Goal: Contribute content: Contribute content

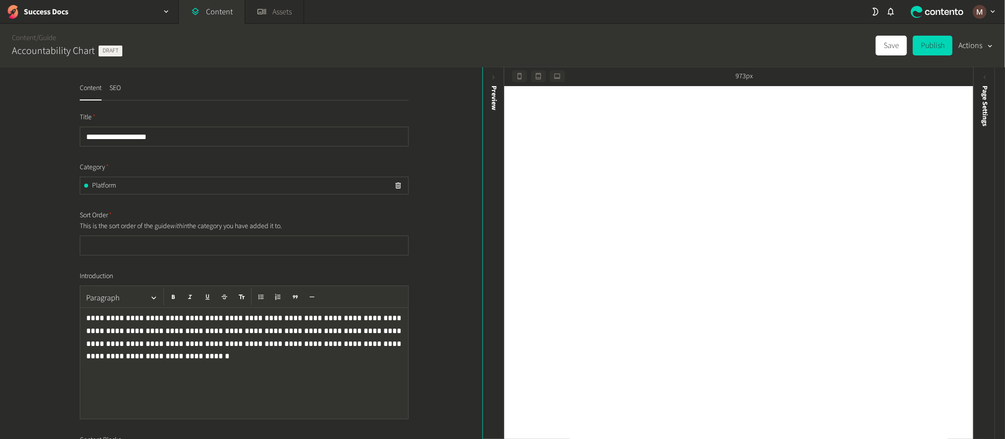
scroll to position [5406, 0]
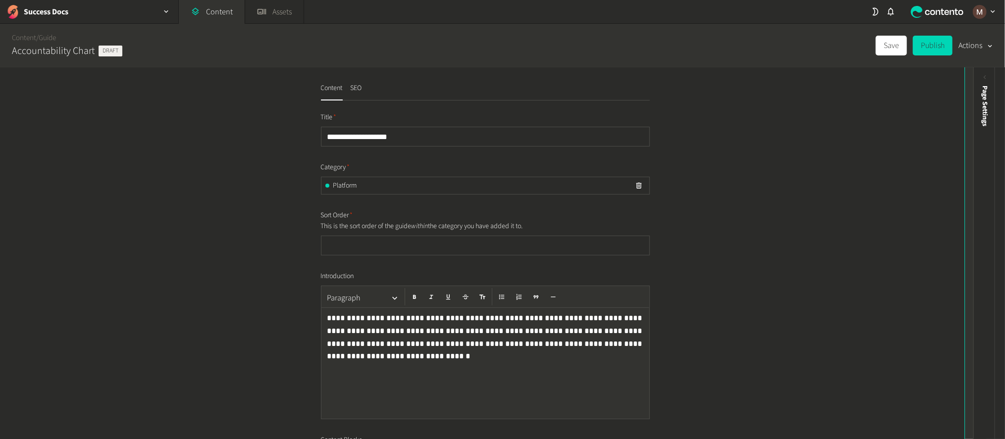
click at [974, 80] on div "Preview" at bounding box center [976, 162] width 22 height 178
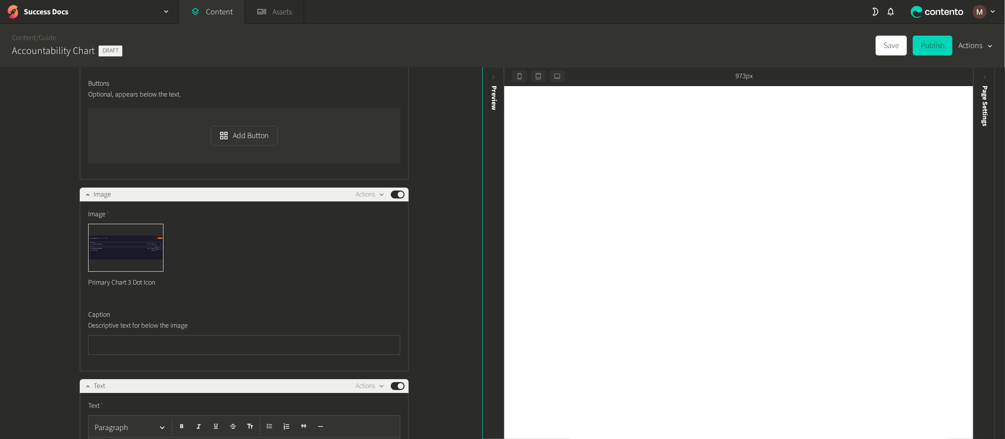
scroll to position [5183, 0]
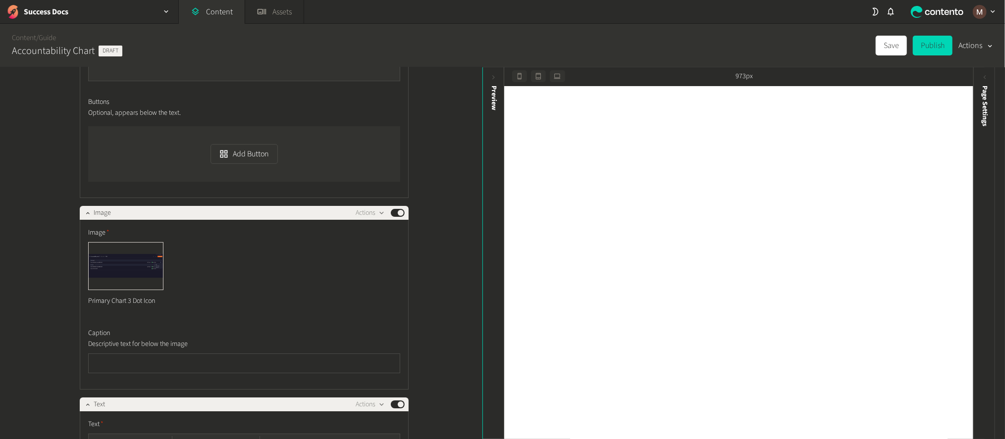
drag, startPoint x: 328, startPoint y: 173, endPoint x: 328, endPoint y: 189, distance: 15.8
drag, startPoint x: 323, startPoint y: 173, endPoint x: 329, endPoint y: 187, distance: 15.5
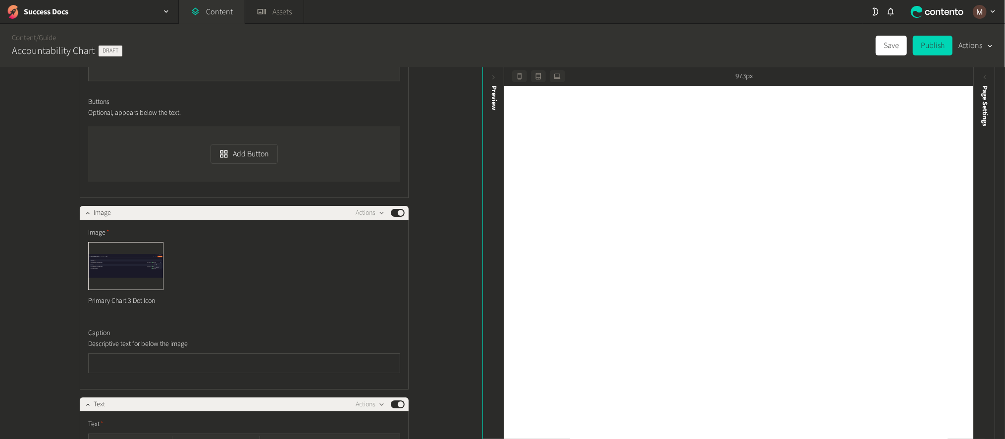
drag, startPoint x: 266, startPoint y: 239, endPoint x: 69, endPoint y: 192, distance: 203.0
click at [283, 439] on icon "button" at bounding box center [286, 444] width 7 height 7
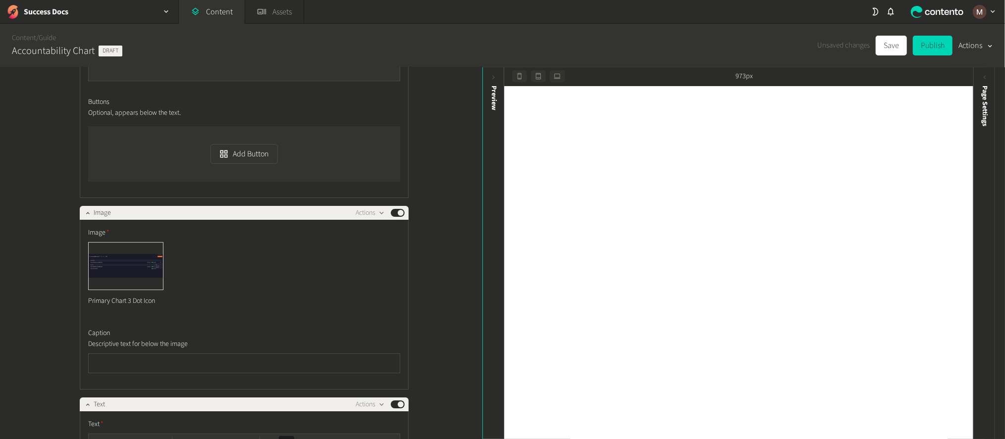
drag, startPoint x: 177, startPoint y: 193, endPoint x: 125, endPoint y: 192, distance: 51.5
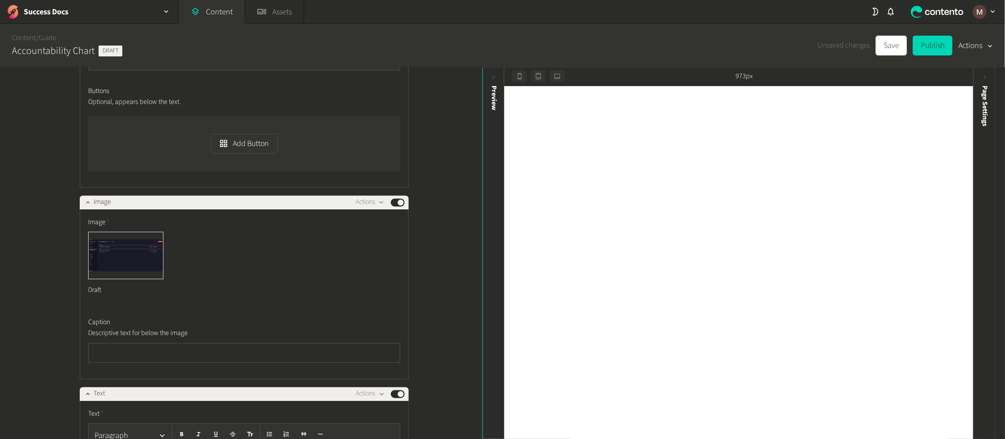
scroll to position [4663, 0]
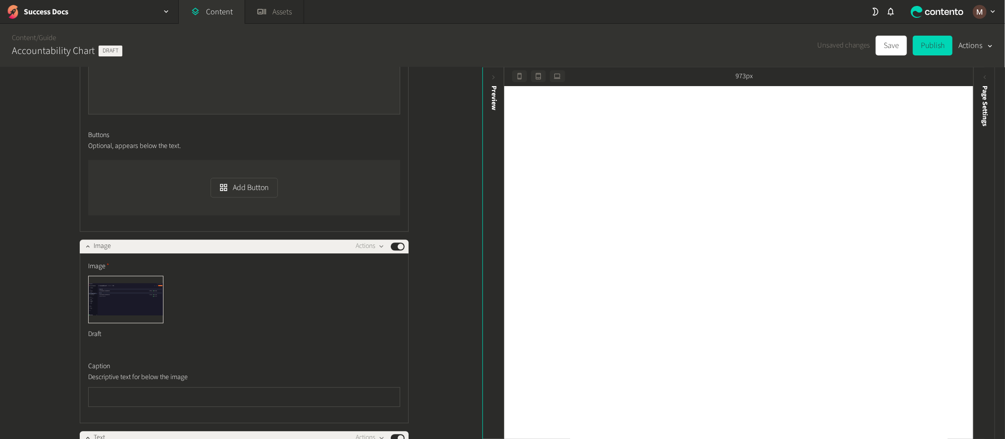
drag, startPoint x: 331, startPoint y: 230, endPoint x: 336, endPoint y: 240, distance: 11.5
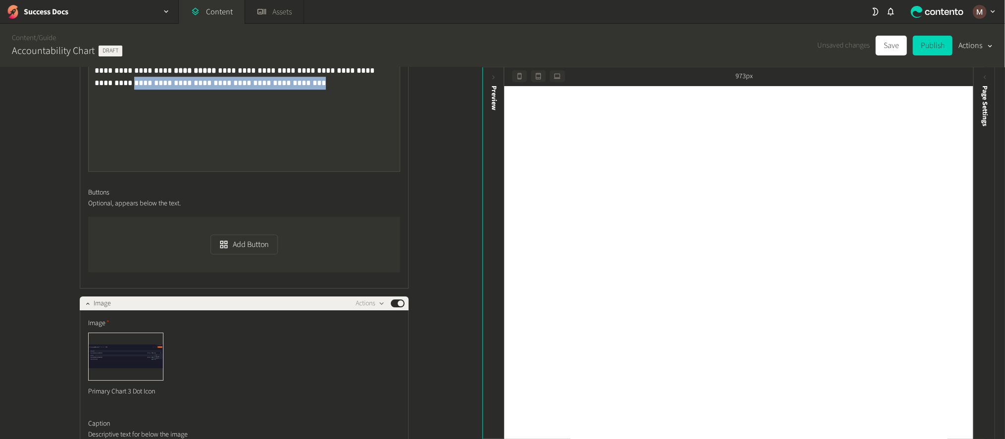
scroll to position [5183, 0]
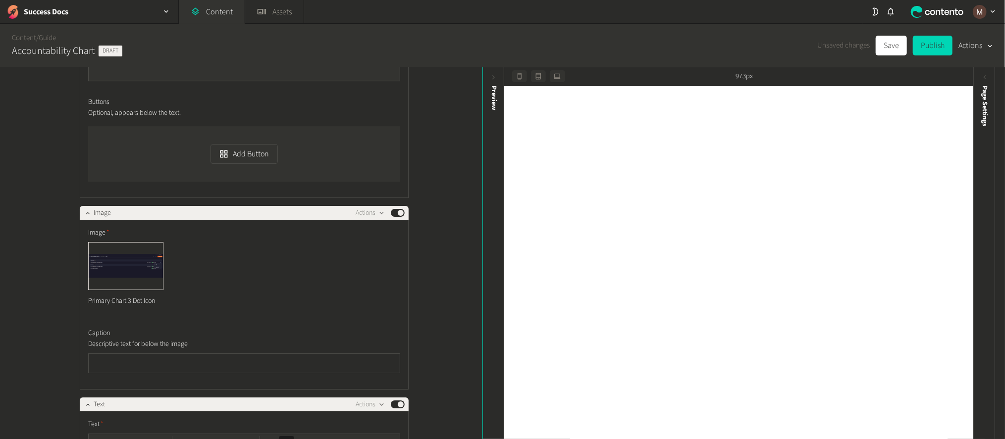
drag, startPoint x: 281, startPoint y: 244, endPoint x: 101, endPoint y: 193, distance: 187.2
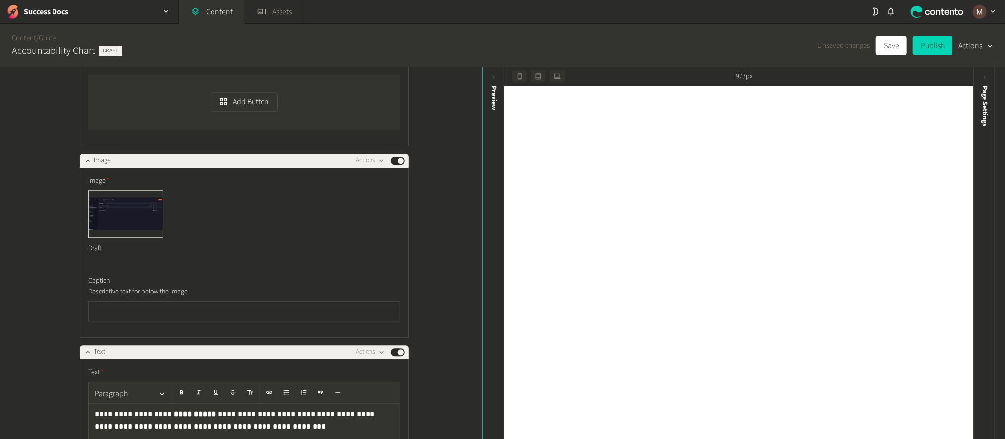
scroll to position [4663, 0]
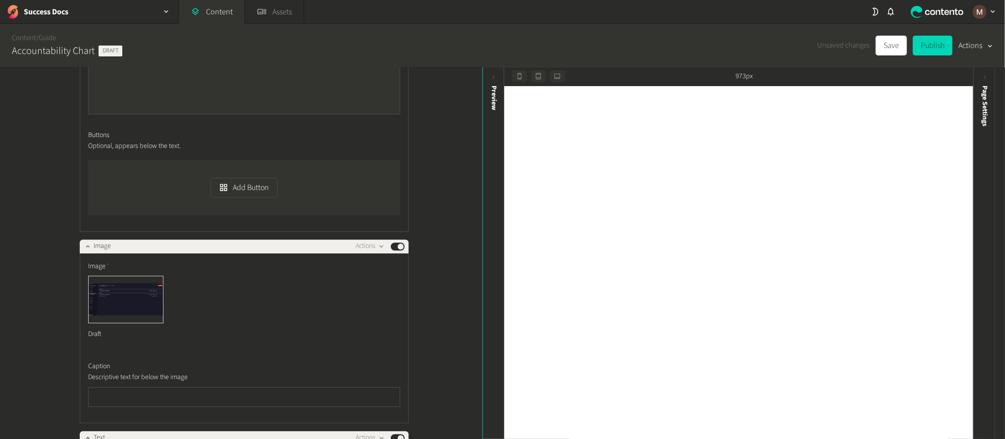
drag, startPoint x: 178, startPoint y: 295, endPoint x: 101, endPoint y: 289, distance: 77.5
drag, startPoint x: 258, startPoint y: 289, endPoint x: 95, endPoint y: 258, distance: 165.8
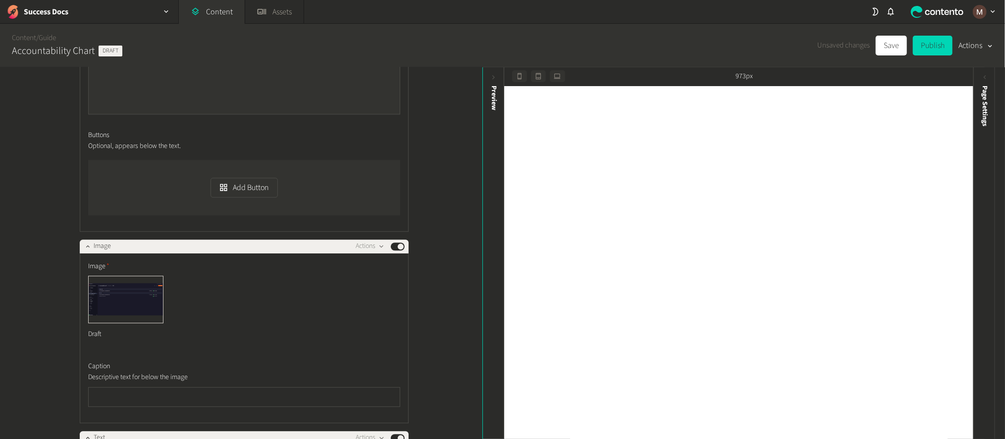
drag, startPoint x: 246, startPoint y: 274, endPoint x: 105, endPoint y: 274, distance: 141.1
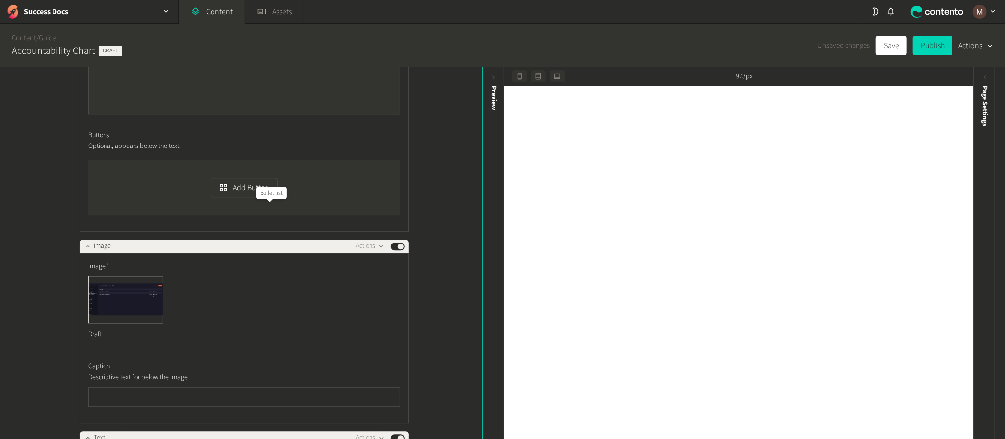
drag, startPoint x: 106, startPoint y: 268, endPoint x: 111, endPoint y: 274, distance: 7.0
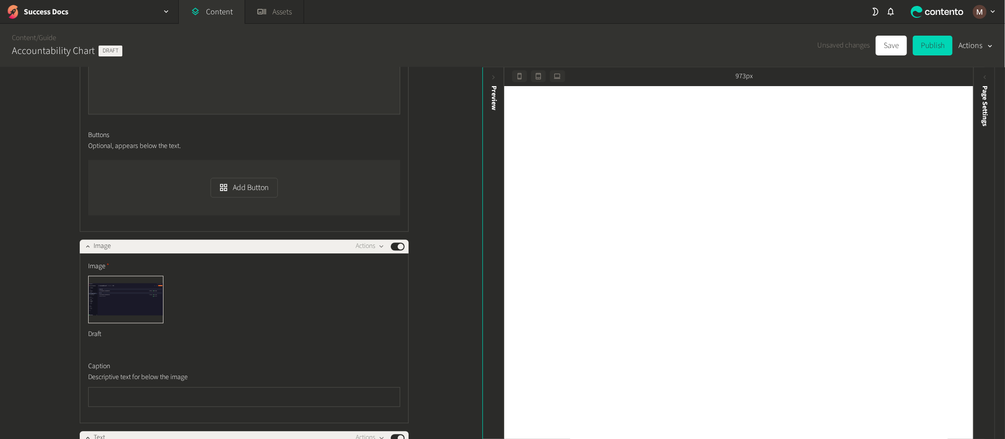
drag, startPoint x: 330, startPoint y: 234, endPoint x: 340, endPoint y: 241, distance: 12.2
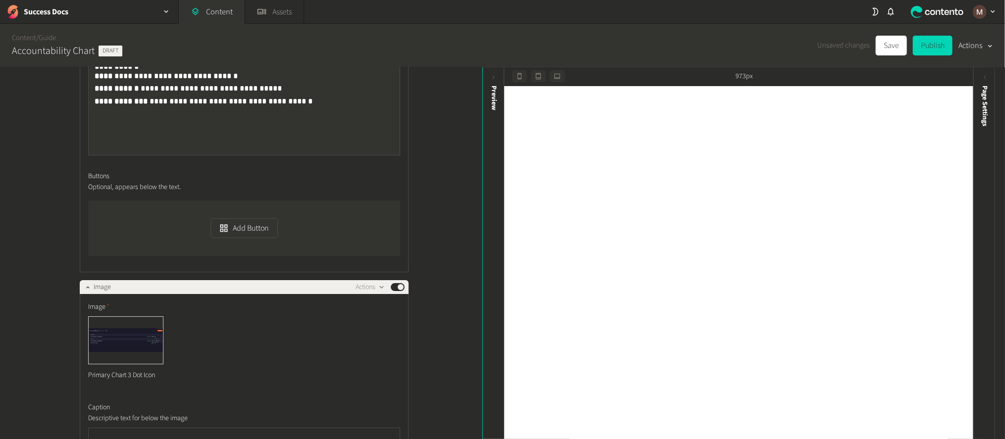
scroll to position [5034, 0]
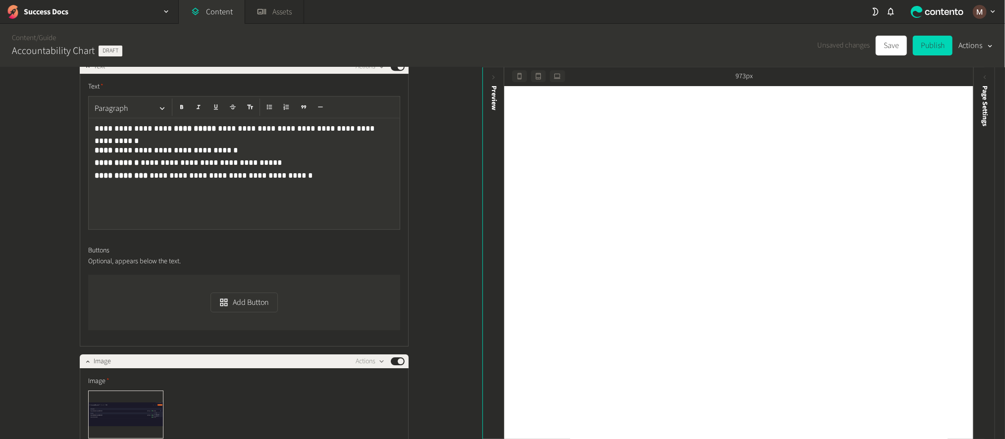
click at [461, 236] on div "**********" at bounding box center [241, 253] width 482 height 373
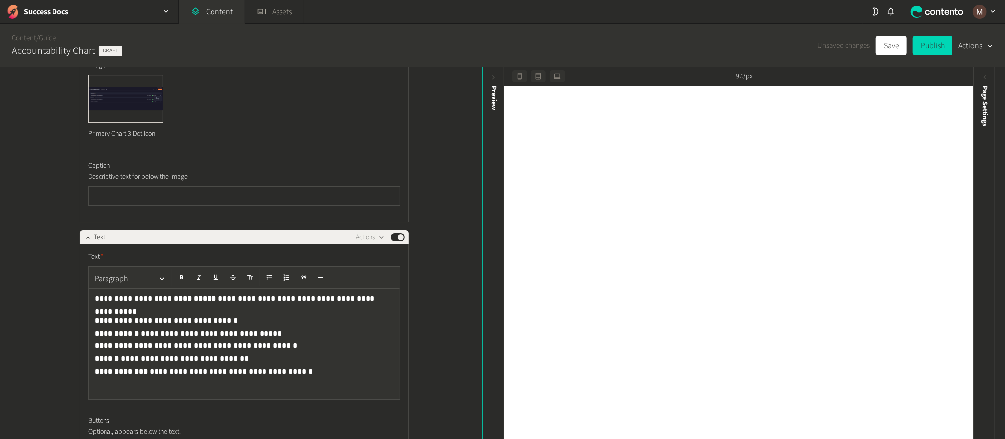
scroll to position [5406, 0]
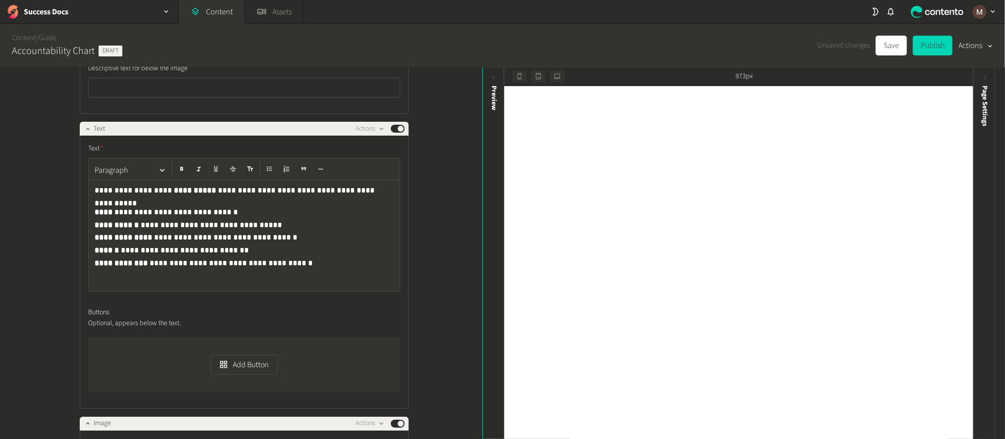
scroll to position [5554, 0]
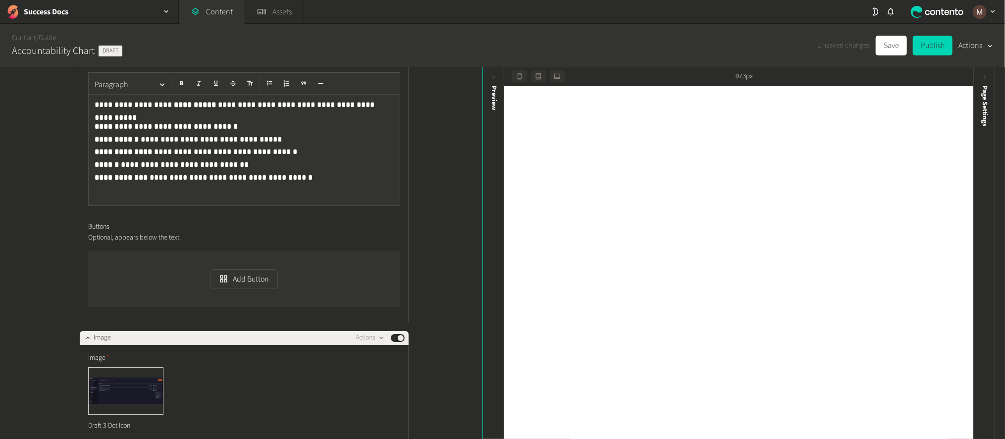
scroll to position [5534, 0]
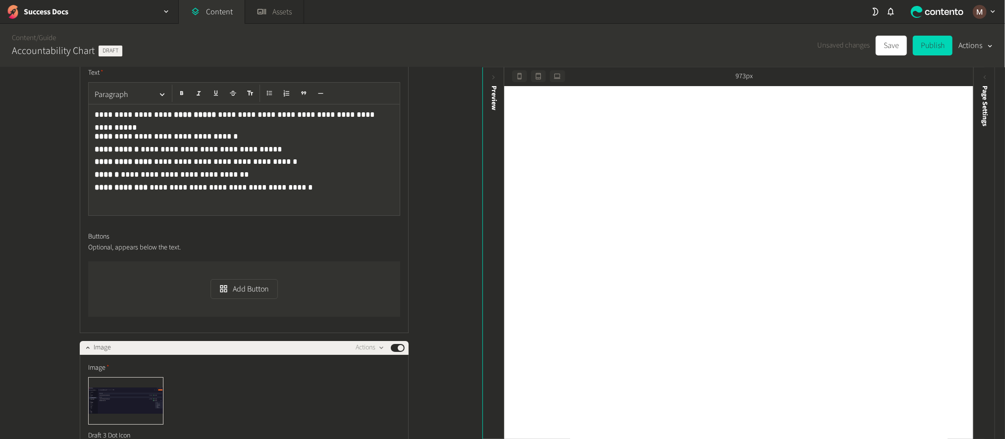
click at [373, 294] on button "Delete" at bounding box center [387, 301] width 65 height 18
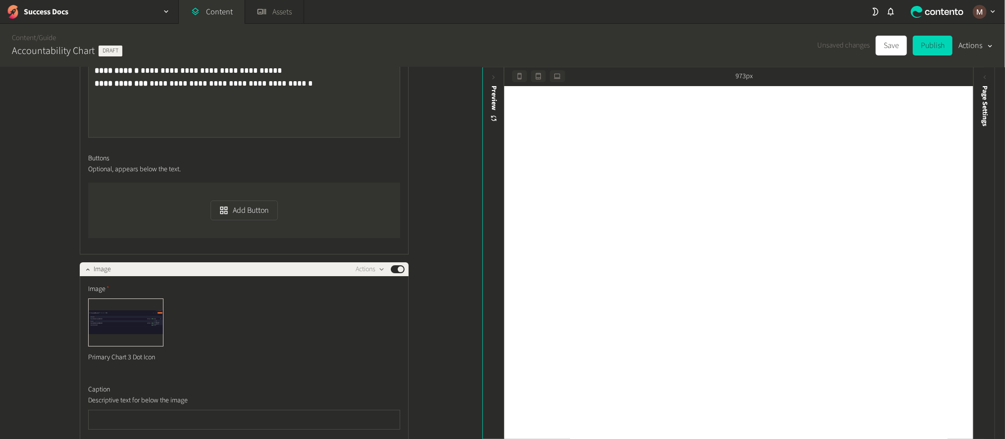
scroll to position [5110, 0]
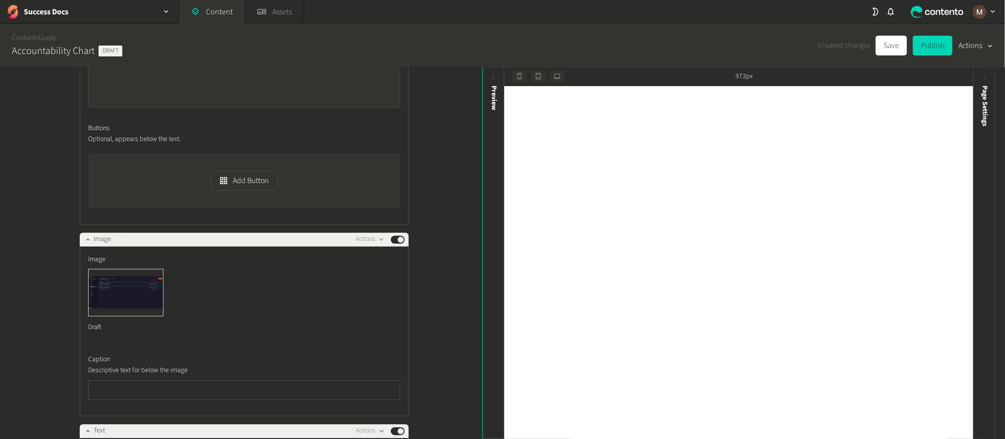
scroll to position [4664, 0]
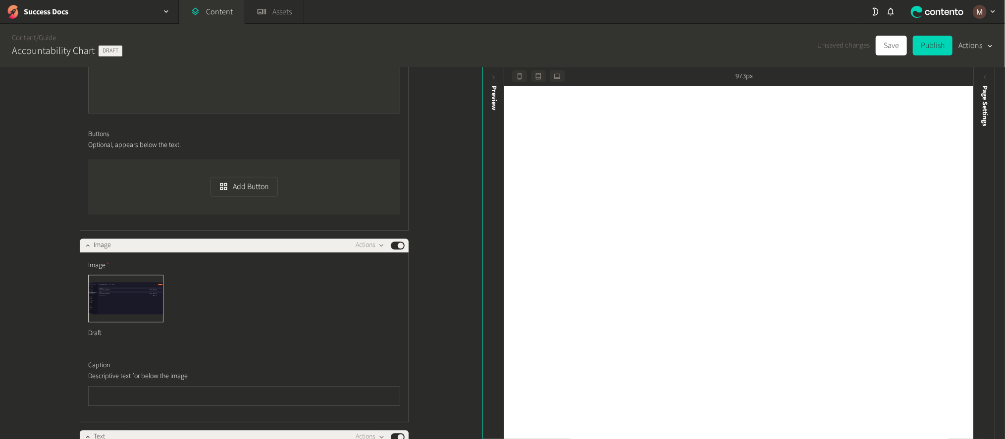
drag, startPoint x: 267, startPoint y: 253, endPoint x: 196, endPoint y: 250, distance: 71.4
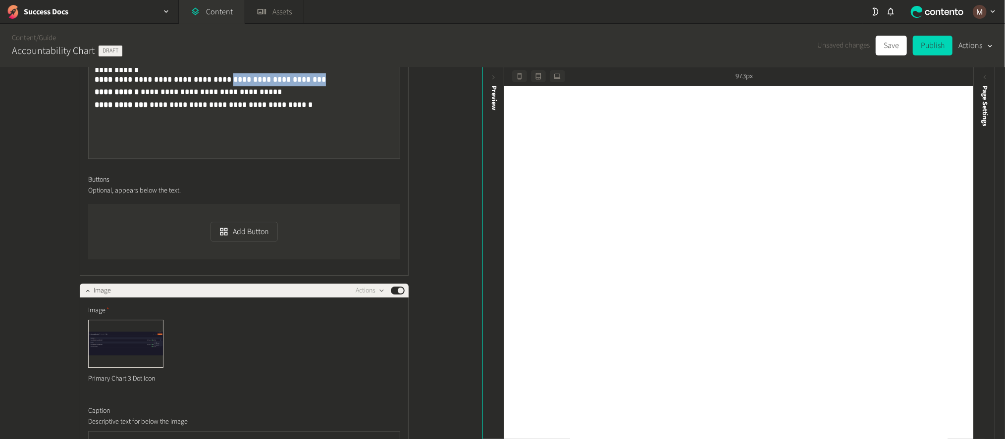
scroll to position [5110, 0]
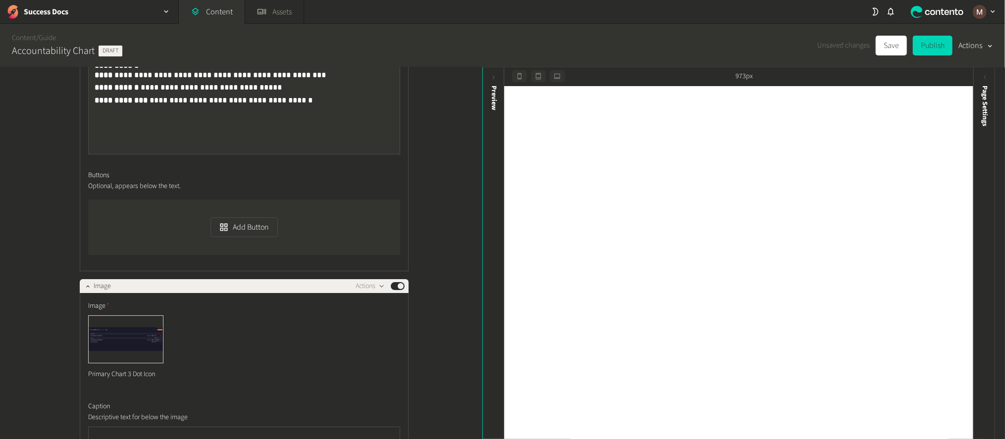
drag, startPoint x: 226, startPoint y: 264, endPoint x: 209, endPoint y: 269, distance: 17.5
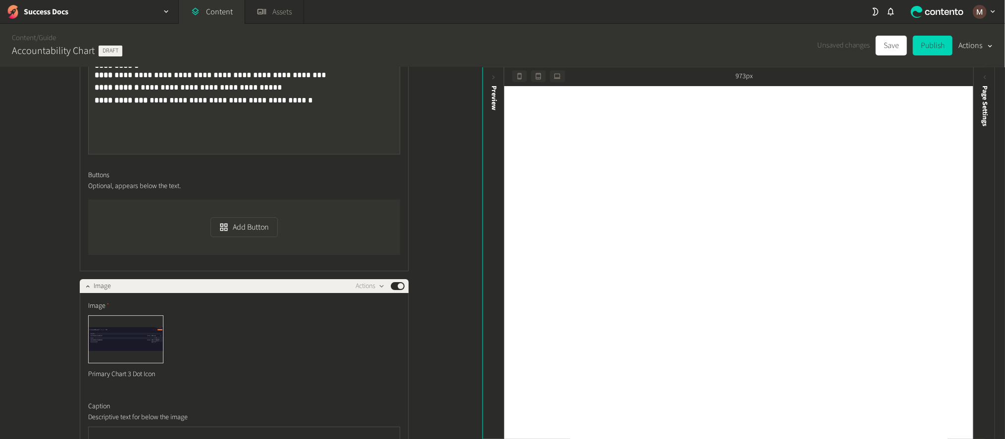
drag, startPoint x: 257, startPoint y: 266, endPoint x: 263, endPoint y: 280, distance: 15.3
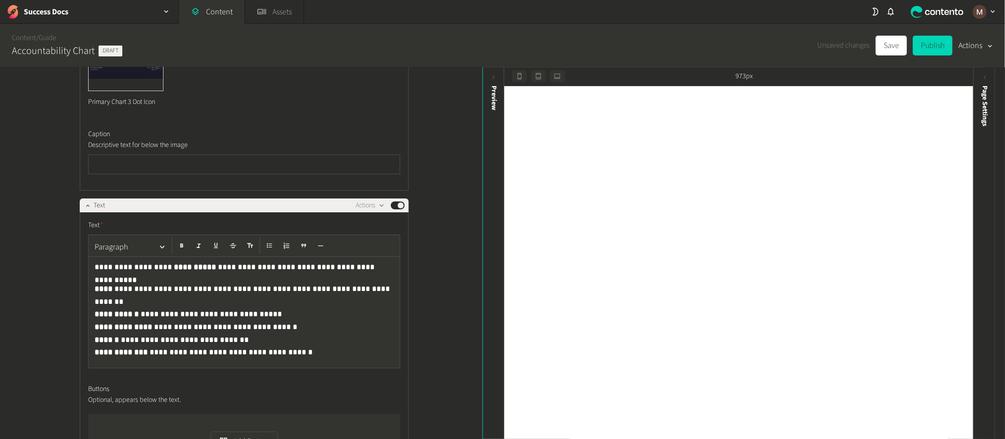
scroll to position [5406, 0]
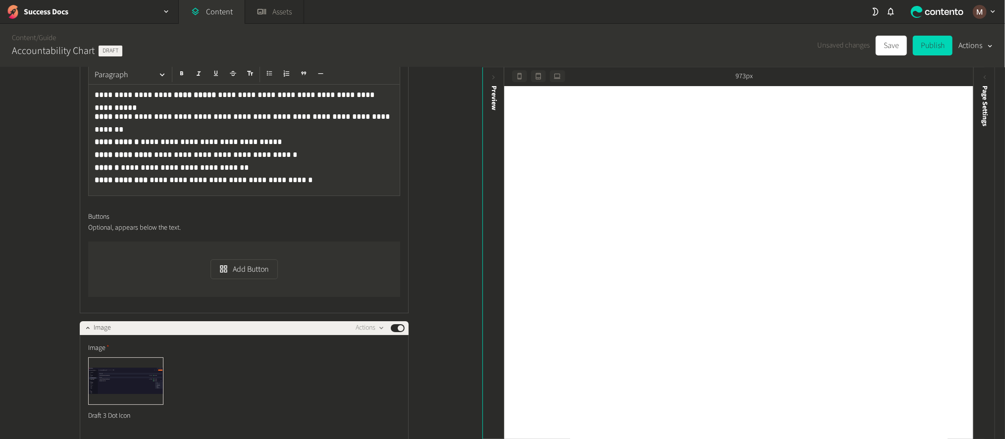
drag, startPoint x: 175, startPoint y: 275, endPoint x: 214, endPoint y: 275, distance: 38.6
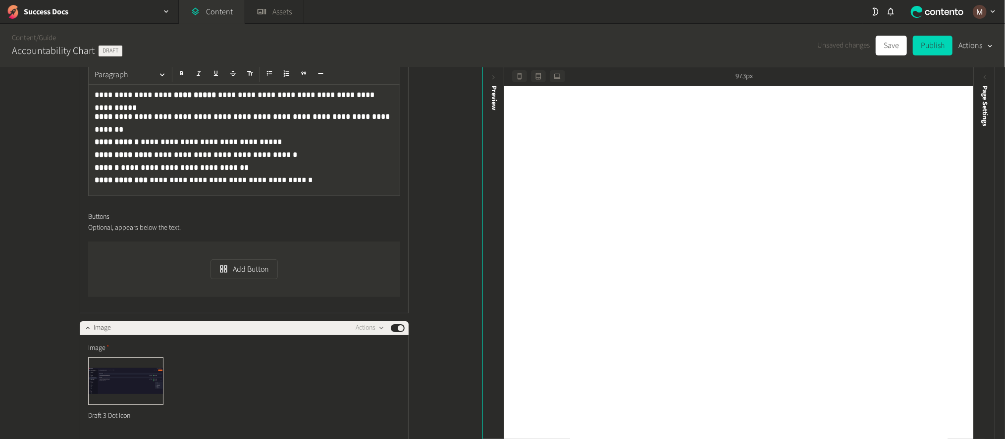
drag, startPoint x: 267, startPoint y: 274, endPoint x: 296, endPoint y: 275, distance: 28.7
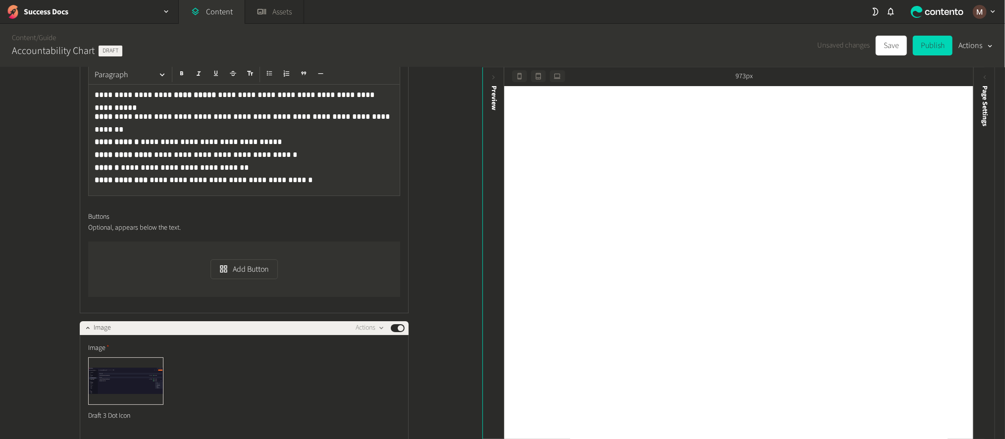
copy p "******"
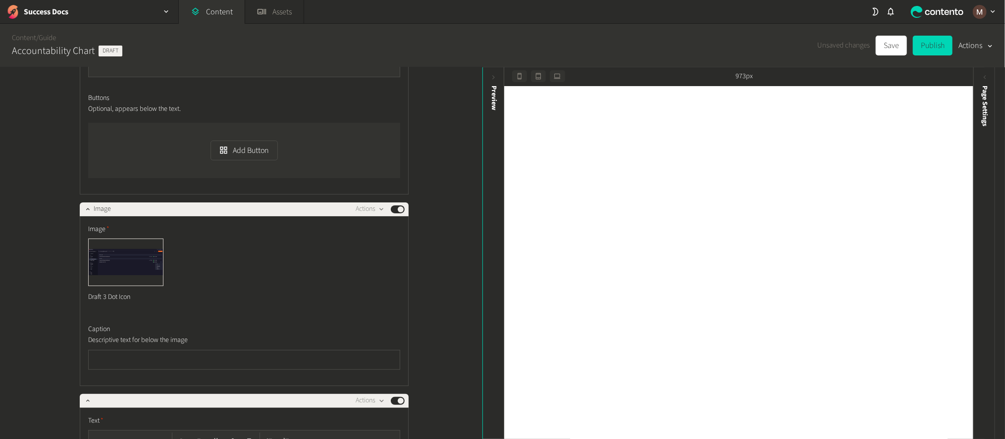
scroll to position [5682, 0]
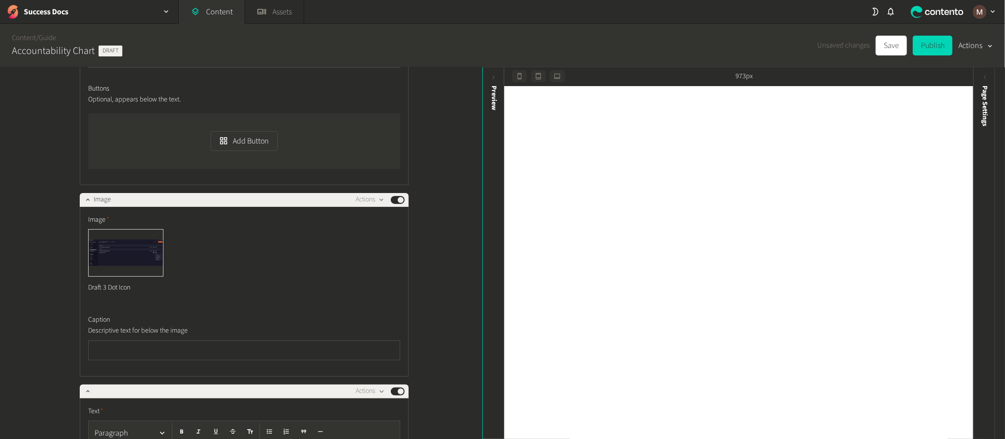
click at [133, 365] on div "**********" at bounding box center [241, 253] width 482 height 373
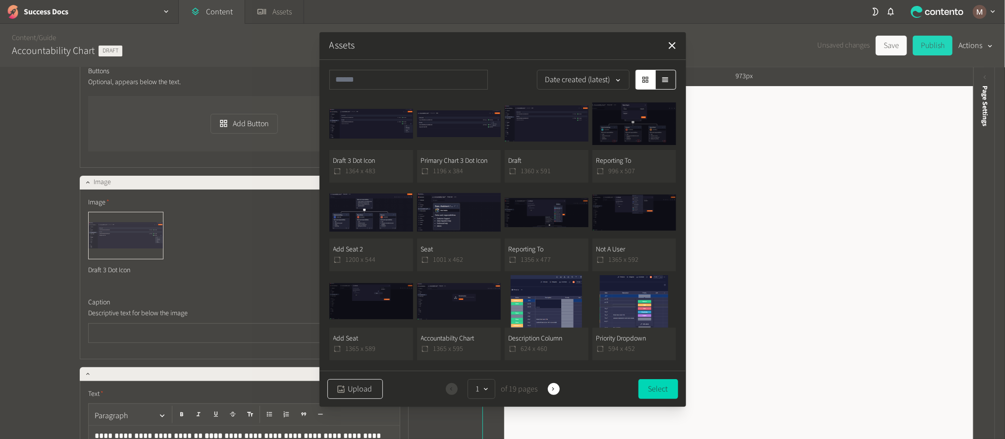
click at [351, 392] on button "Upload" at bounding box center [354, 389] width 55 height 20
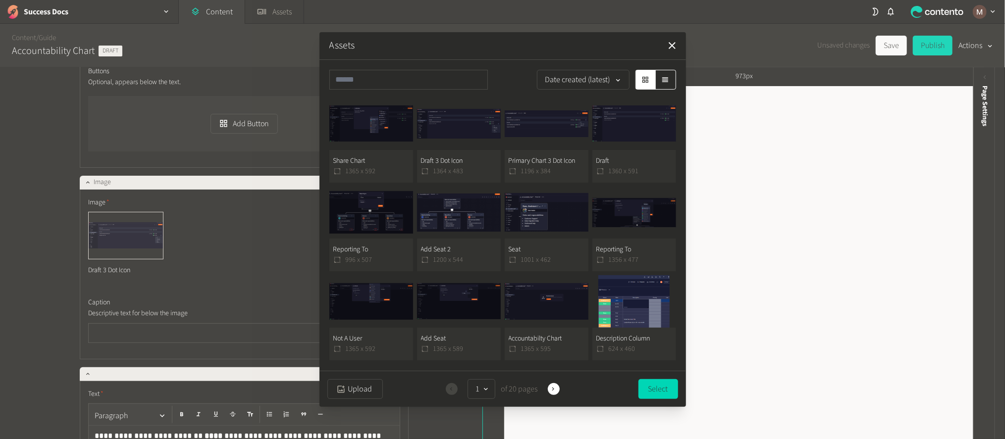
click at [390, 160] on button "Share Chart 1365 x 592" at bounding box center [371, 140] width 84 height 85
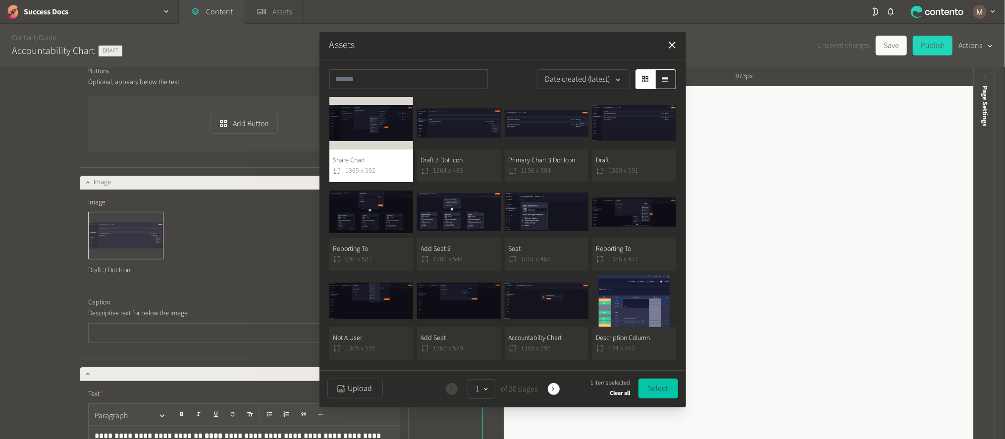
click at [662, 382] on button "Select" at bounding box center [658, 389] width 40 height 20
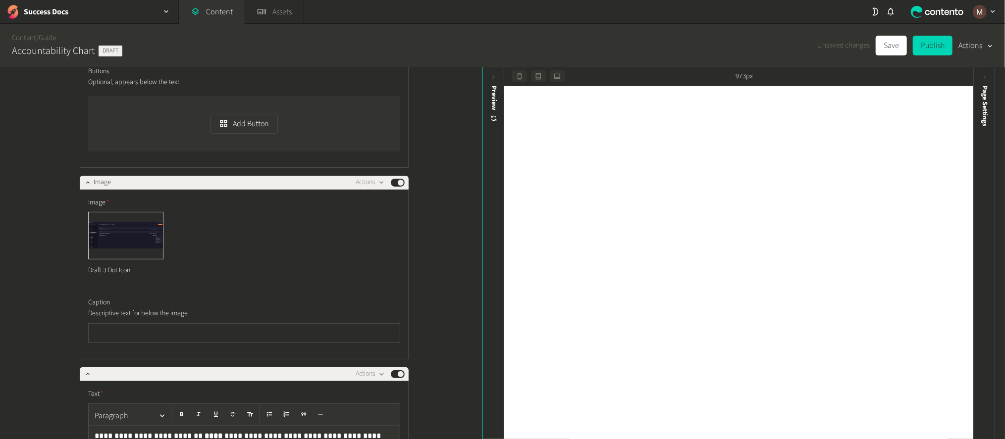
click at [457, 321] on div "**********" at bounding box center [241, 253] width 482 height 373
click at [333, 430] on p "**********" at bounding box center [245, 442] width 301 height 24
click at [434, 163] on div "**********" at bounding box center [241, 253] width 482 height 373
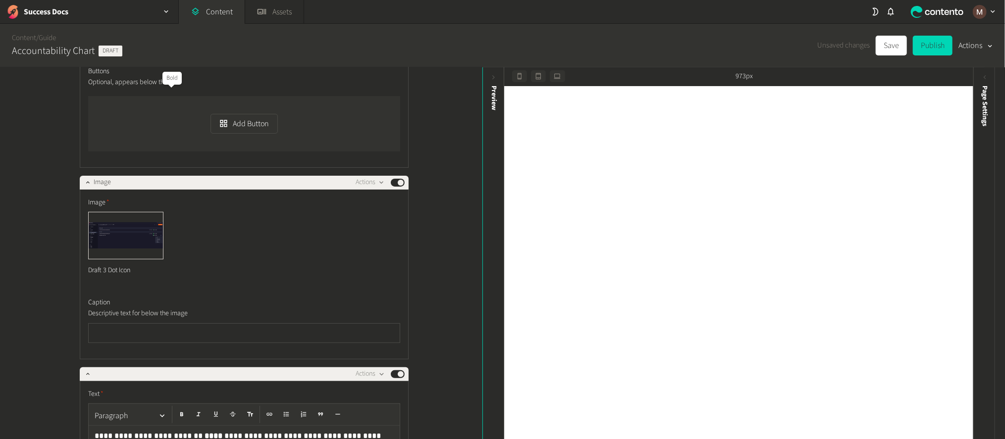
click at [178, 411] on icon "button" at bounding box center [181, 414] width 7 height 7
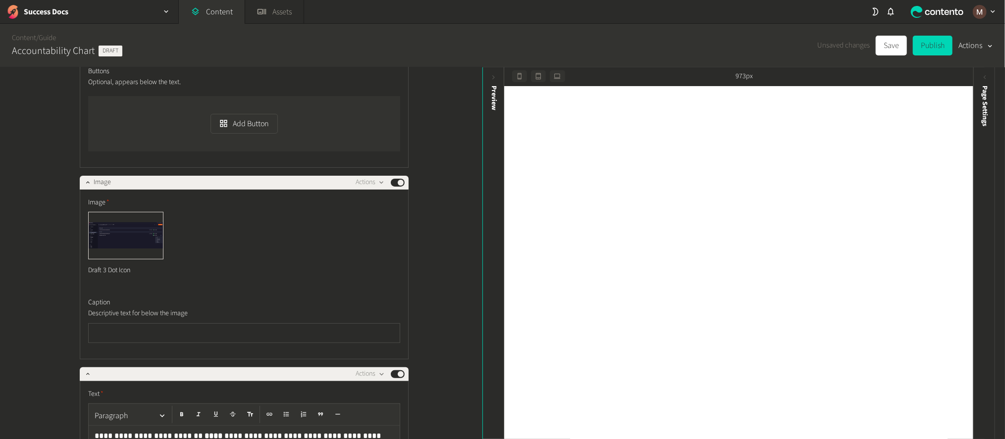
drag, startPoint x: 333, startPoint y: 129, endPoint x: 327, endPoint y: 129, distance: 5.9
drag, startPoint x: 332, startPoint y: 127, endPoint x: 310, endPoint y: 127, distance: 22.3
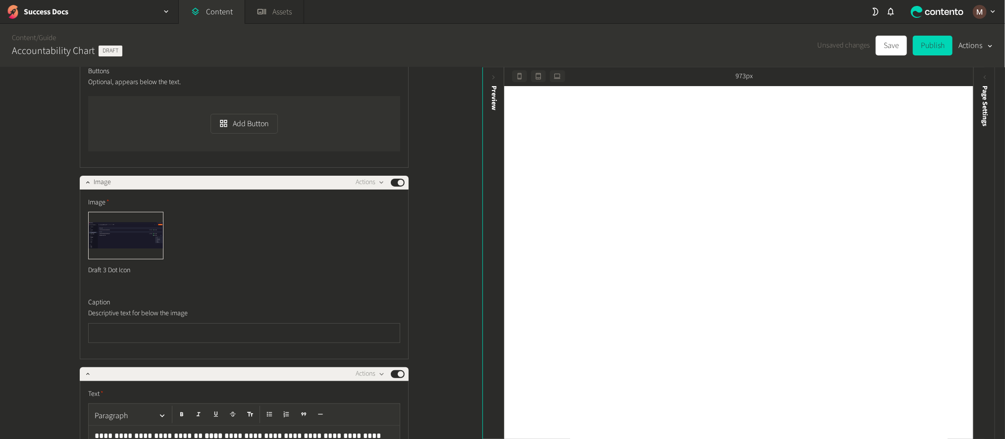
click at [422, 189] on div "**********" at bounding box center [241, 253] width 482 height 373
click at [414, 154] on div "**********" at bounding box center [241, 253] width 482 height 373
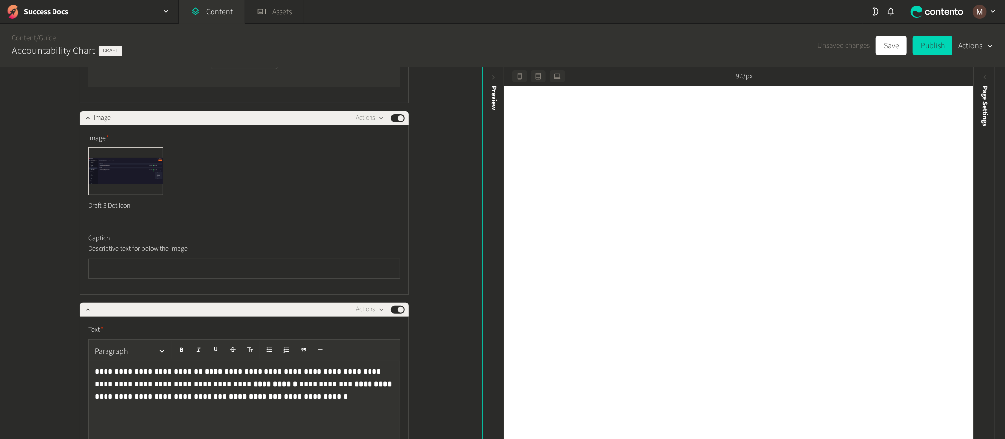
scroll to position [5848, 0]
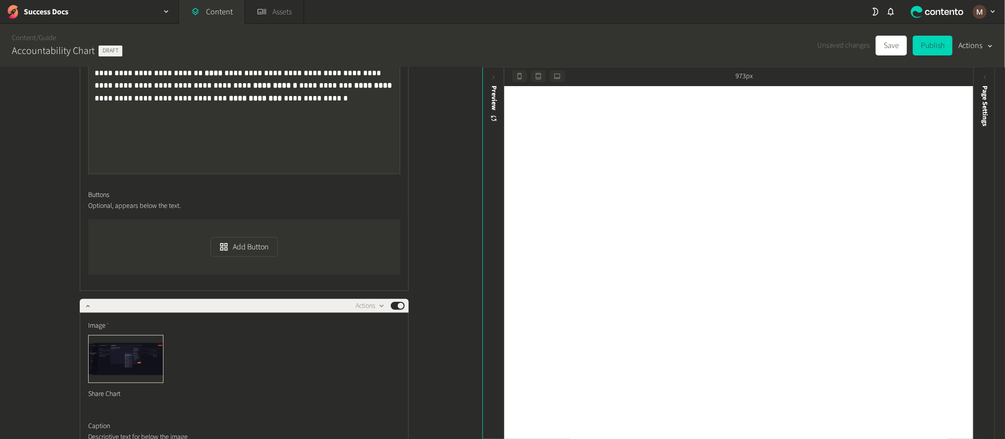
scroll to position [6071, 0]
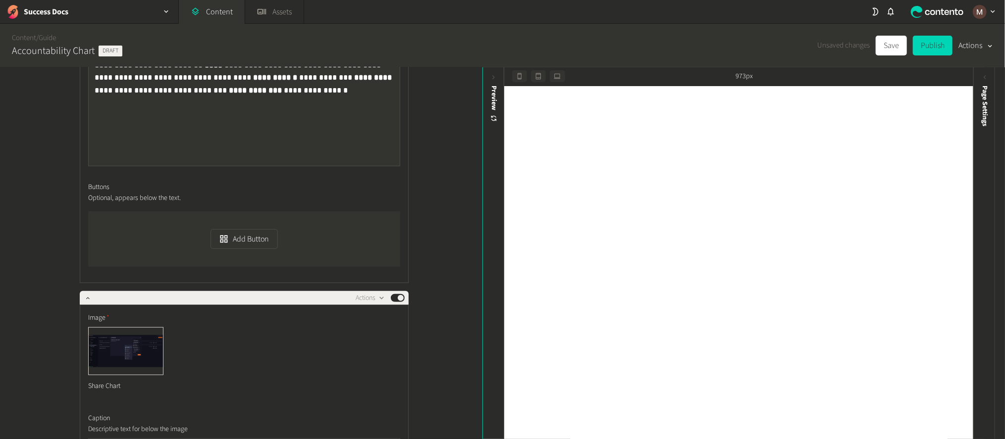
click at [375, 218] on button "Delete" at bounding box center [387, 225] width 65 height 18
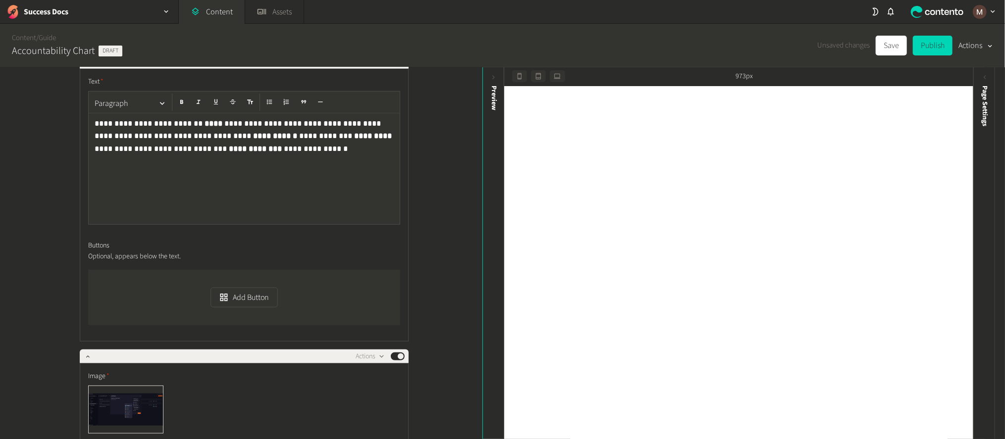
type input "**********"
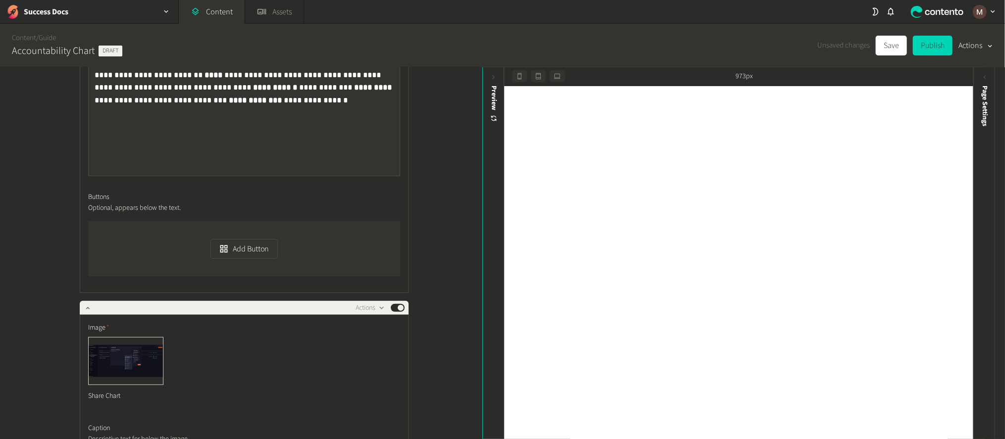
scroll to position [6086, 0]
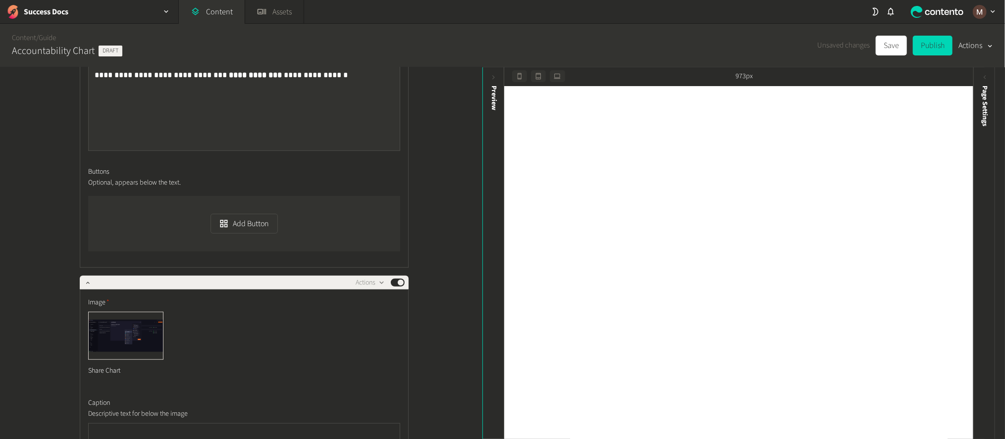
drag, startPoint x: 179, startPoint y: 336, endPoint x: 212, endPoint y: 337, distance: 33.2
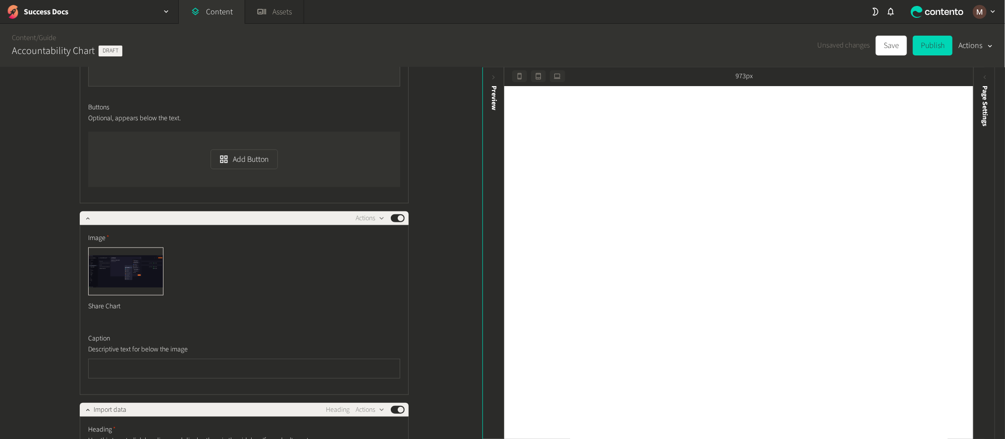
scroll to position [6235, 0]
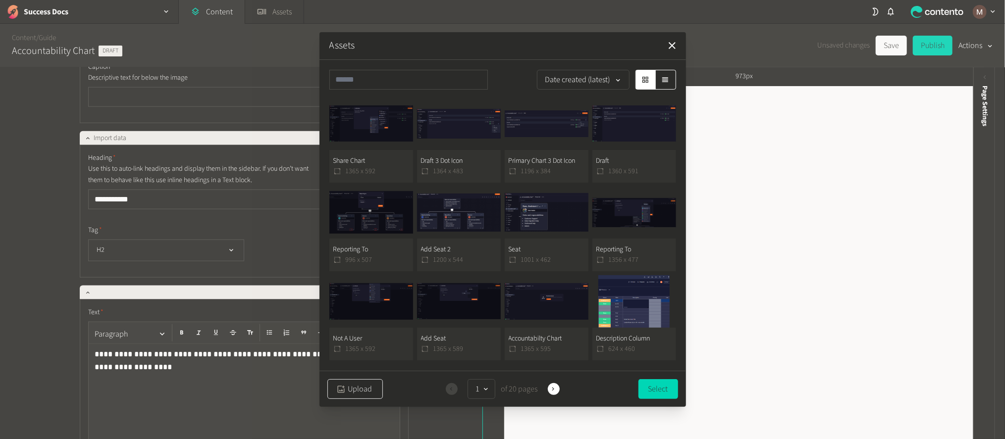
click at [343, 381] on button "Upload" at bounding box center [354, 389] width 55 height 20
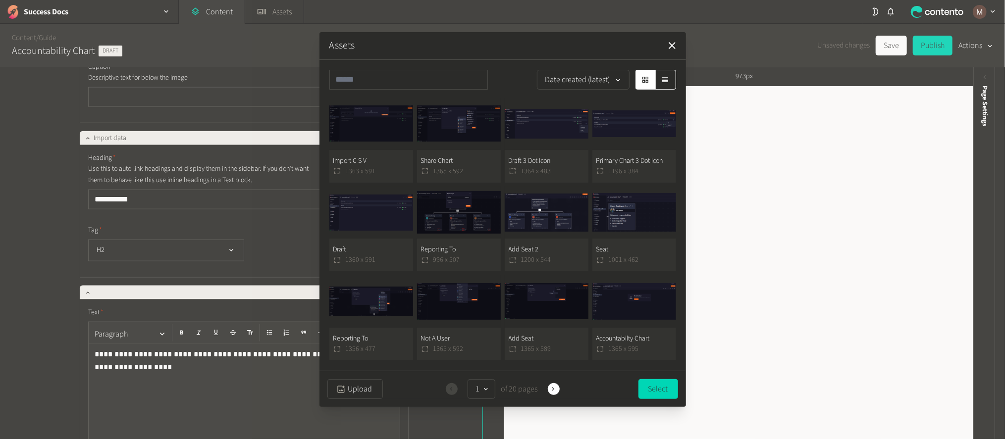
click at [398, 162] on button "Import C S V 1363 x 591" at bounding box center [371, 140] width 84 height 85
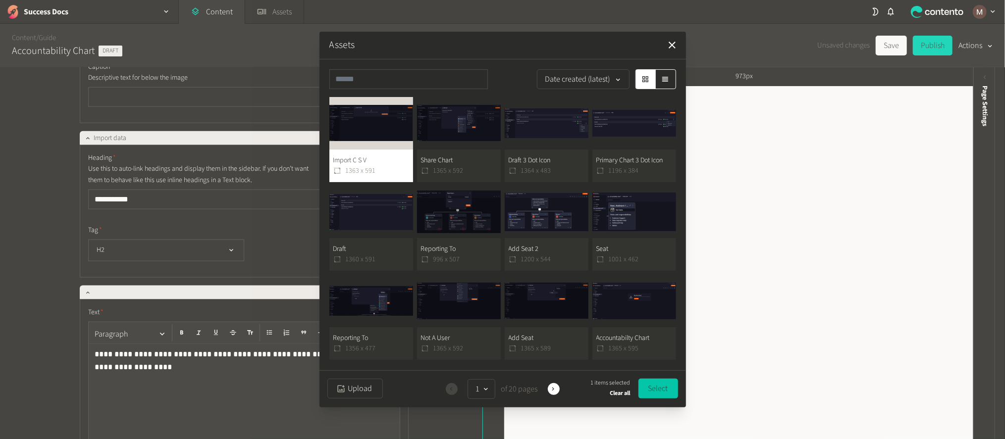
click at [665, 381] on button "Select" at bounding box center [658, 389] width 40 height 20
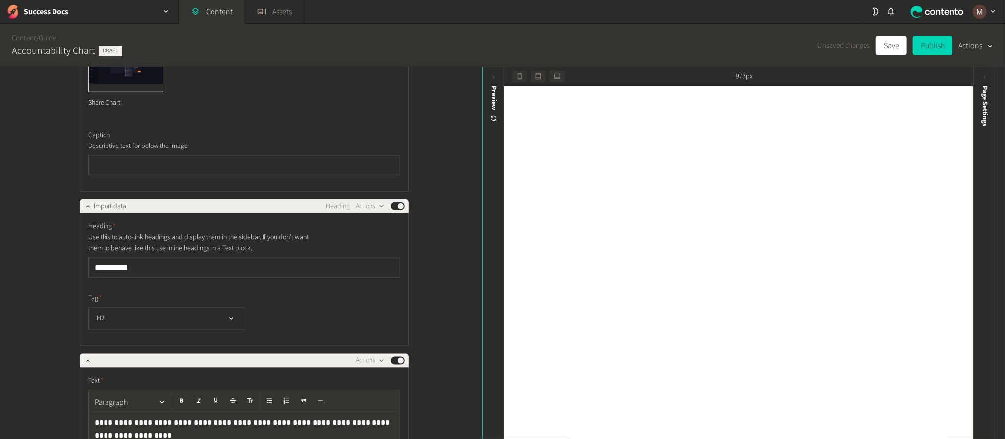
scroll to position [6274, 0]
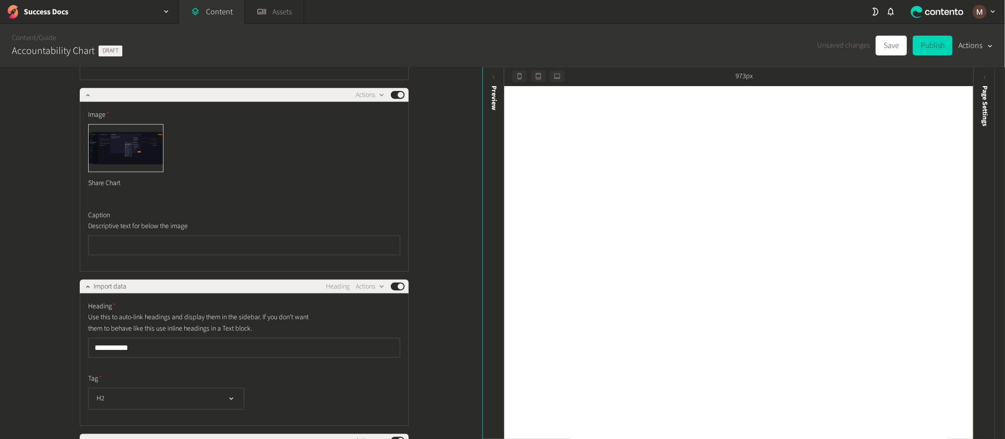
click at [413, 167] on div "**********" at bounding box center [241, 253] width 482 height 373
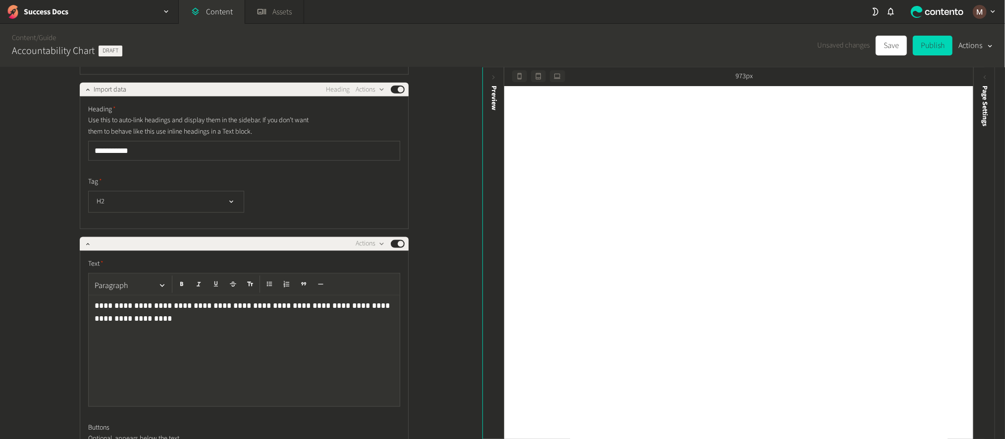
scroll to position [6473, 0]
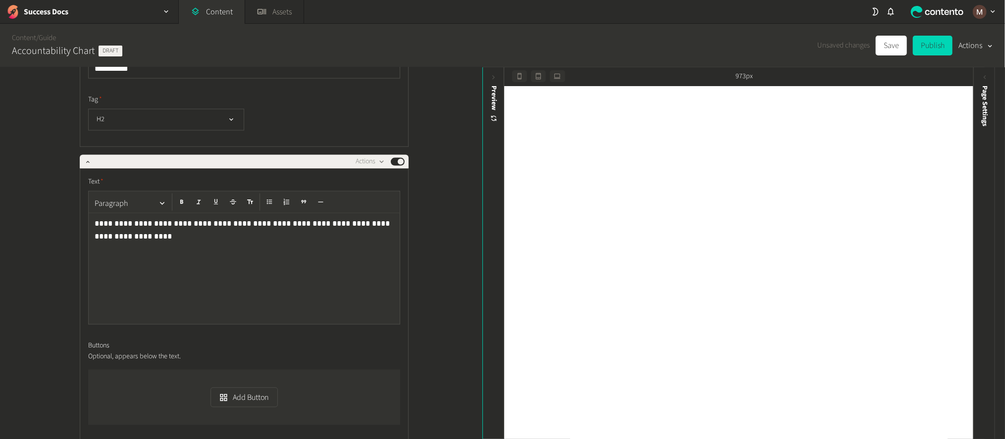
scroll to position [6618, 0]
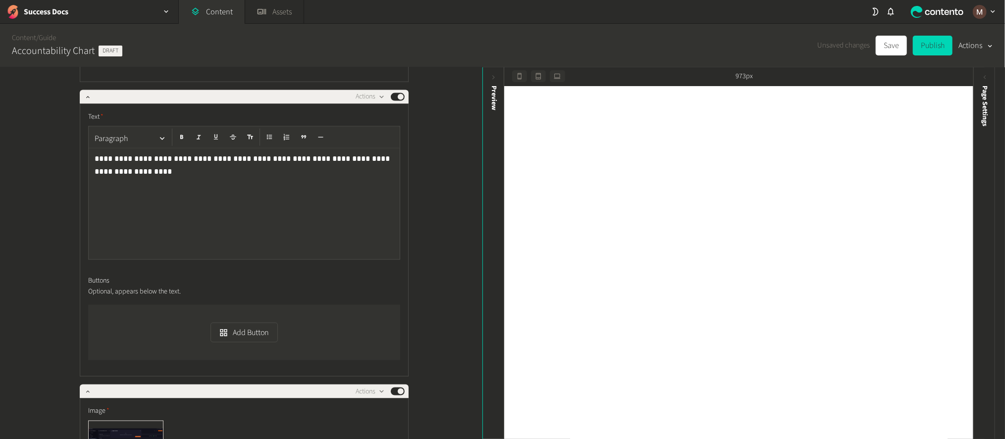
paste input "**********"
type input "**********"
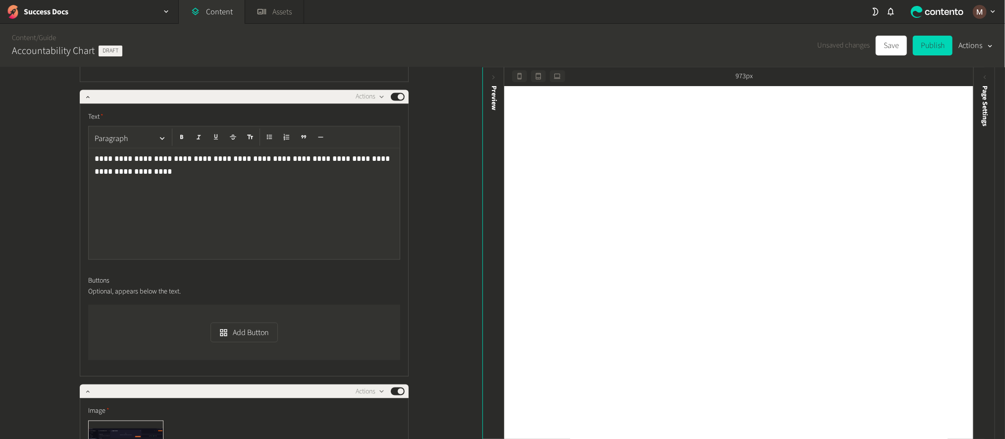
paste div
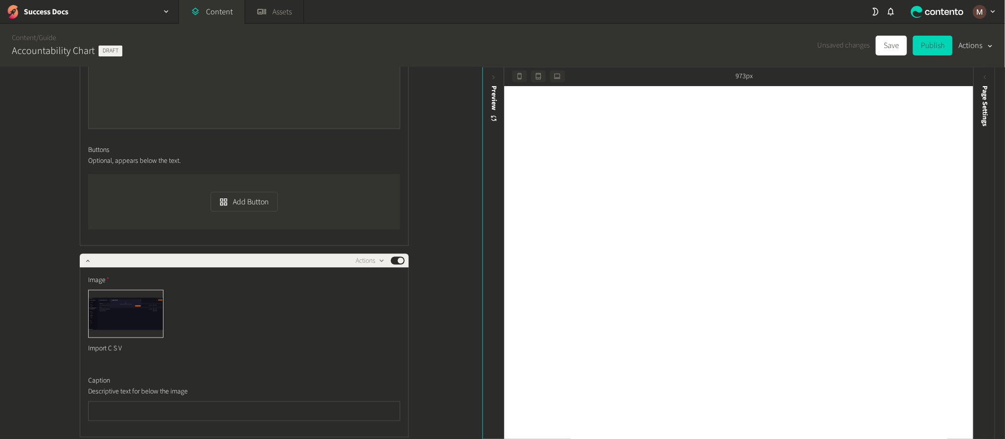
scroll to position [6766, 0]
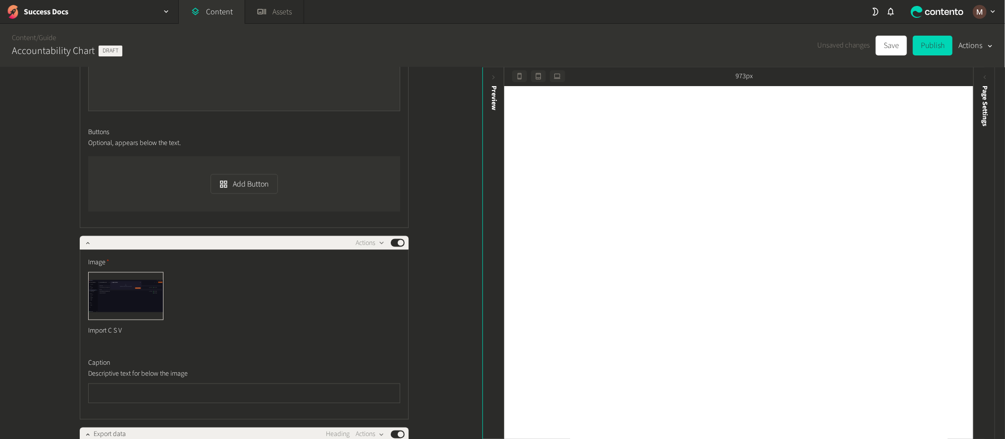
drag, startPoint x: 166, startPoint y: 263, endPoint x: 212, endPoint y: 262, distance: 46.6
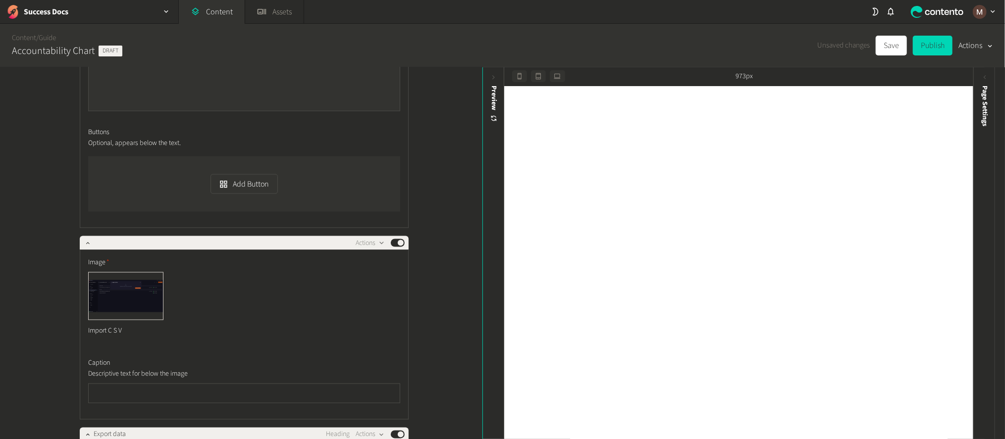
drag, startPoint x: 195, startPoint y: 272, endPoint x: 149, endPoint y: 276, distance: 45.7
click at [424, 276] on div "**********" at bounding box center [241, 253] width 482 height 373
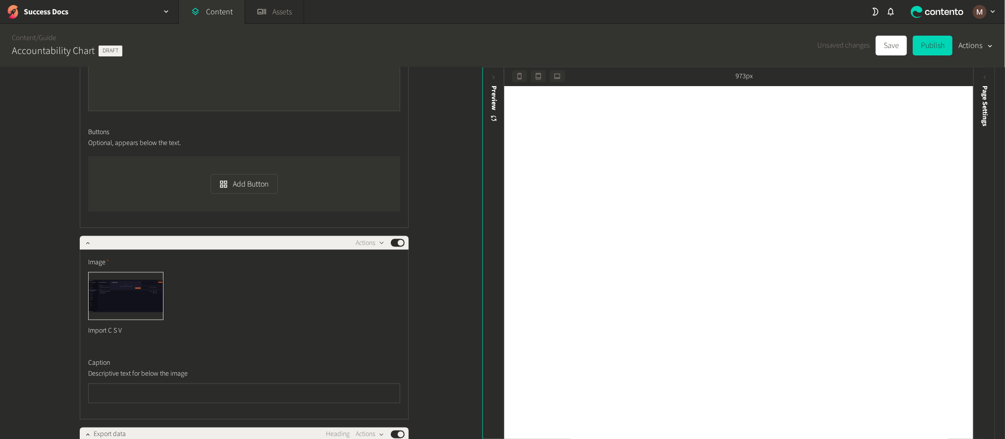
click at [442, 303] on div "**********" at bounding box center [241, 253] width 482 height 373
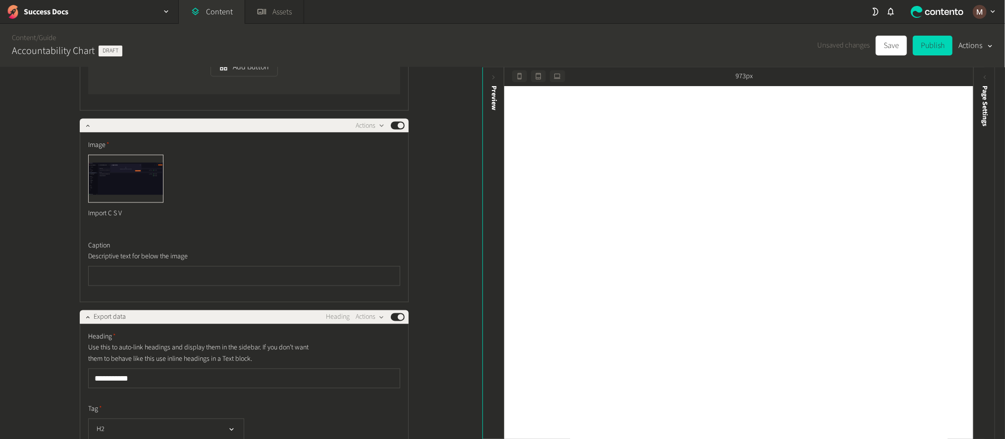
scroll to position [6895, 0]
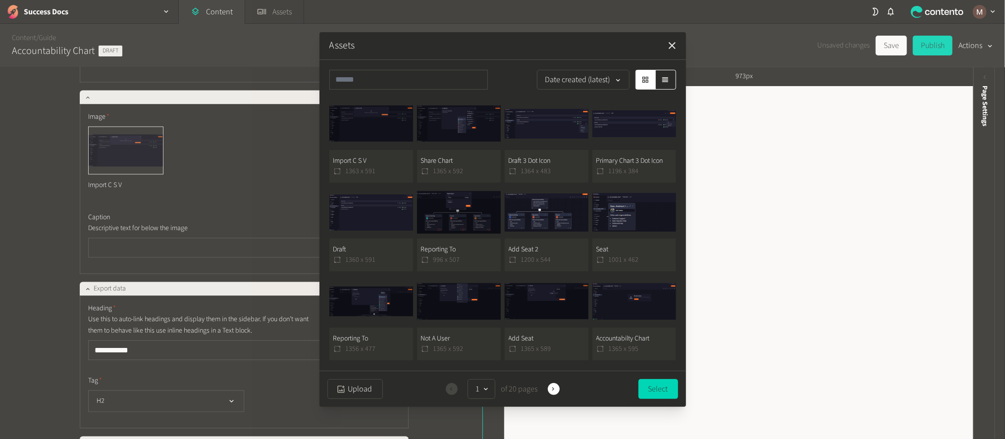
click at [671, 49] on icon "button" at bounding box center [672, 46] width 12 height 12
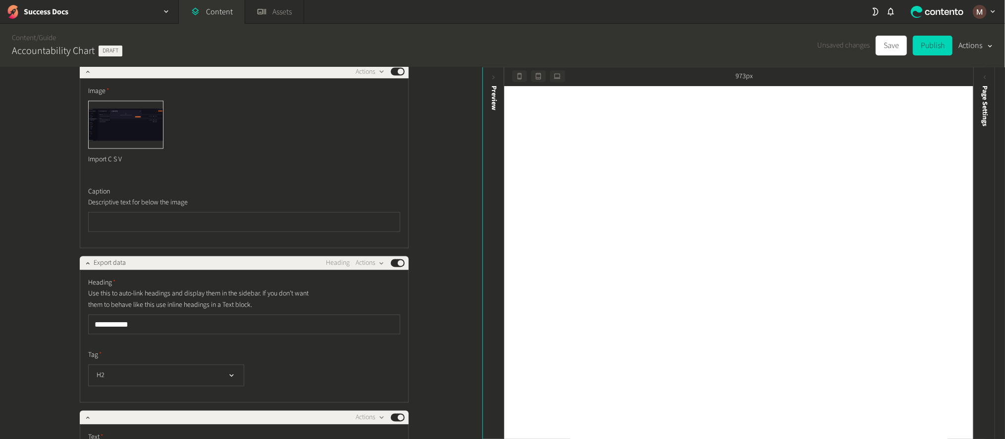
scroll to position [7027, 0]
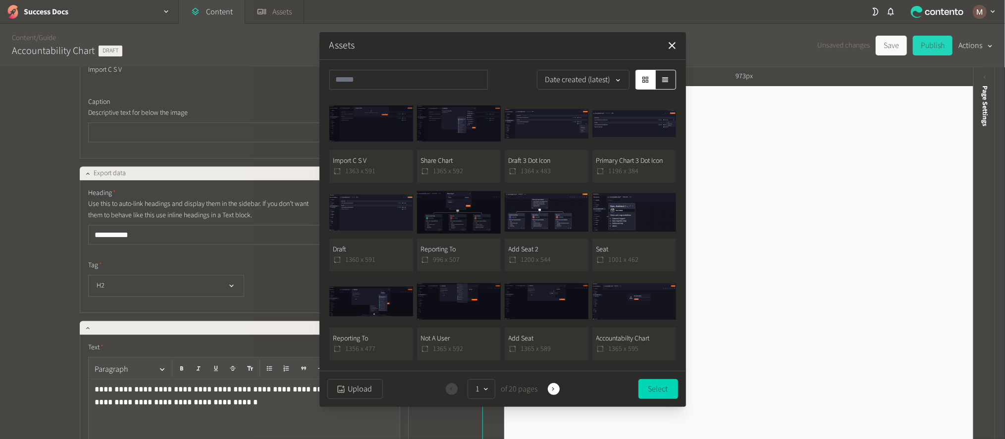
click at [366, 157] on button "Import C S V 1363 x 591" at bounding box center [371, 140] width 84 height 85
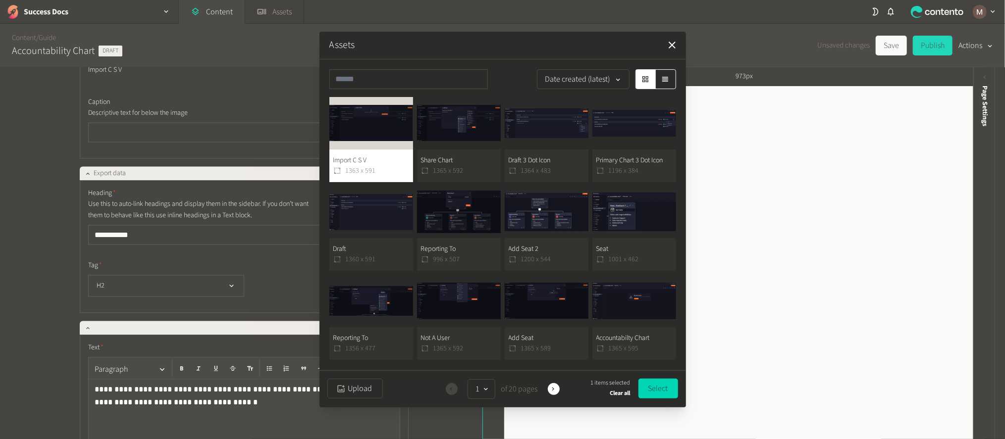
click at [381, 166] on button "Import C S V 1363 x 591" at bounding box center [371, 139] width 84 height 85
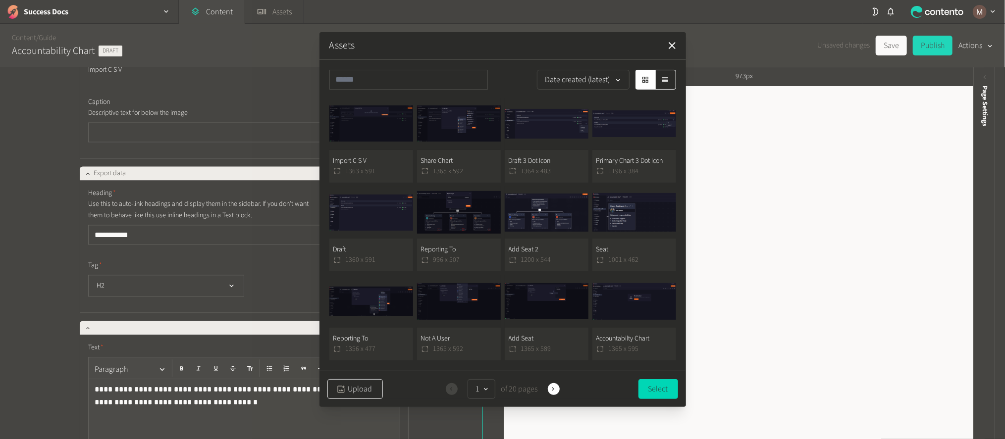
click at [360, 387] on button "Upload" at bounding box center [354, 389] width 55 height 20
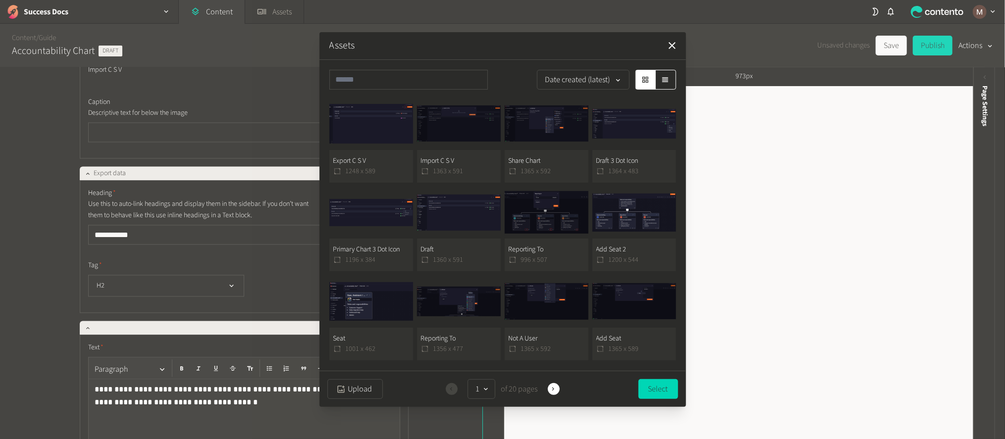
click at [379, 158] on button "Export C S V 1248 x 589" at bounding box center [371, 140] width 84 height 85
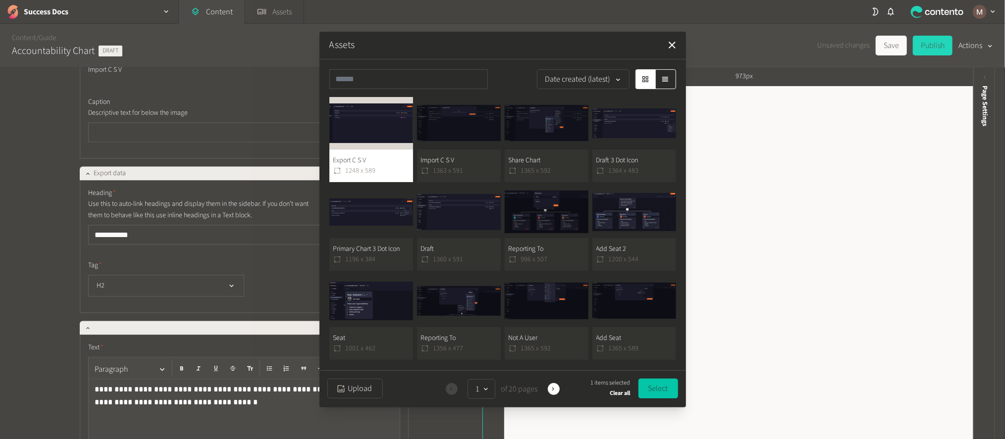
click at [660, 383] on button "Select" at bounding box center [658, 389] width 40 height 20
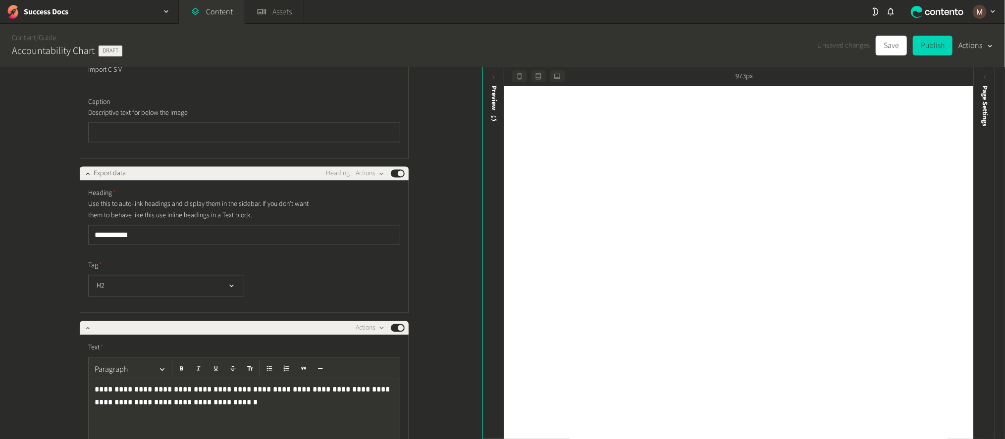
click at [439, 326] on div "**********" at bounding box center [241, 253] width 482 height 373
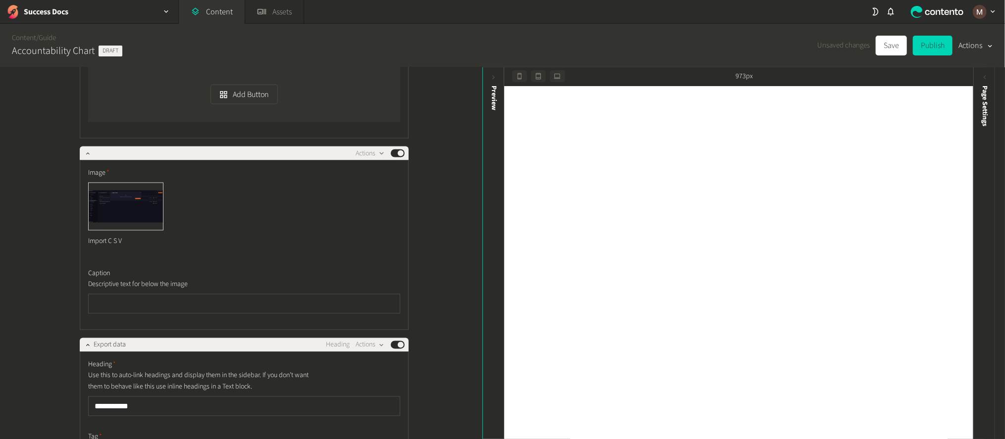
scroll to position [7079, 0]
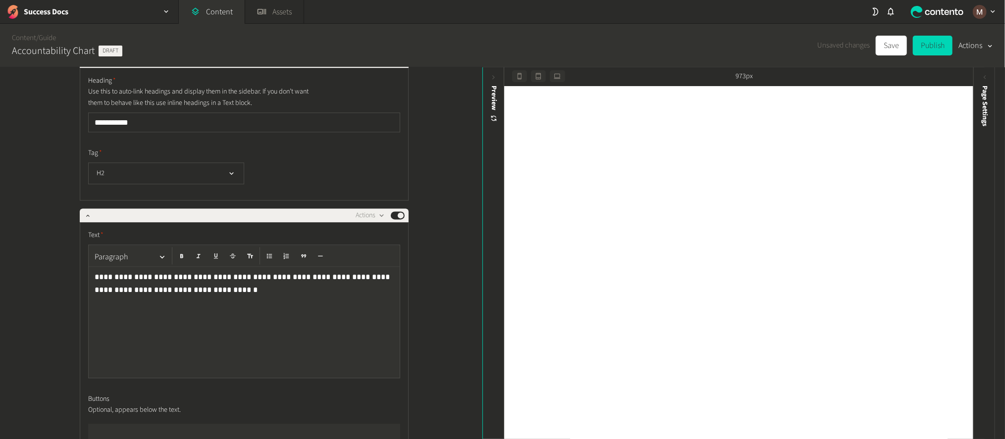
scroll to position [7223, 0]
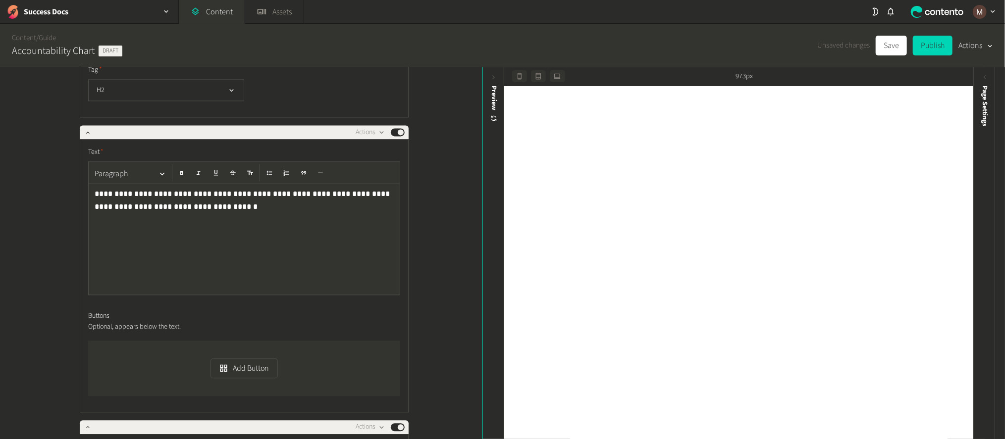
type input "*"
type input "*****"
click at [375, 277] on button "Delete" at bounding box center [387, 284] width 65 height 18
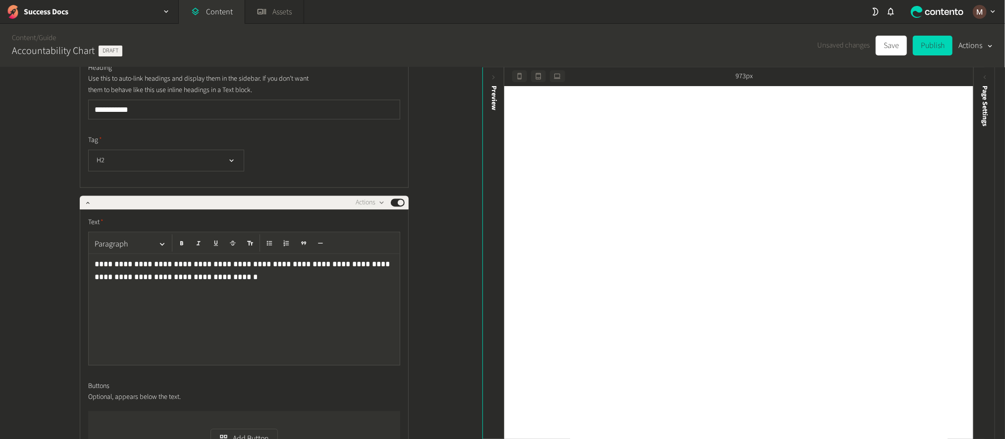
drag, startPoint x: 138, startPoint y: 353, endPoint x: 75, endPoint y: 329, distance: 67.7
copy p "**********"
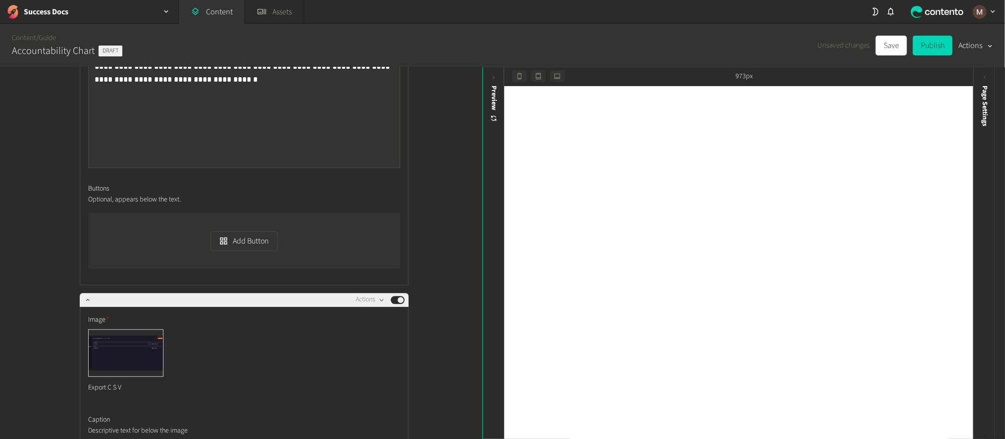
scroll to position [7356, 0]
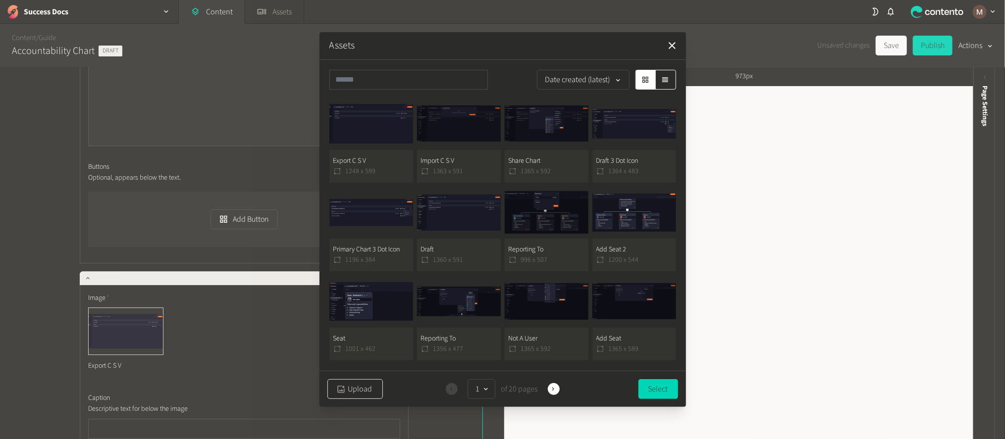
click at [360, 388] on button "Upload" at bounding box center [354, 389] width 55 height 20
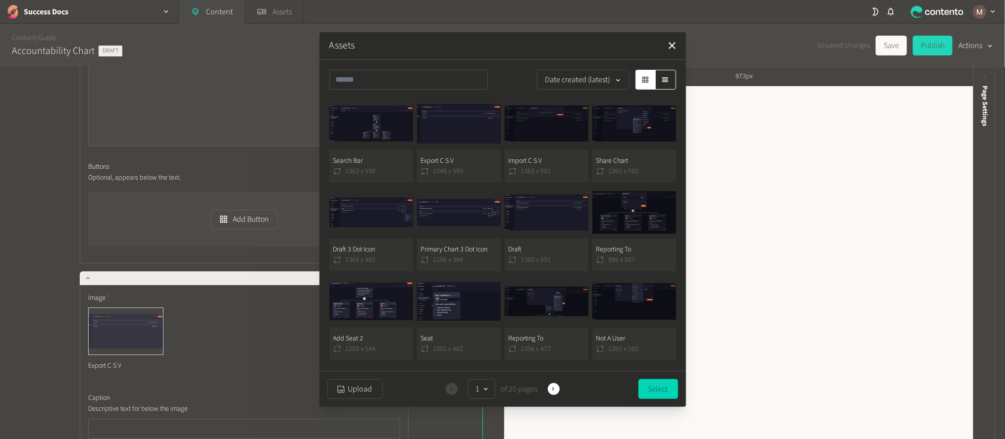
click at [385, 156] on button "Search Bar 1363 x 590" at bounding box center [371, 140] width 84 height 85
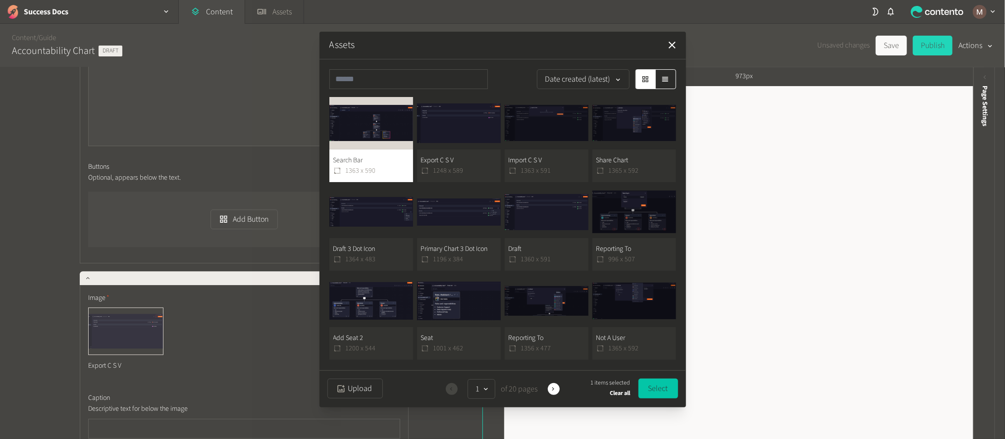
click at [654, 393] on button "Select" at bounding box center [658, 389] width 40 height 20
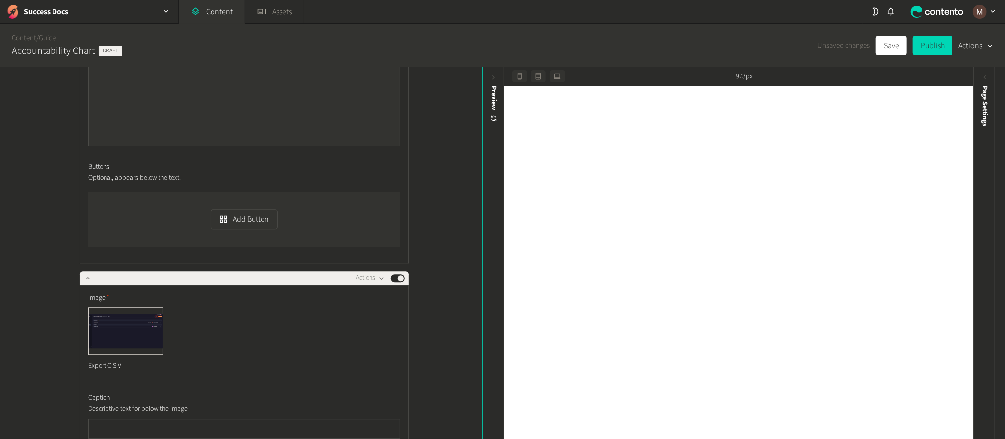
click at [425, 326] on div "**********" at bounding box center [241, 253] width 482 height 373
click at [422, 318] on div "**********" at bounding box center [241, 253] width 482 height 373
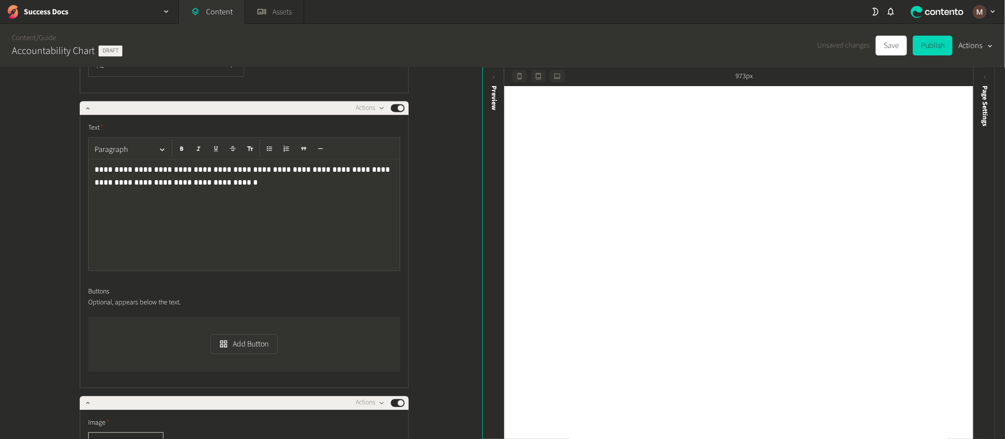
scroll to position [7224, 0]
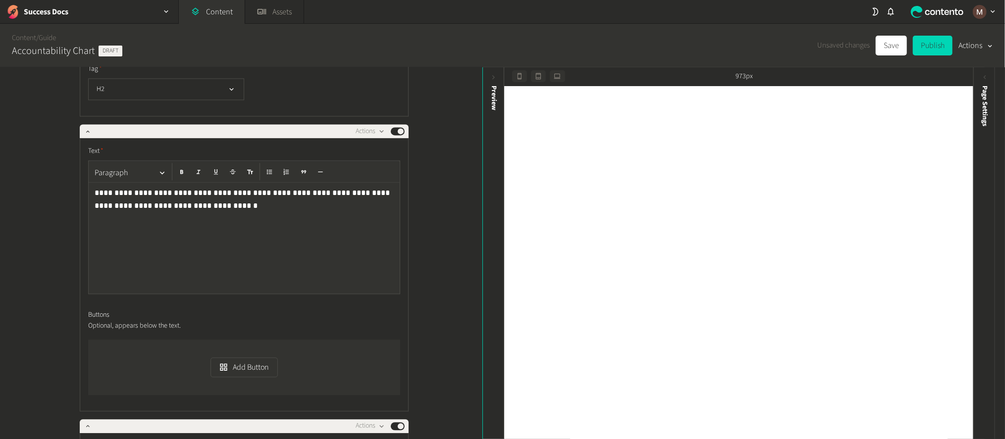
drag, startPoint x: 297, startPoint y: 266, endPoint x: 328, endPoint y: 267, distance: 31.7
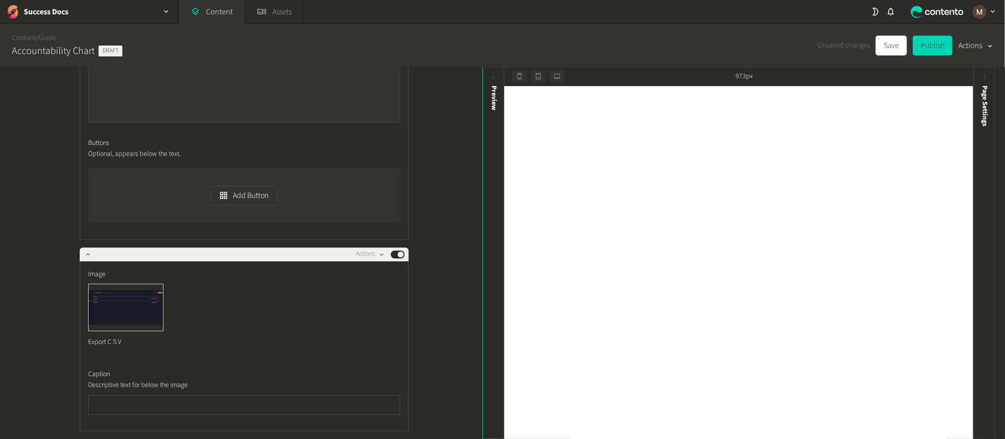
scroll to position [7539, 0]
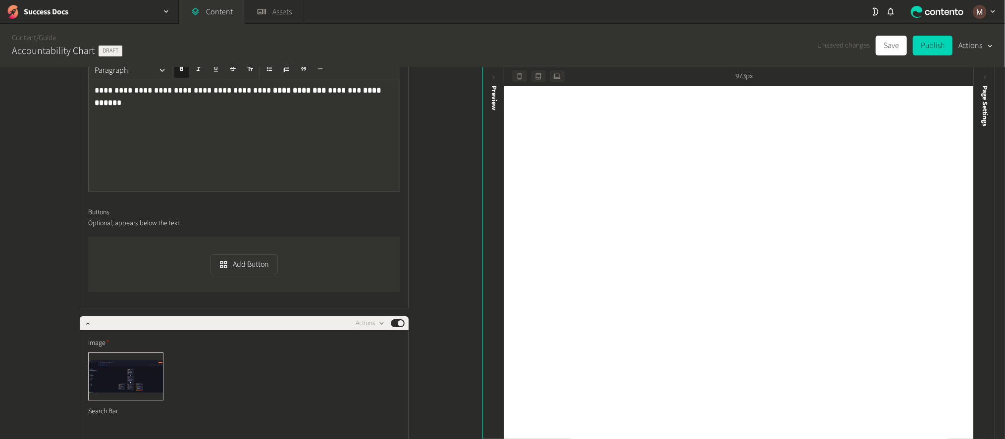
scroll to position [7817, 0]
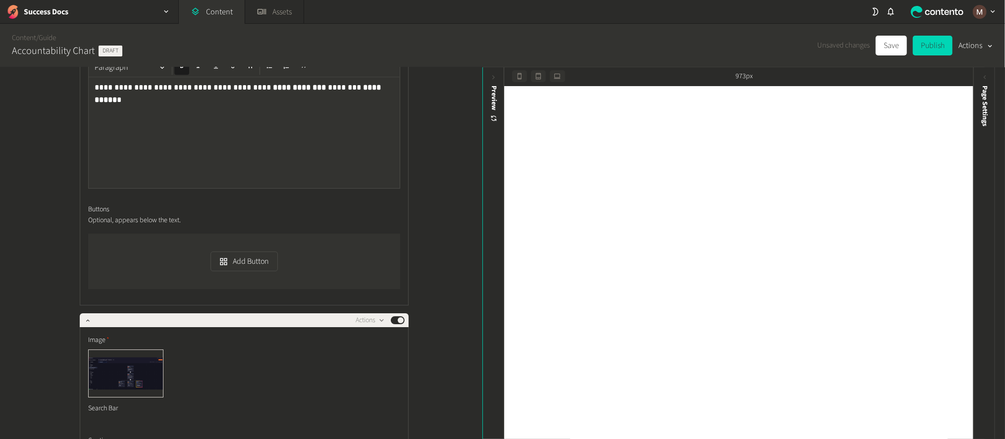
click at [434, 250] on div "**********" at bounding box center [241, 253] width 482 height 373
drag, startPoint x: 225, startPoint y: 230, endPoint x: 147, endPoint y: 219, distance: 79.1
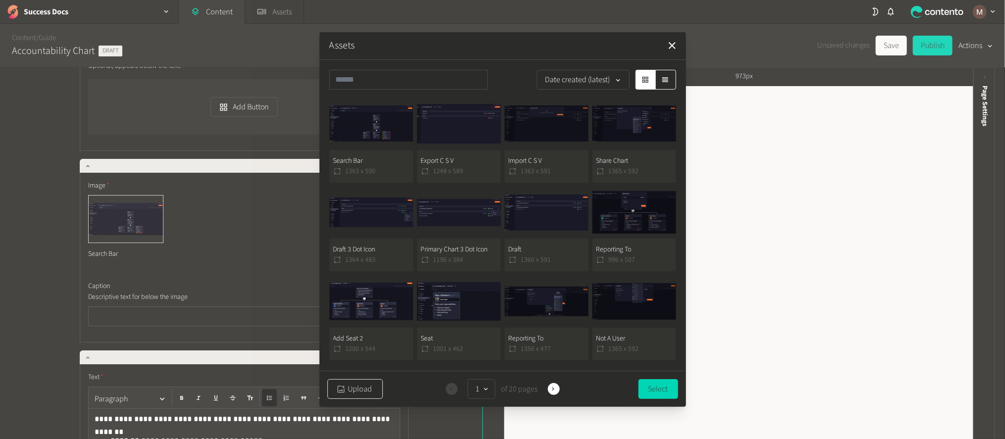
click at [350, 386] on button "Upload" at bounding box center [354, 389] width 55 height 20
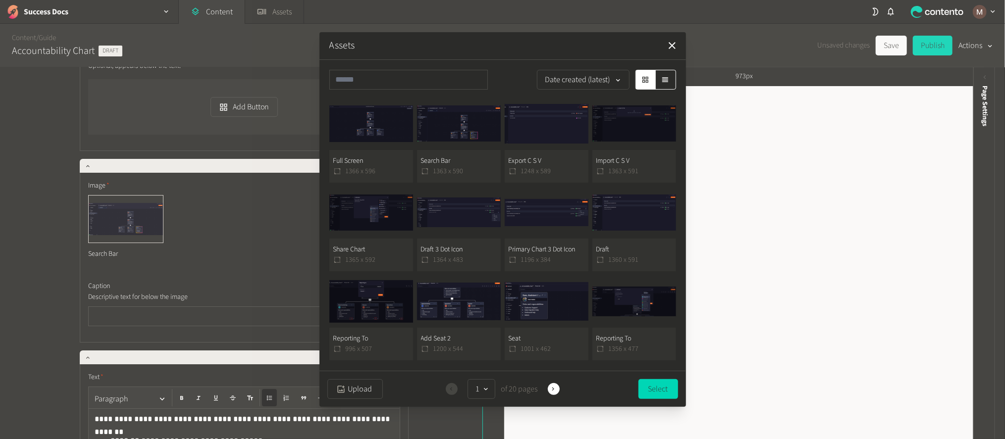
click at [382, 158] on button "Full Screen 1366 x 596" at bounding box center [371, 140] width 84 height 85
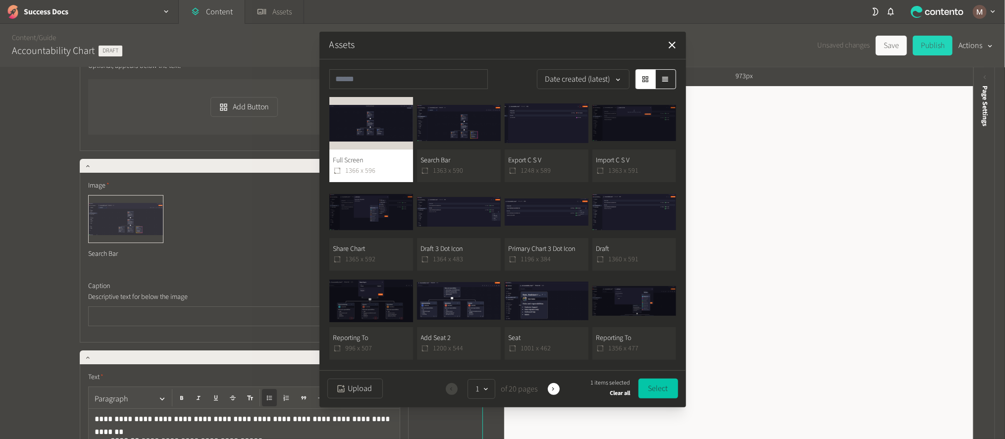
click at [653, 380] on button "Select" at bounding box center [658, 389] width 40 height 20
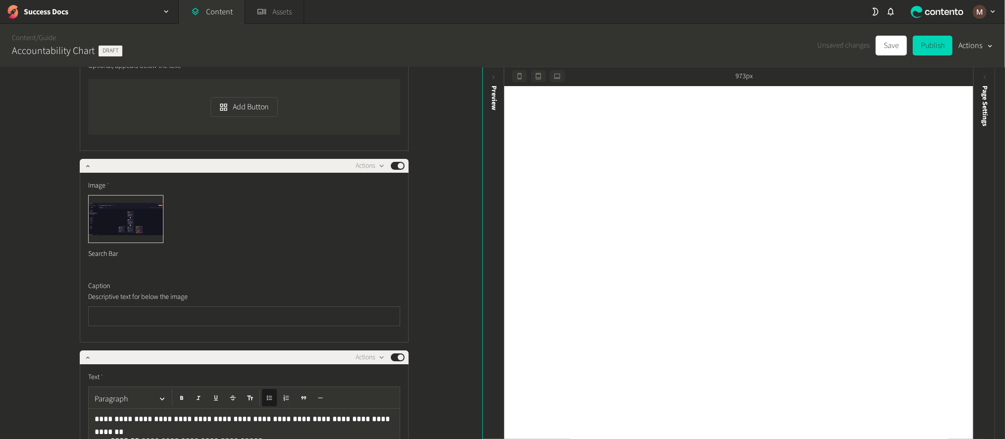
click at [439, 274] on div "**********" at bounding box center [241, 253] width 482 height 373
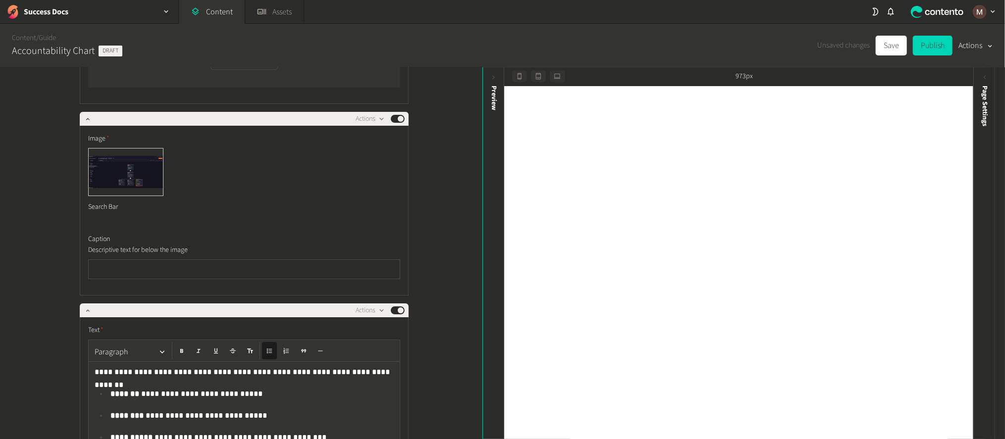
scroll to position [8194, 0]
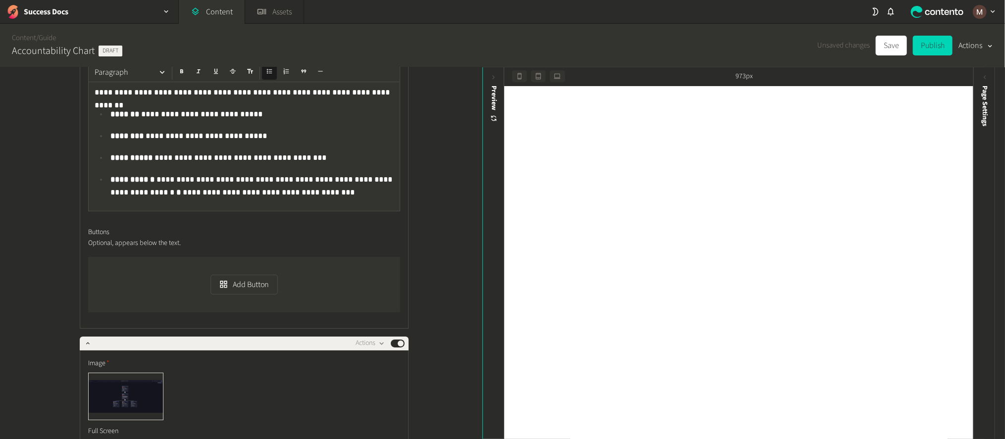
scroll to position [8299, 0]
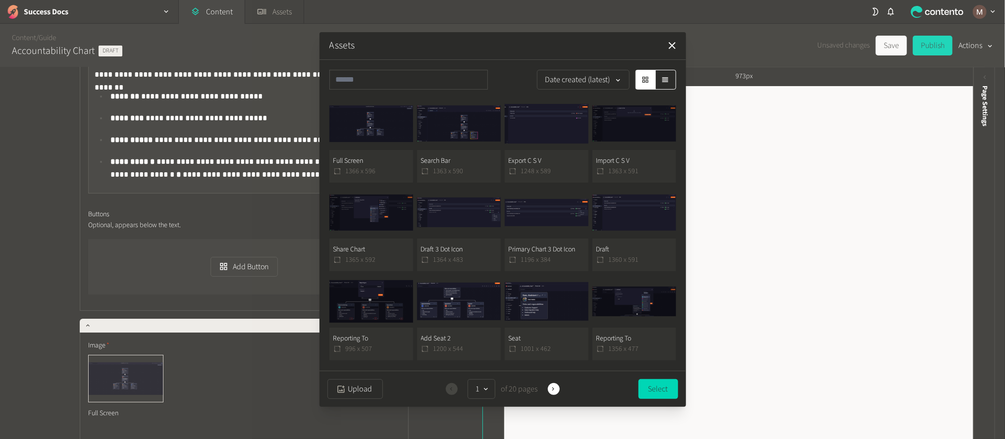
click at [392, 160] on button "Full Screen 1366 x 596" at bounding box center [371, 140] width 84 height 85
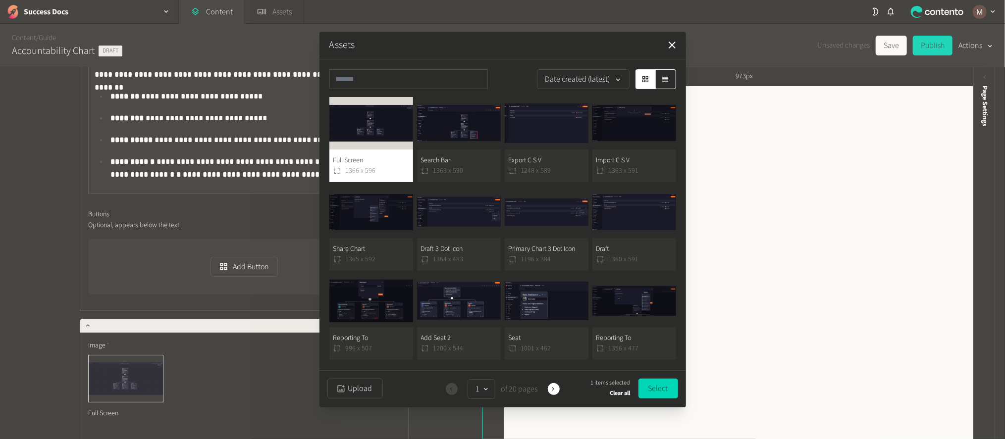
click at [392, 160] on button "Full Screen 1366 x 596" at bounding box center [371, 139] width 84 height 85
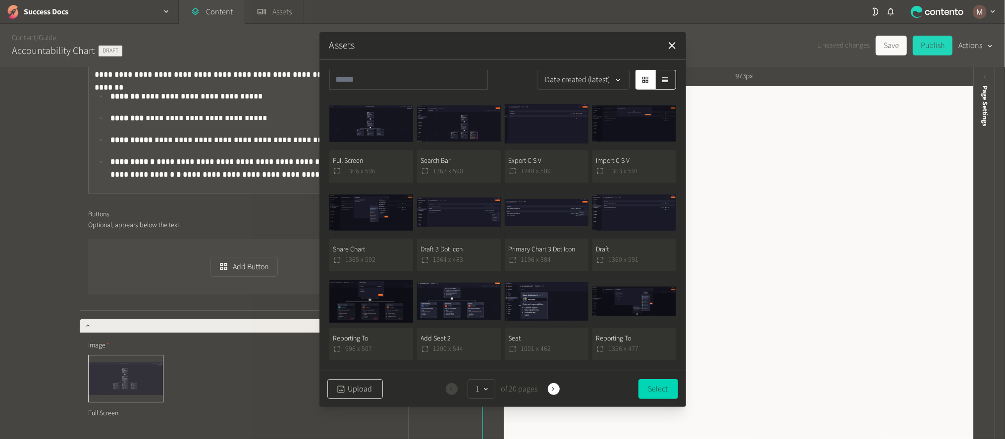
click at [348, 380] on button "Upload" at bounding box center [354, 389] width 55 height 20
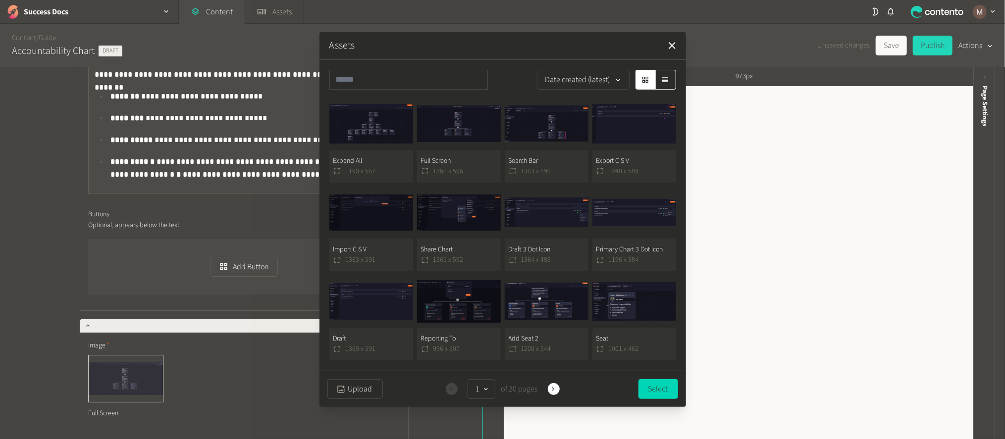
click at [370, 157] on button "Expand All 1190 x 567" at bounding box center [371, 140] width 84 height 85
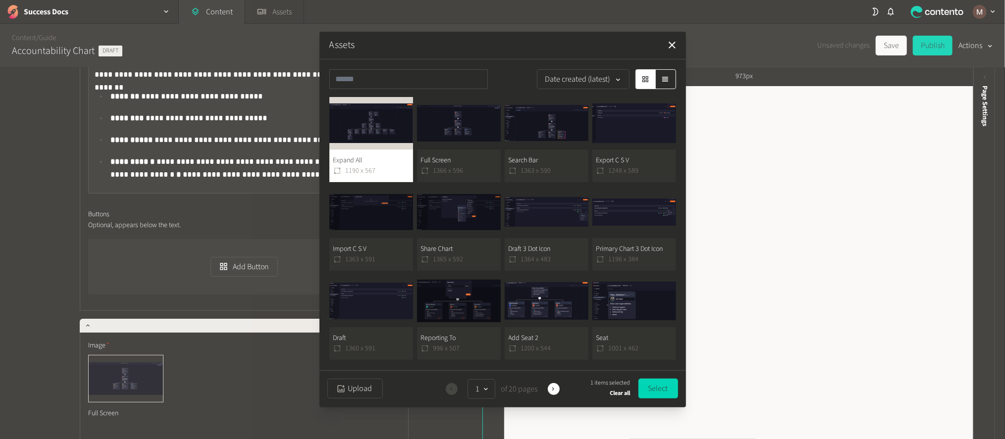
drag, startPoint x: 653, startPoint y: 385, endPoint x: 615, endPoint y: 389, distance: 37.9
click at [653, 385] on button "Select" at bounding box center [658, 389] width 40 height 20
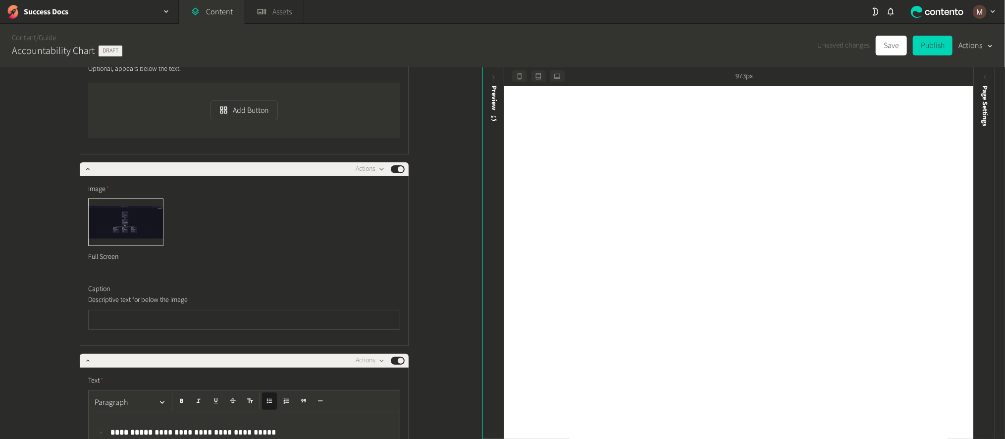
scroll to position [8483, 0]
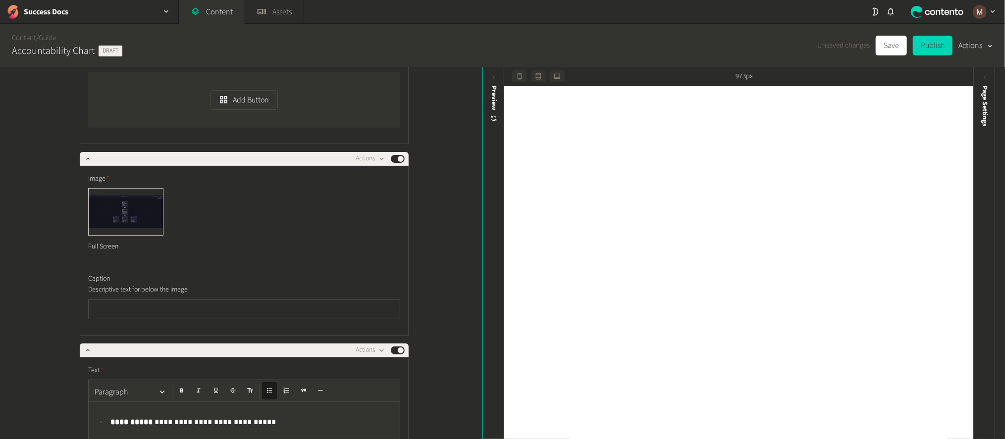
click at [419, 316] on div "**********" at bounding box center [241, 253] width 482 height 373
paste div
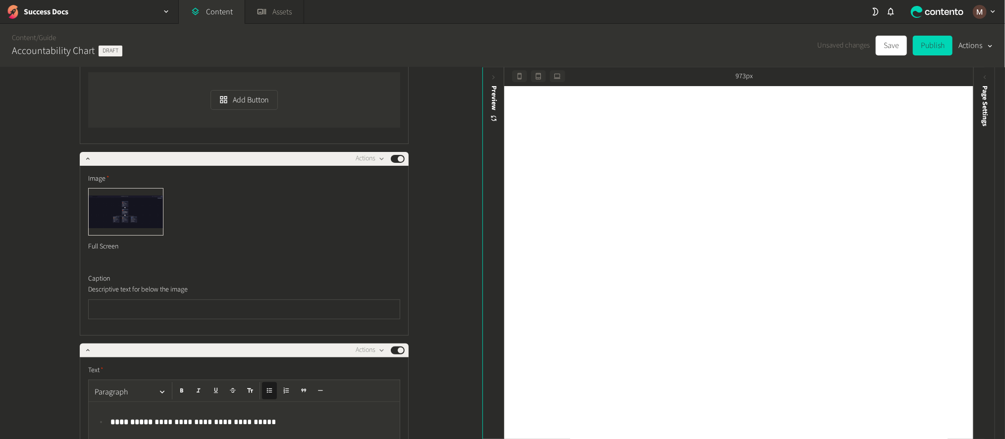
click at [448, 370] on div "**********" at bounding box center [241, 253] width 482 height 373
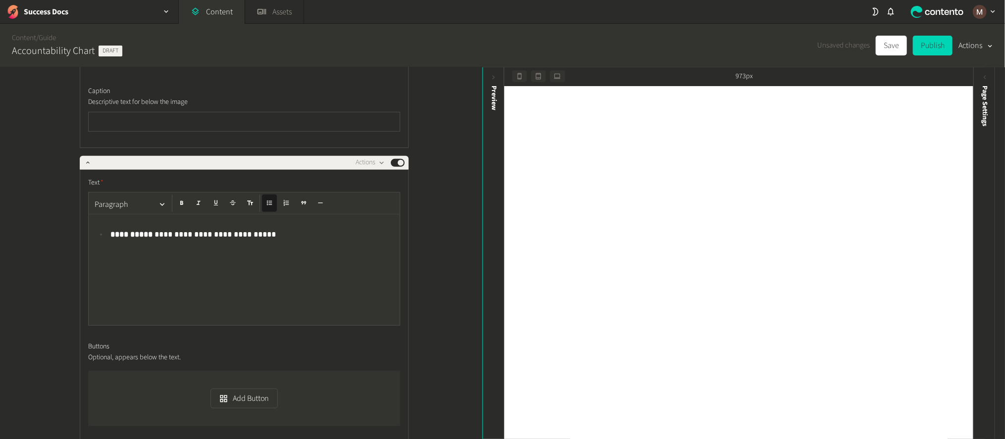
scroll to position [8705, 0]
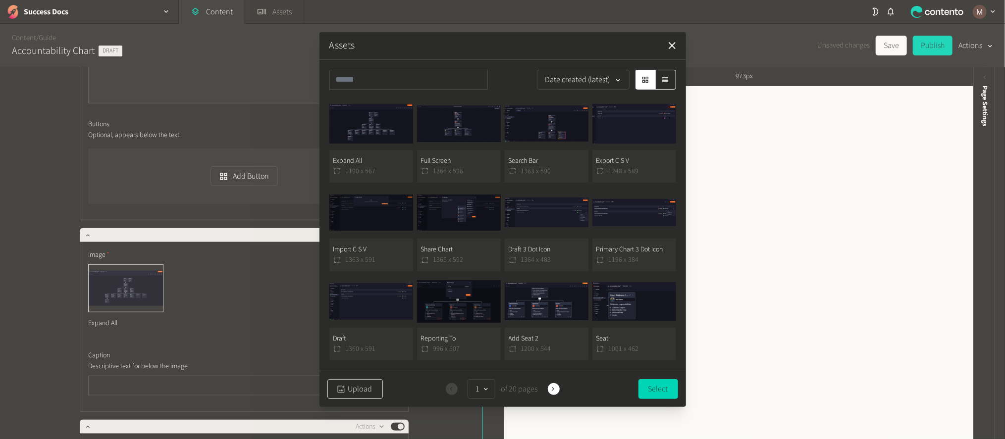
click at [354, 381] on button "Upload" at bounding box center [354, 389] width 55 height 20
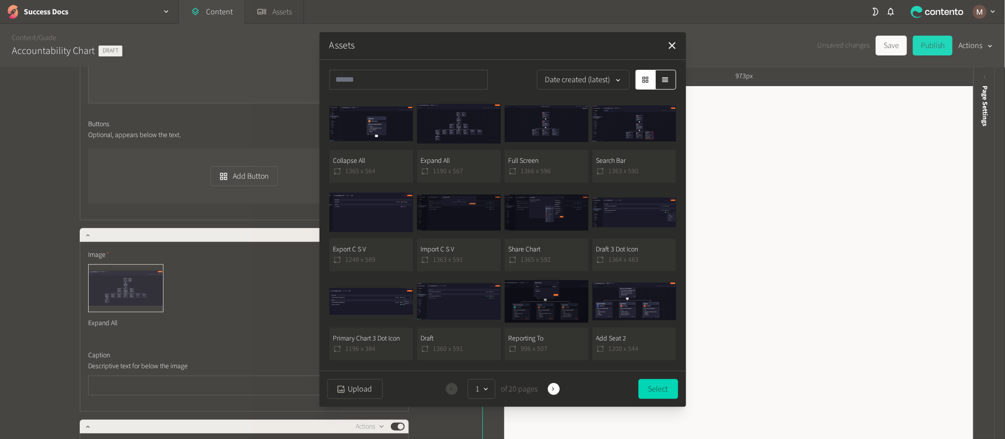
click at [385, 160] on button "Collapse All 1365 x 564" at bounding box center [371, 140] width 84 height 85
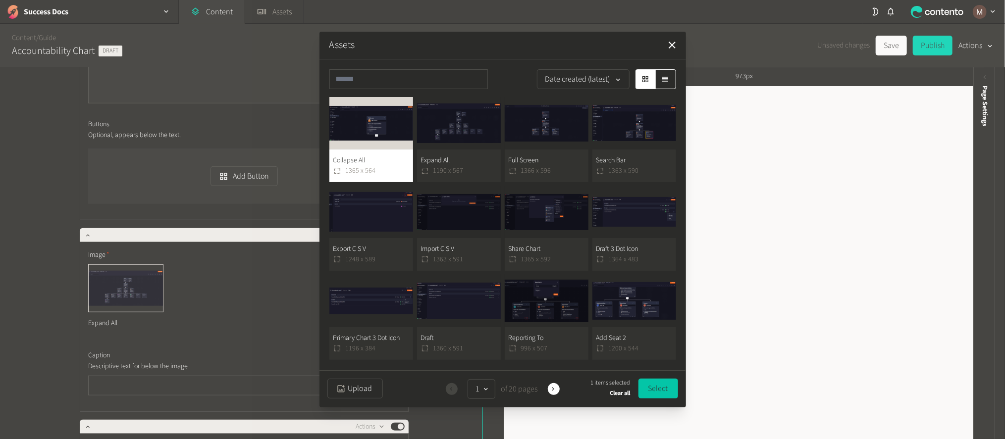
click at [658, 383] on button "Select" at bounding box center [658, 389] width 40 height 20
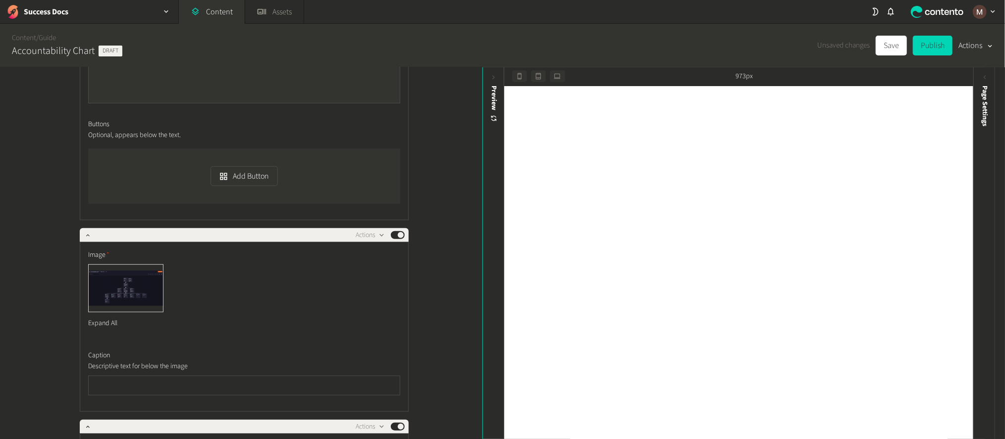
click at [454, 321] on div "**********" at bounding box center [241, 253] width 482 height 373
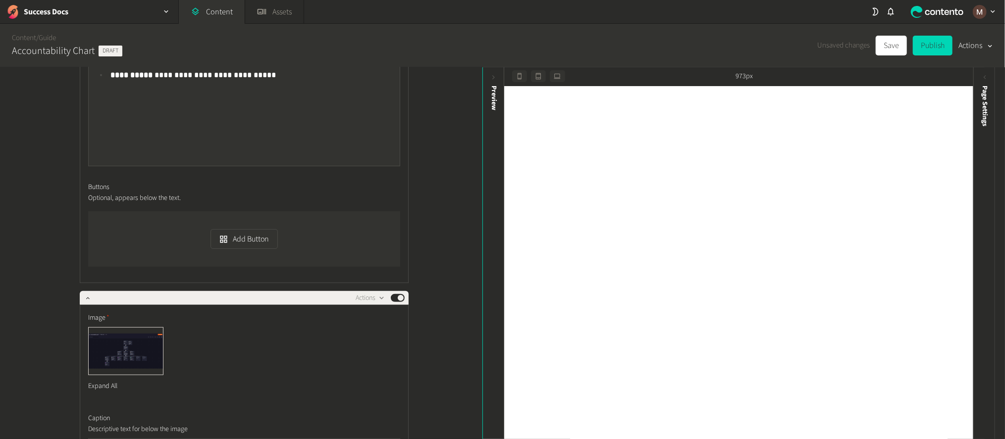
scroll to position [8744, 0]
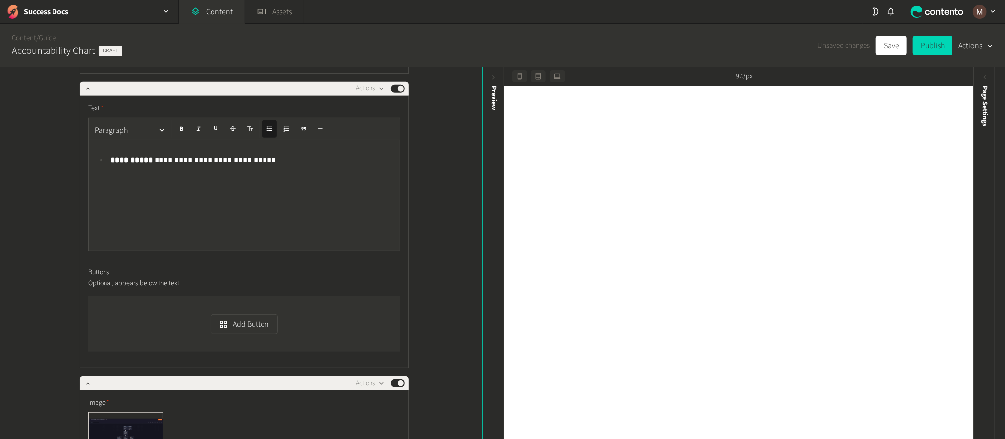
click at [433, 192] on div "**********" at bounding box center [241, 253] width 482 height 373
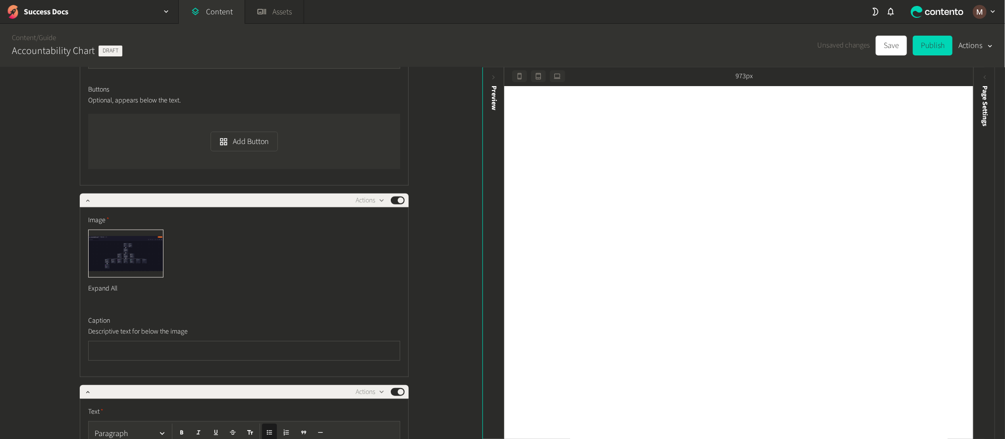
scroll to position [8944, 0]
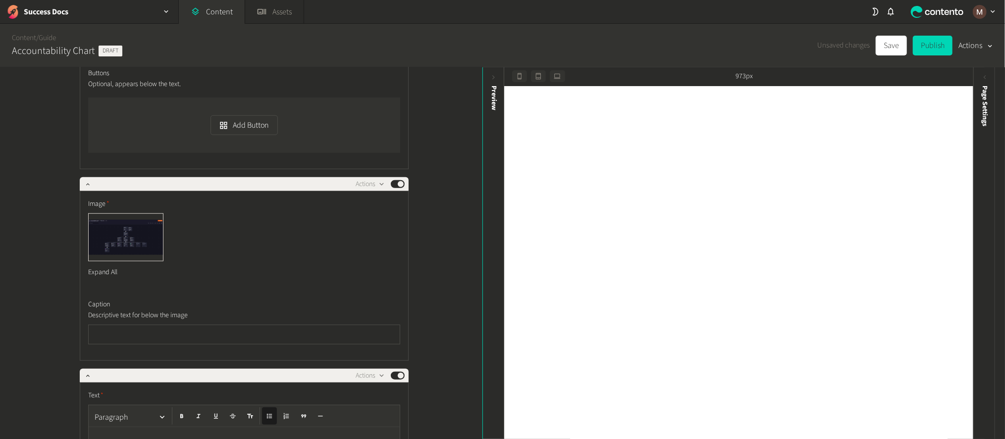
click at [450, 139] on div "**********" at bounding box center [241, 253] width 482 height 373
click at [432, 331] on div "**********" at bounding box center [241, 253] width 482 height 373
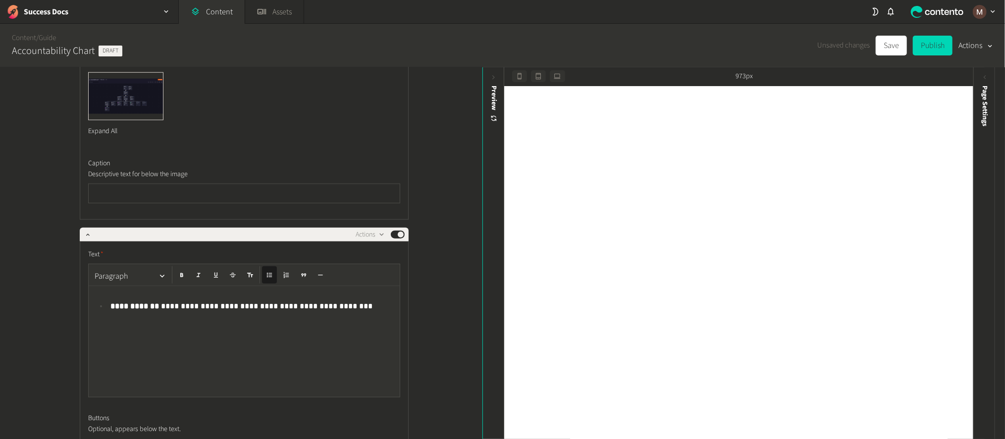
scroll to position [9088, 0]
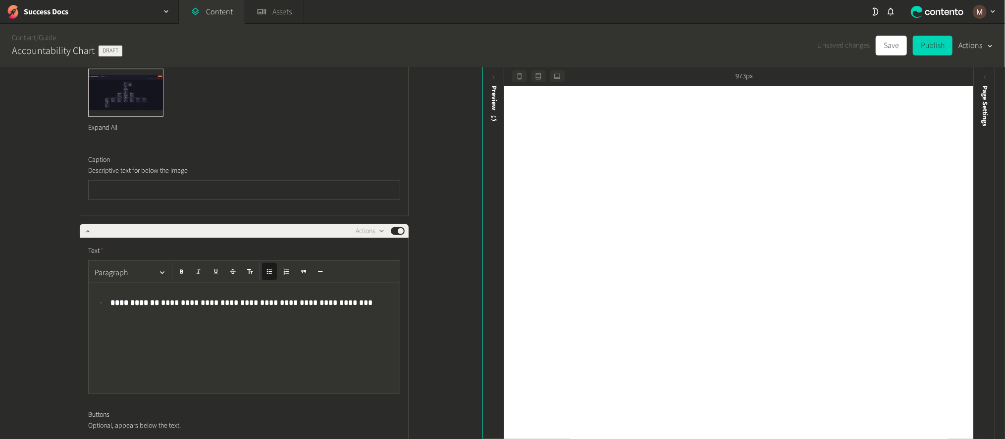
type input "*"
type input "**********"
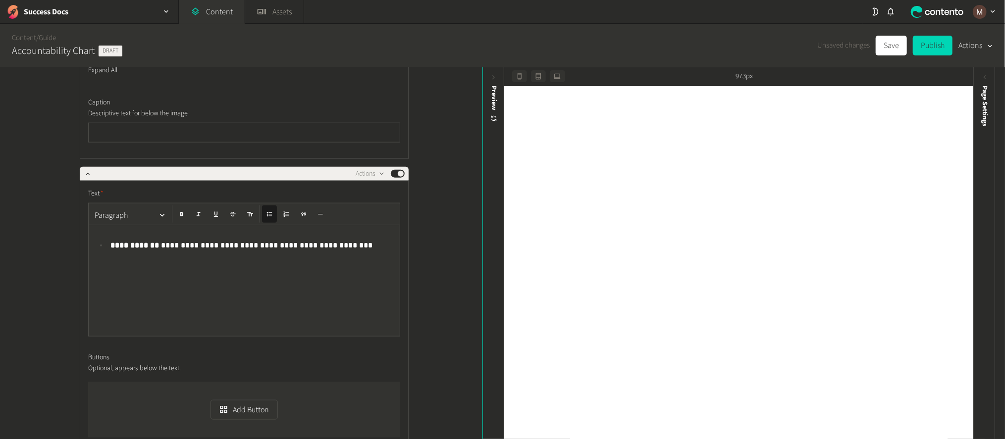
scroll to position [9162, 0]
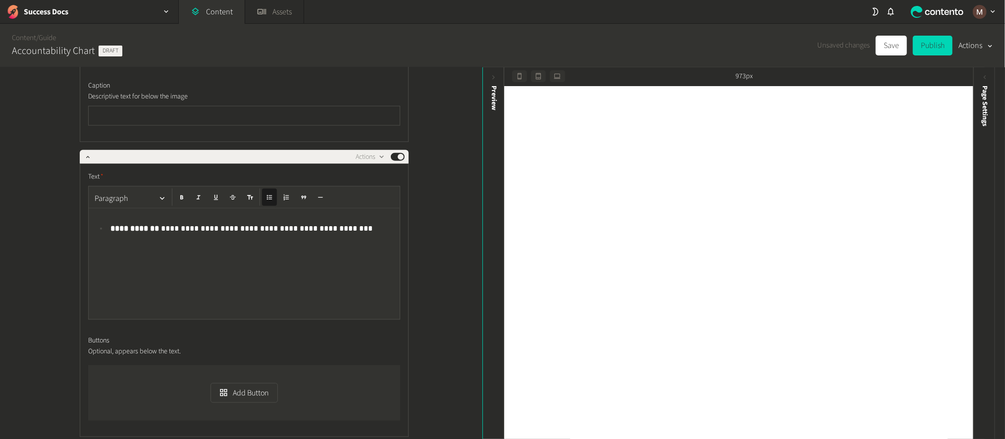
drag, startPoint x: 153, startPoint y: 350, endPoint x: 494, endPoint y: 155, distance: 391.7
click at [55, 330] on div "**********" at bounding box center [241, 253] width 482 height 373
copy p "**********"
click at [429, 342] on div "**********" at bounding box center [241, 253] width 482 height 373
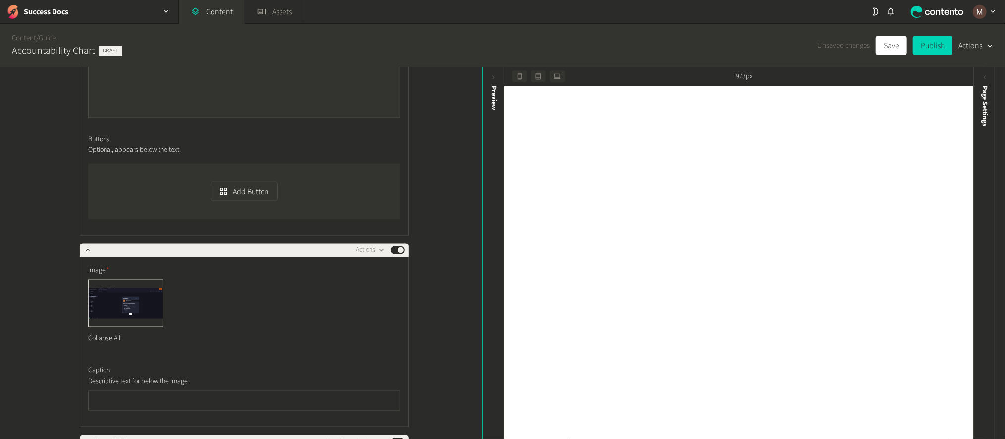
scroll to position [9365, 0]
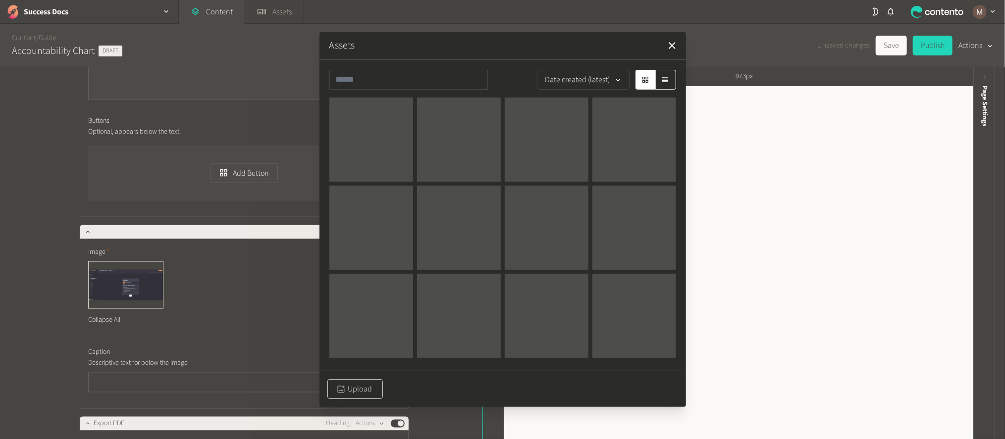
click at [352, 379] on button "Upload" at bounding box center [354, 389] width 55 height 20
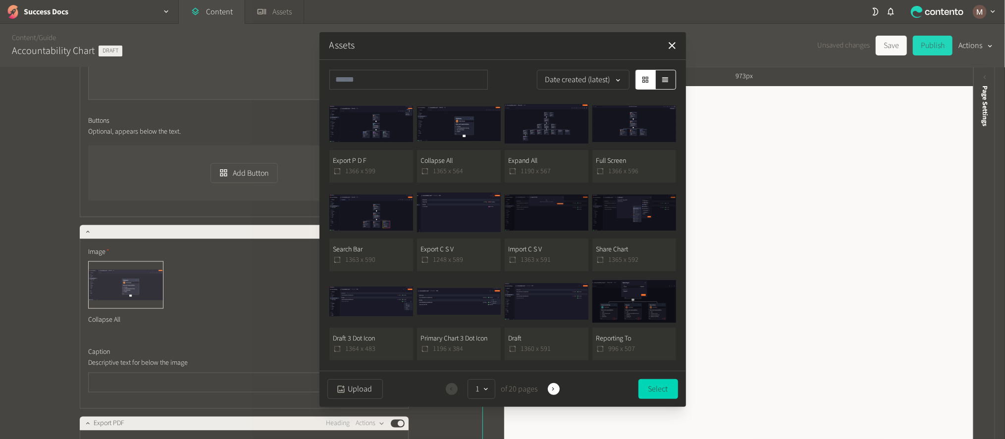
click at [382, 150] on button "Export P D F 1366 x 599" at bounding box center [371, 140] width 84 height 85
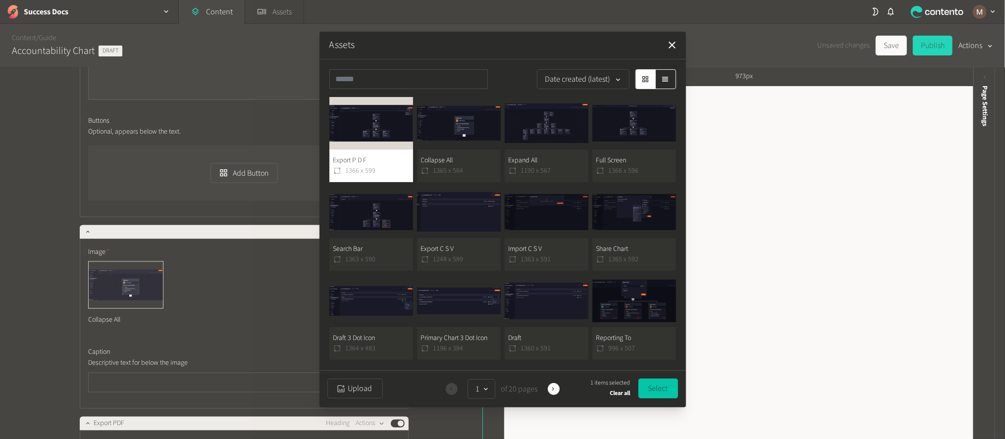
click at [661, 382] on button "Select" at bounding box center [658, 389] width 40 height 20
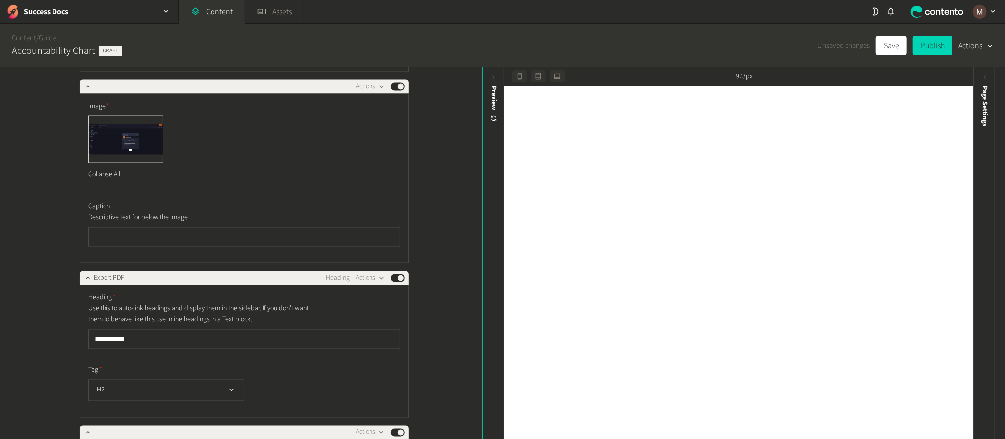
scroll to position [9531, 0]
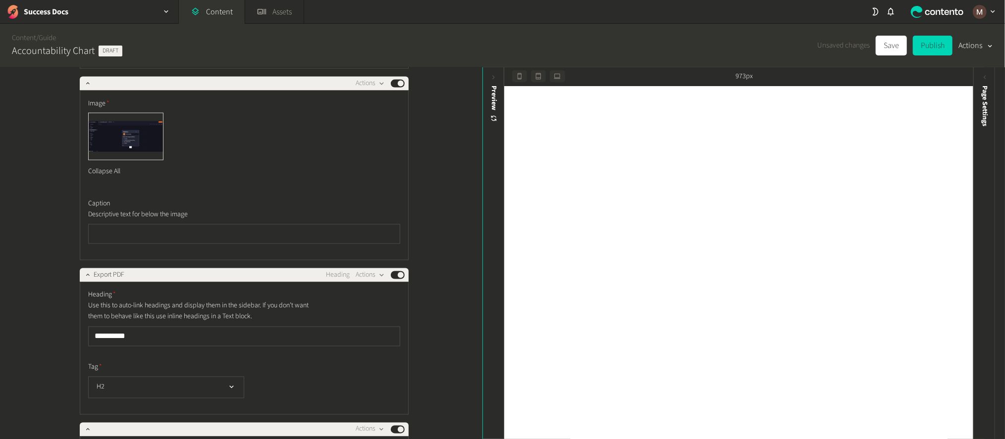
click at [445, 325] on div "**********" at bounding box center [241, 253] width 482 height 373
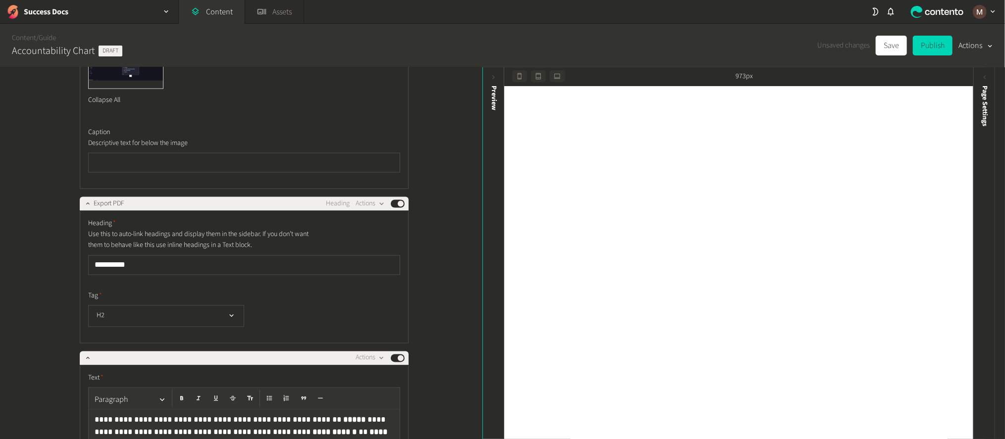
scroll to position [9605, 0]
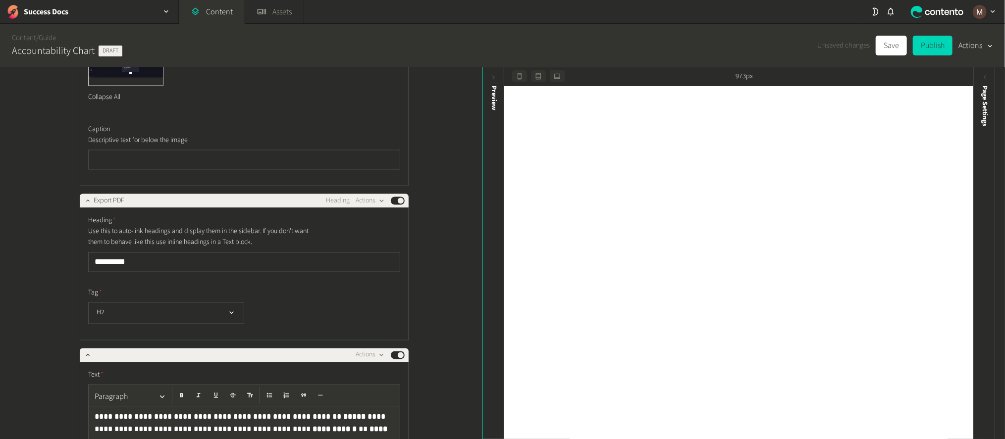
copy p "**********"
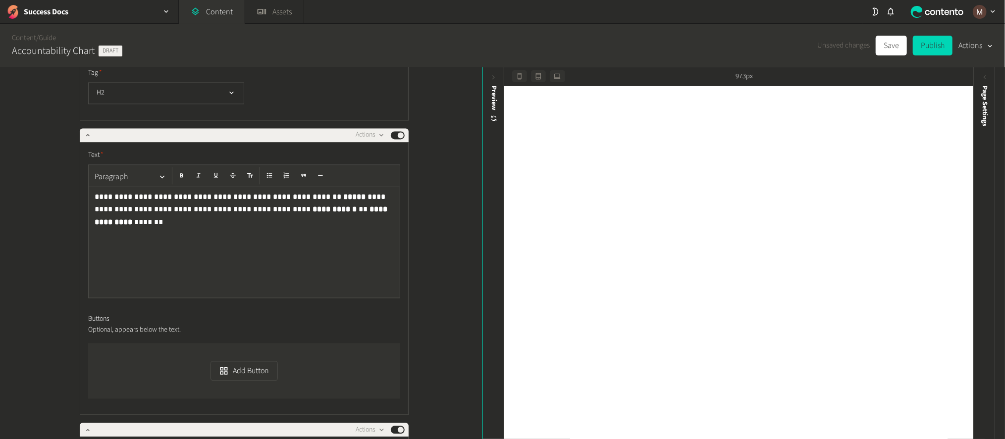
scroll to position [9826, 0]
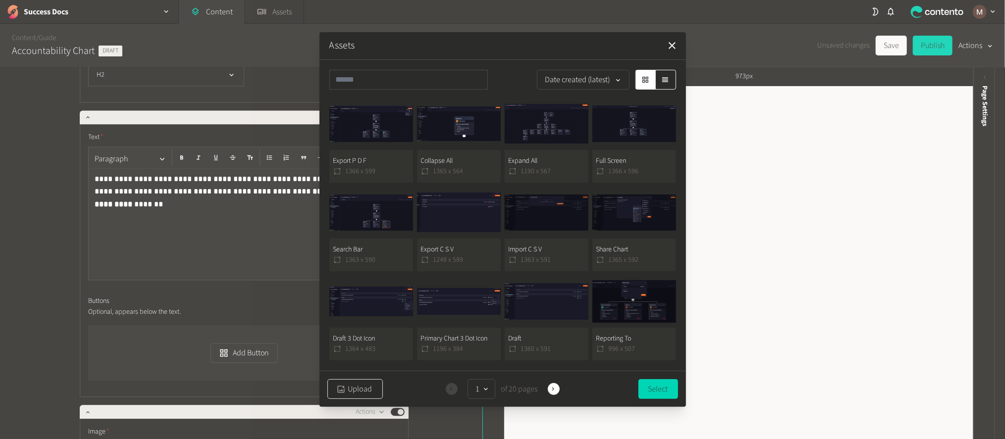
click at [345, 379] on button "Upload" at bounding box center [354, 389] width 55 height 20
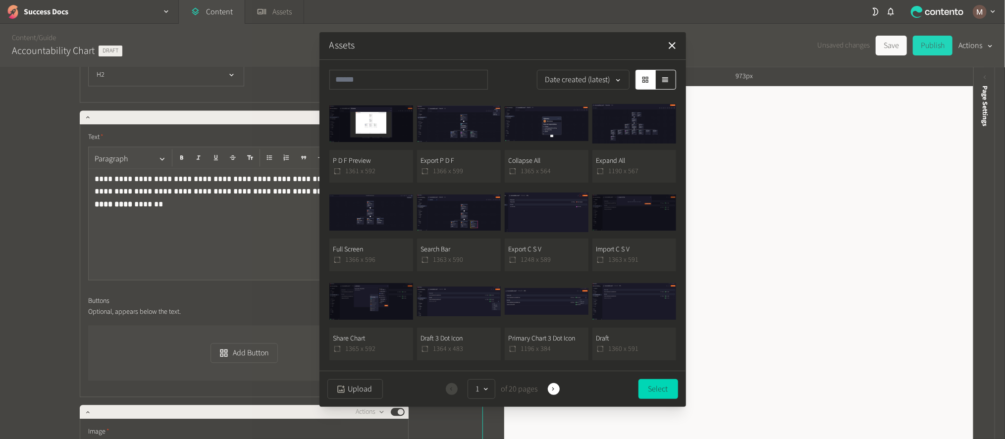
click at [378, 148] on button "P D F Preview 1361 x 592" at bounding box center [371, 140] width 84 height 85
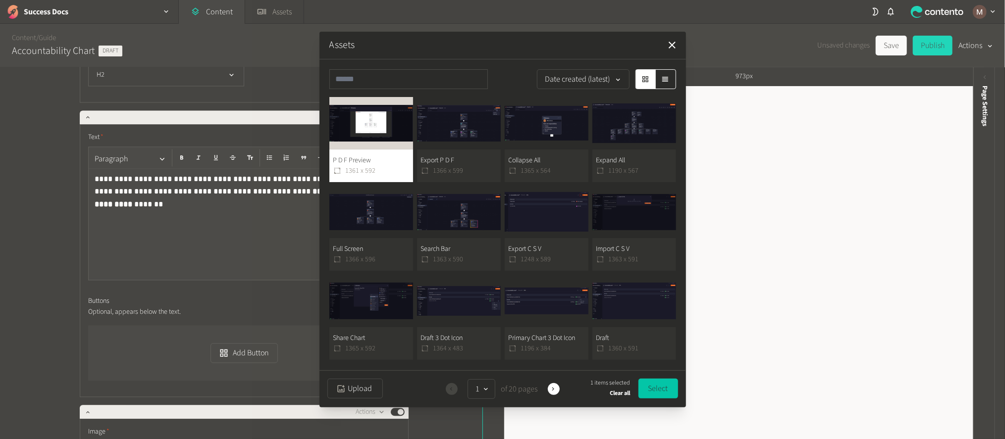
click at [656, 381] on button "Select" at bounding box center [658, 389] width 40 height 20
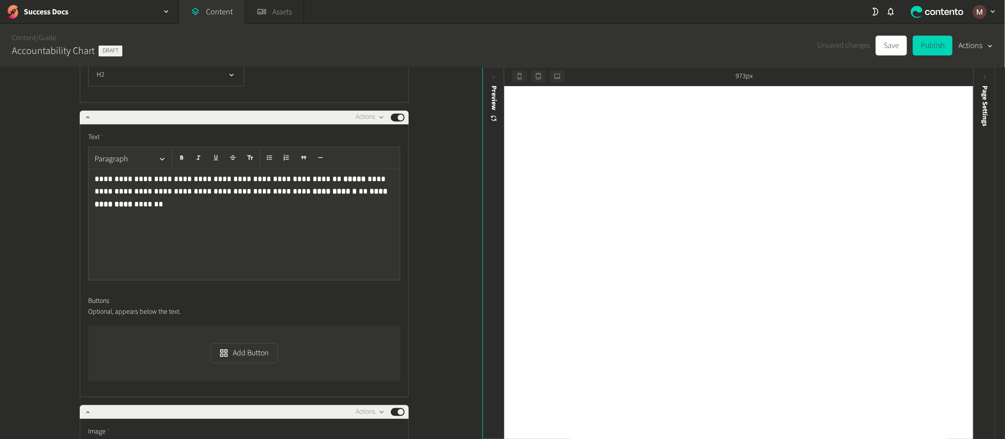
click at [419, 300] on div "**********" at bounding box center [241, 253] width 482 height 373
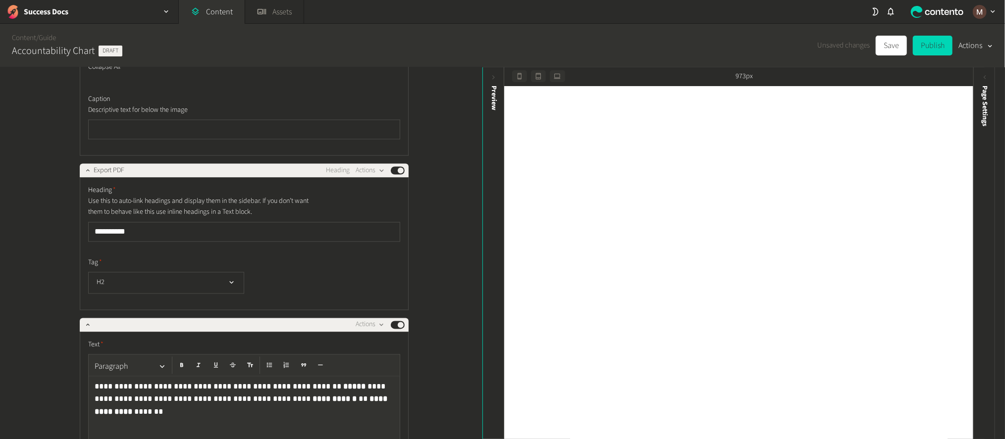
scroll to position [9620, 0]
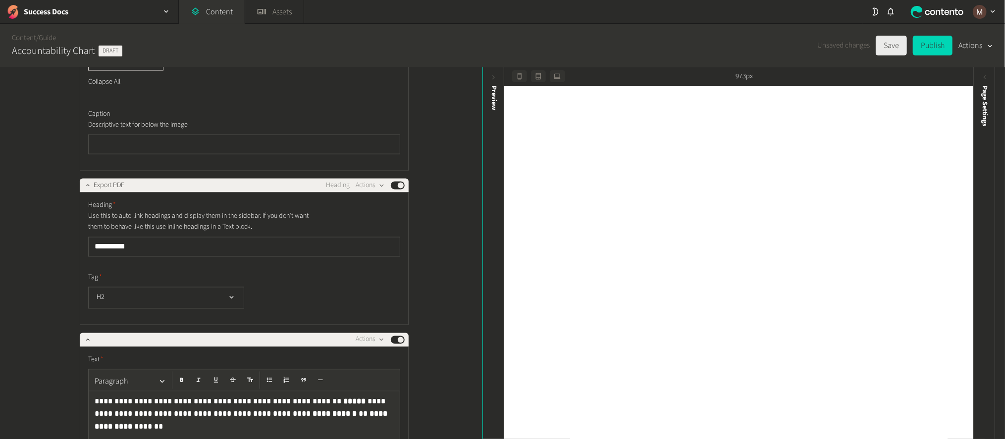
click at [906, 51] on button "Save" at bounding box center [890, 46] width 31 height 20
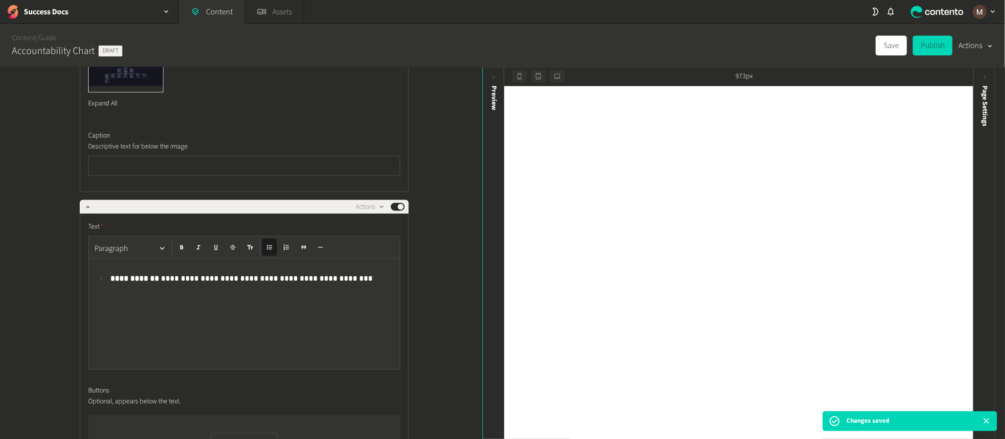
scroll to position [8970, 0]
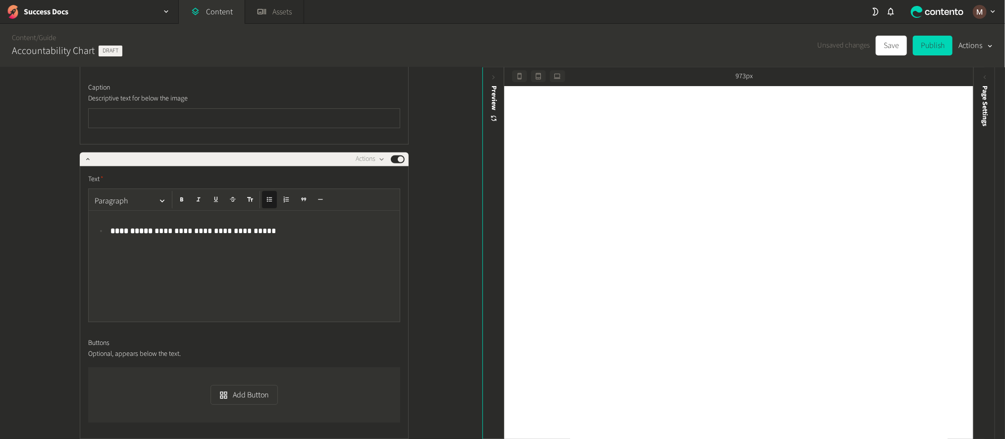
scroll to position [8673, 0]
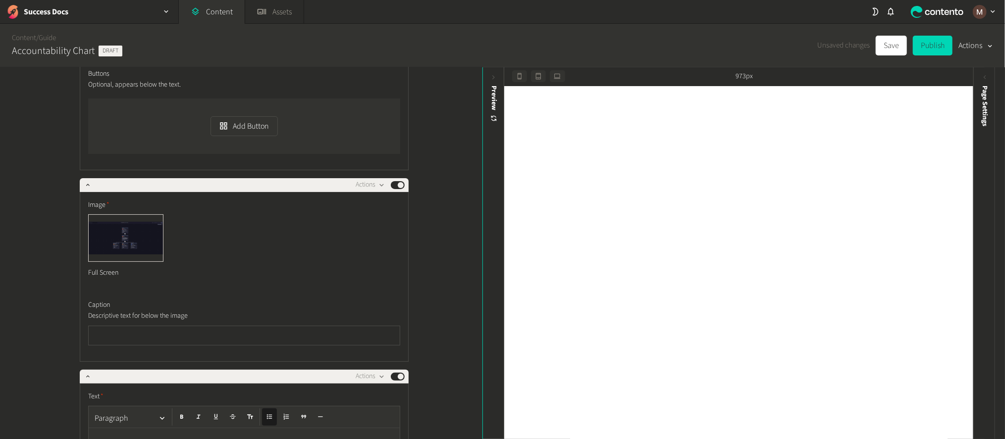
scroll to position [8450, 0]
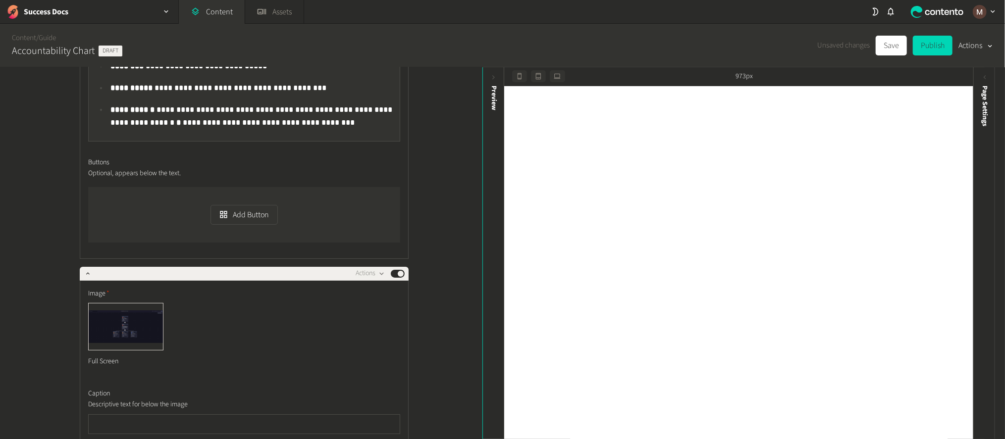
scroll to position [8302, 0]
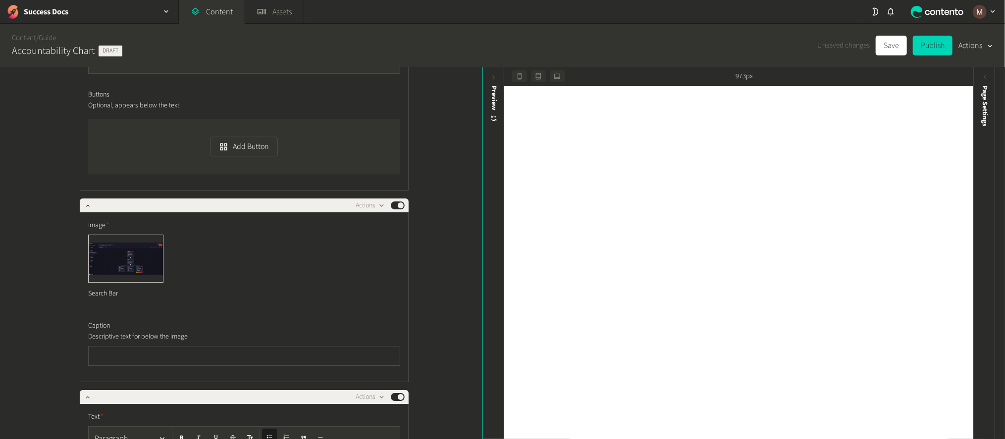
scroll to position [7930, 0]
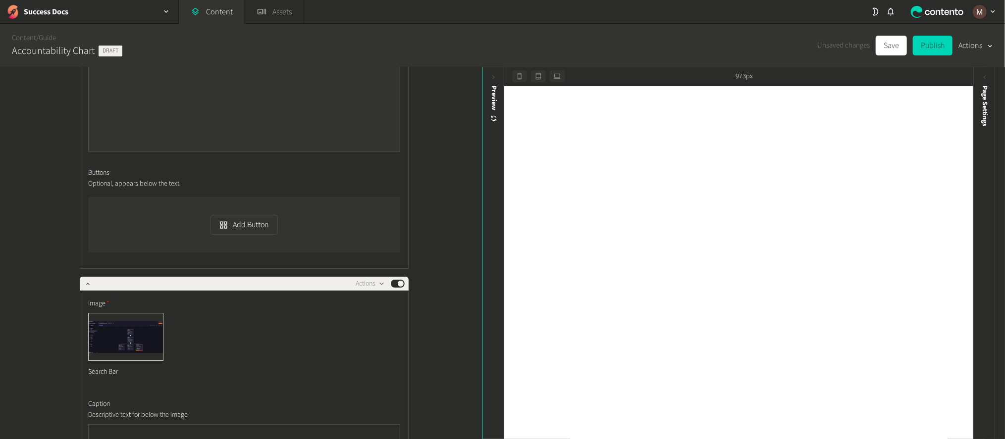
scroll to position [7782, 0]
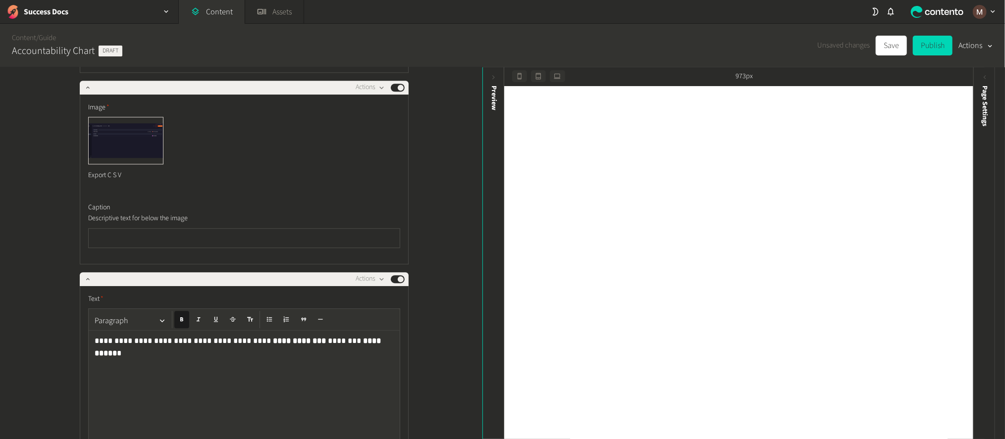
scroll to position [7559, 0]
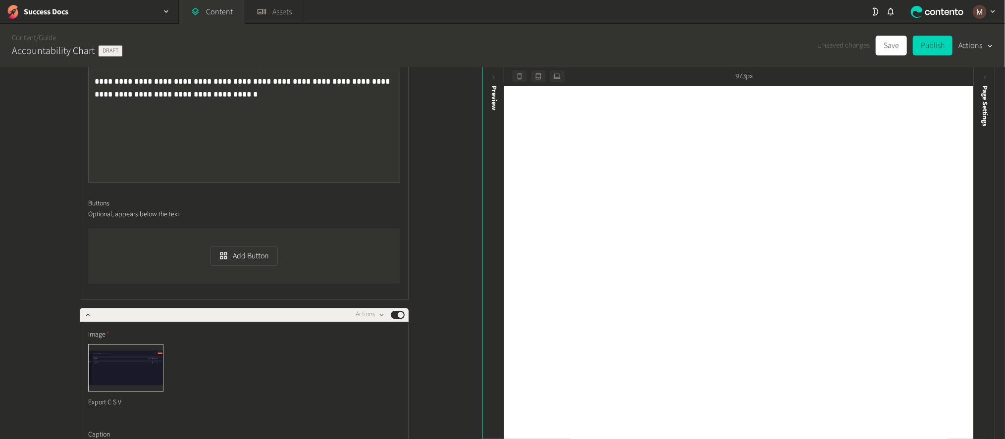
scroll to position [7187, 0]
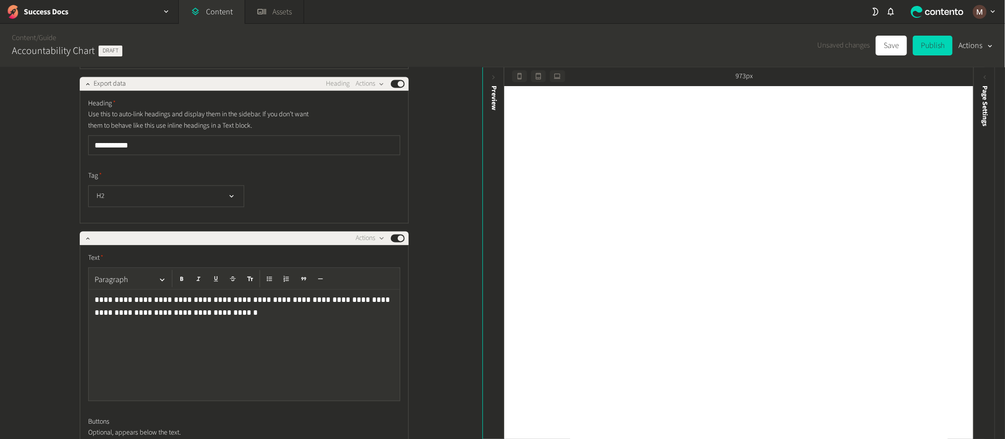
scroll to position [7039, 0]
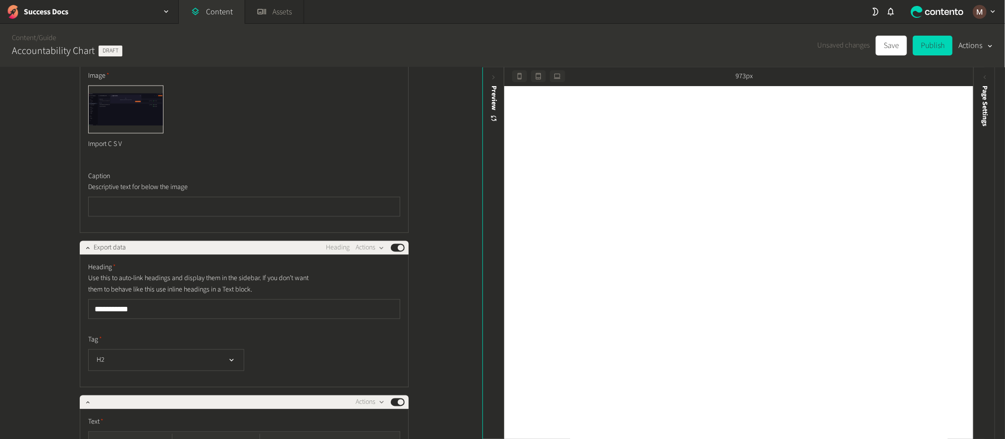
scroll to position [6816, 0]
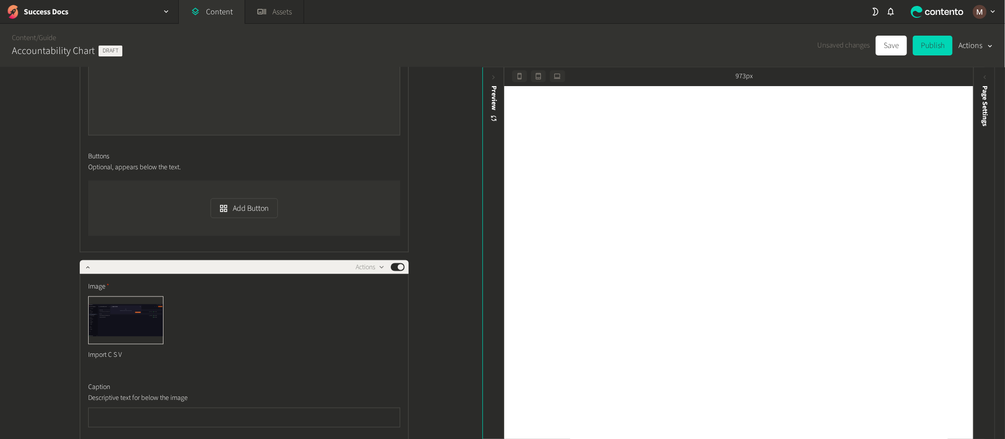
scroll to position [6891, 0]
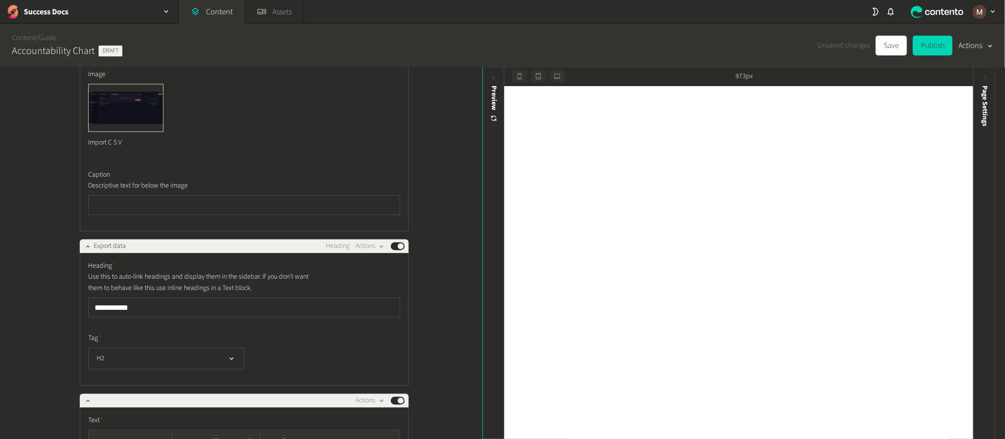
scroll to position [7039, 0]
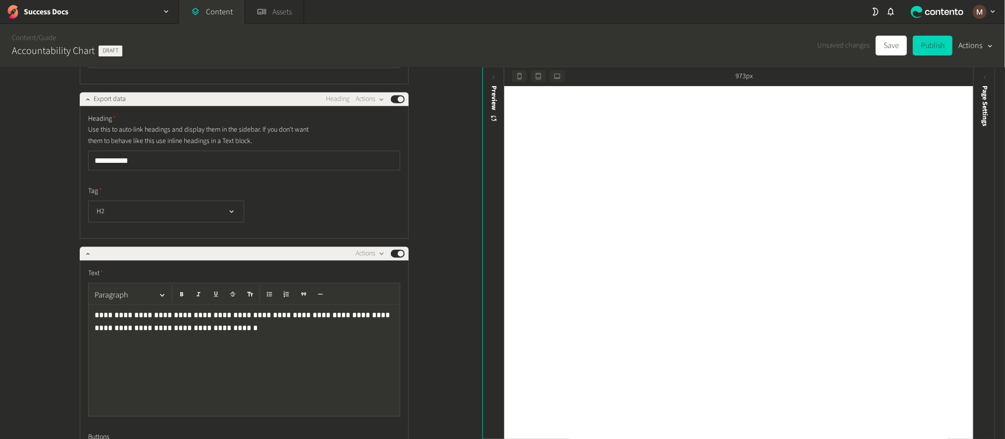
scroll to position [7187, 0]
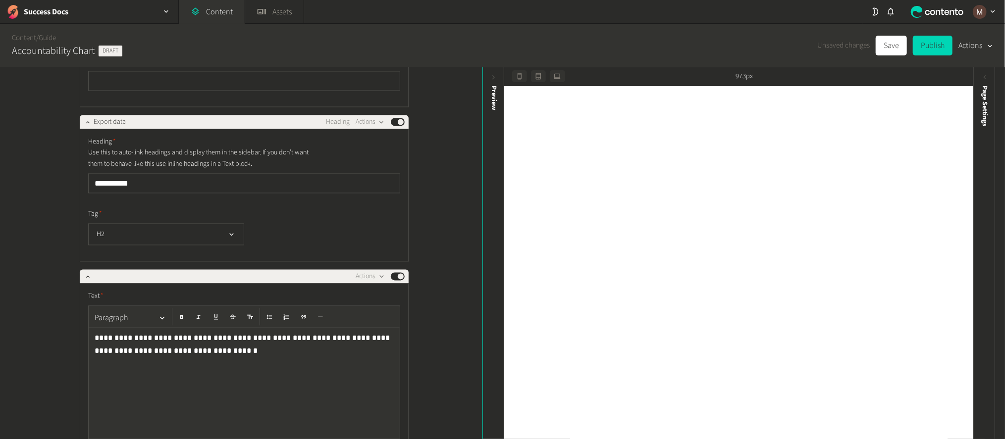
scroll to position [7113, 0]
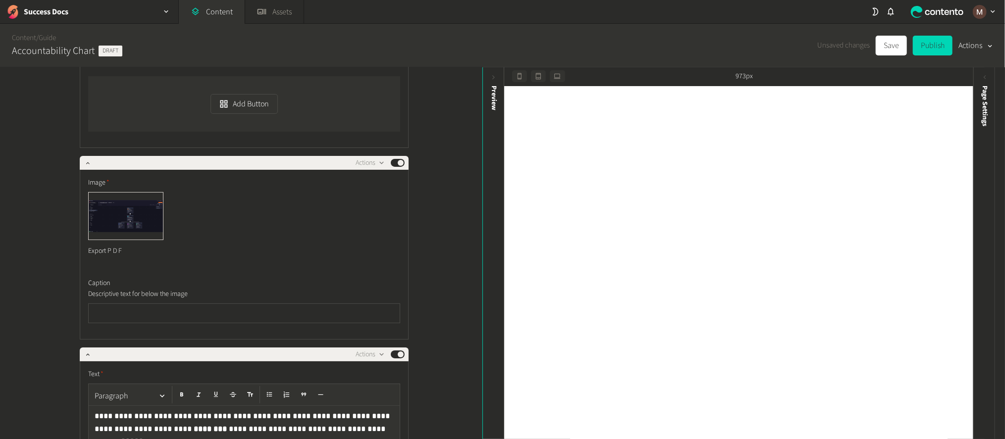
scroll to position [8383, 0]
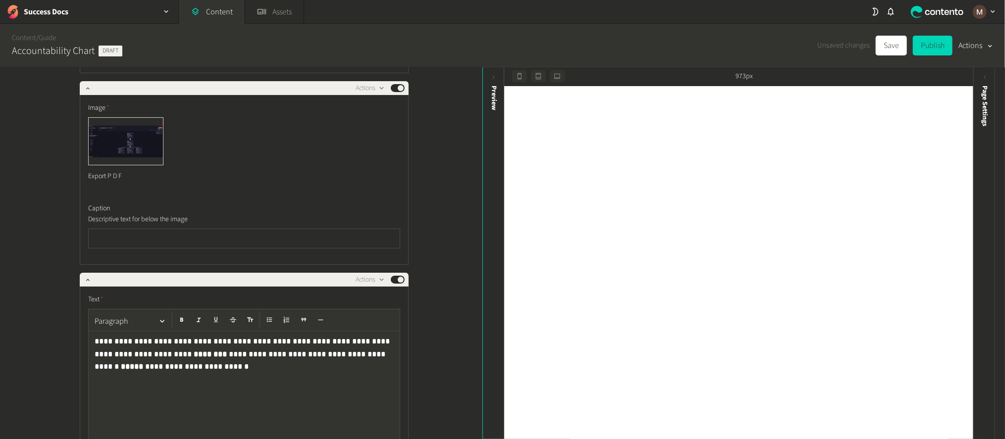
scroll to position [8528, 0]
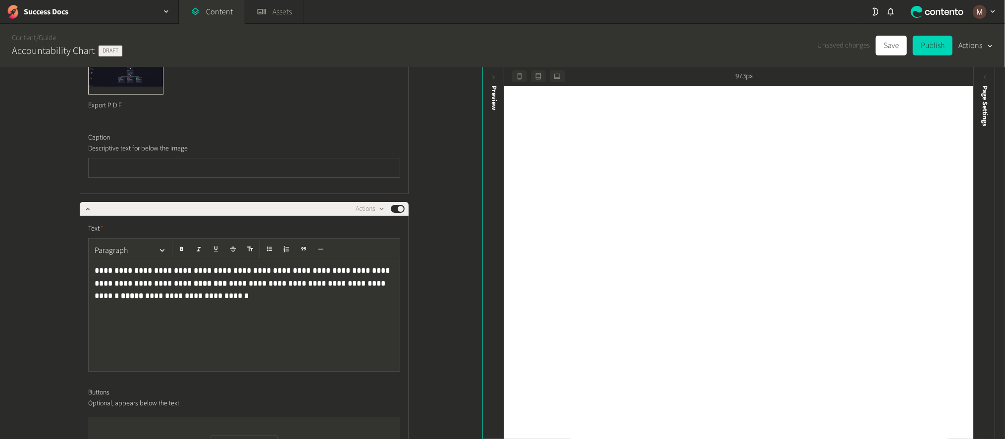
type input "**********"
click at [198, 374] on div "**********" at bounding box center [241, 253] width 482 height 373
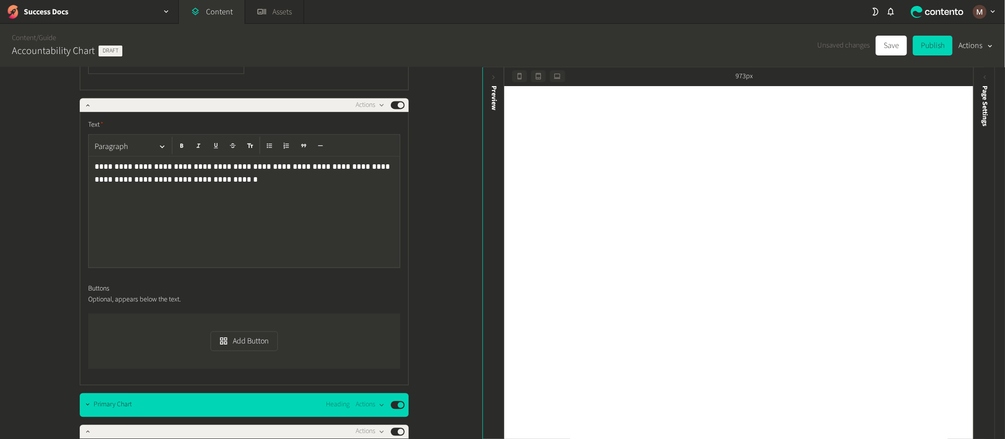
scroll to position [7245, 0]
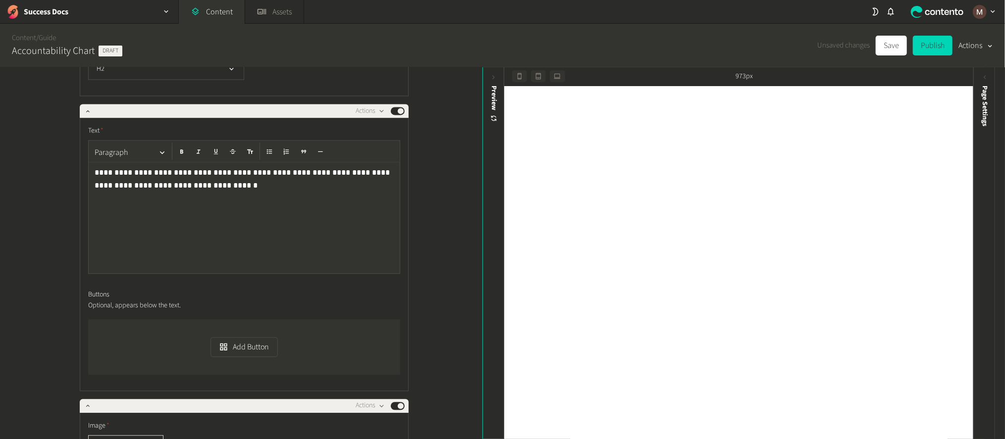
click at [425, 230] on div "**********" at bounding box center [241, 253] width 482 height 373
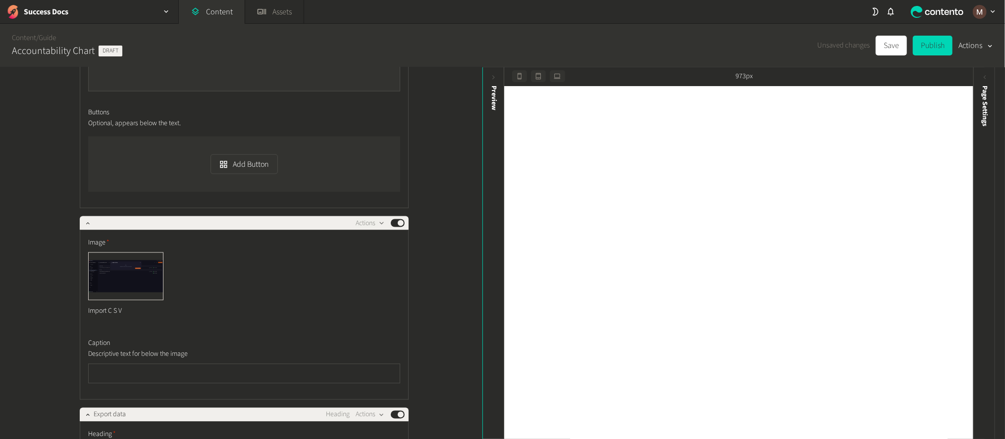
scroll to position [6651, 0]
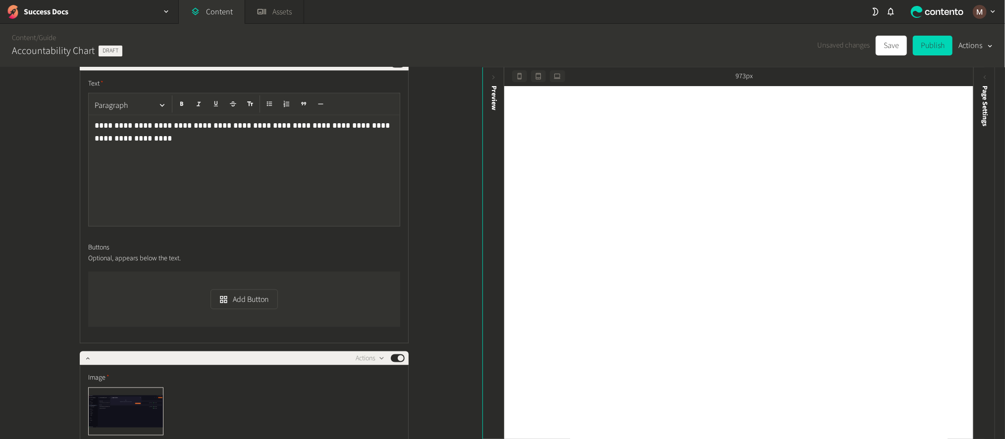
click at [436, 299] on div "**********" at bounding box center [241, 253] width 482 height 373
click at [444, 293] on div "**********" at bounding box center [241, 253] width 482 height 373
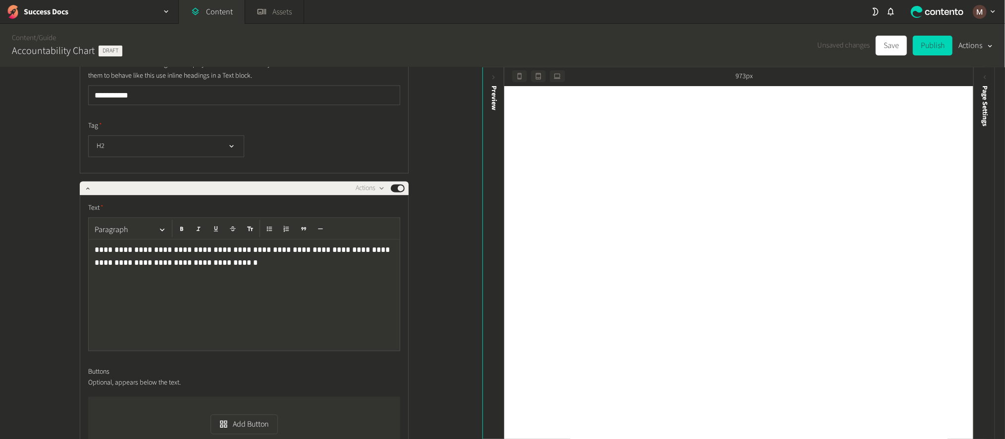
scroll to position [7170, 0]
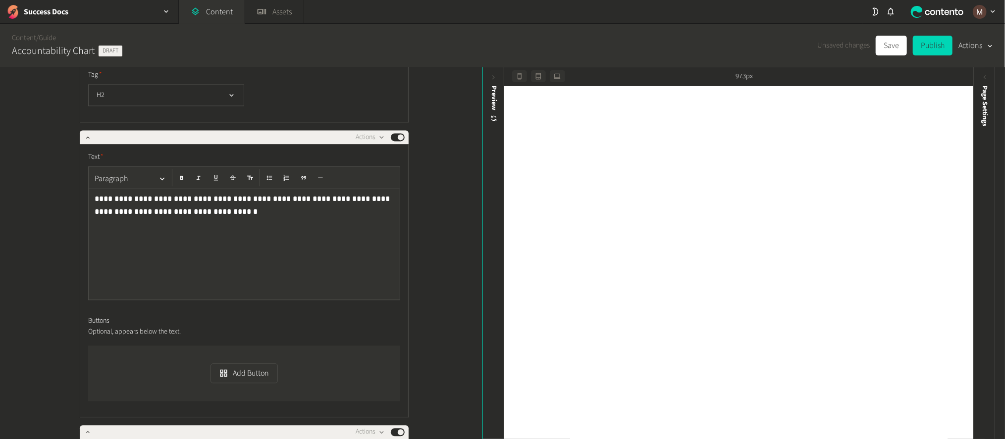
scroll to position [7245, 0]
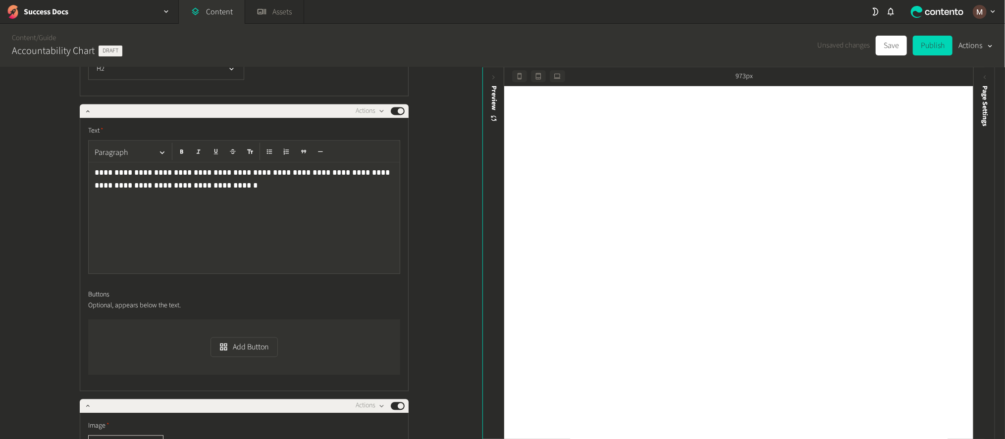
click at [429, 282] on div "**********" at bounding box center [241, 253] width 482 height 373
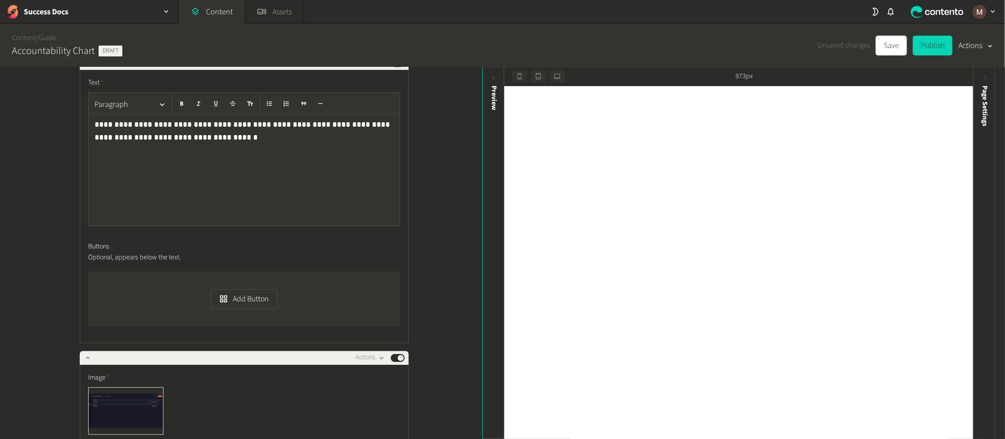
scroll to position [7319, 0]
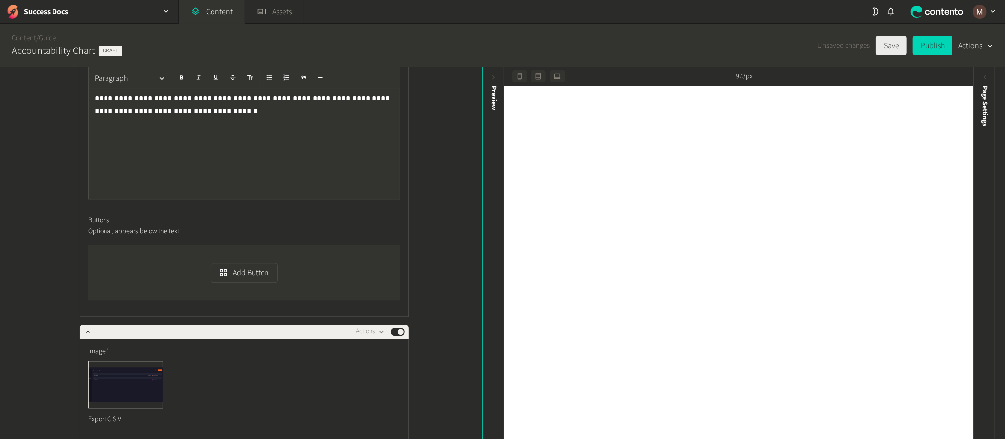
click at [886, 45] on button "Save" at bounding box center [890, 46] width 31 height 20
click at [894, 49] on button "Save" at bounding box center [890, 46] width 31 height 20
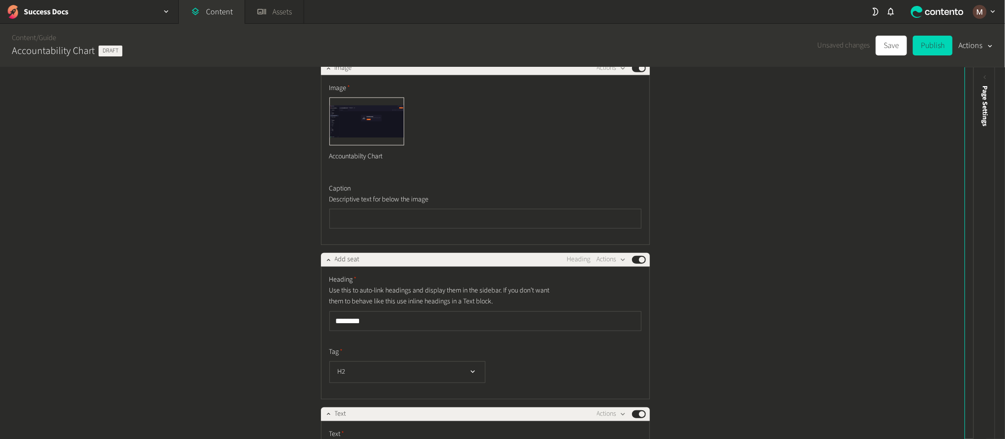
scroll to position [742, 0]
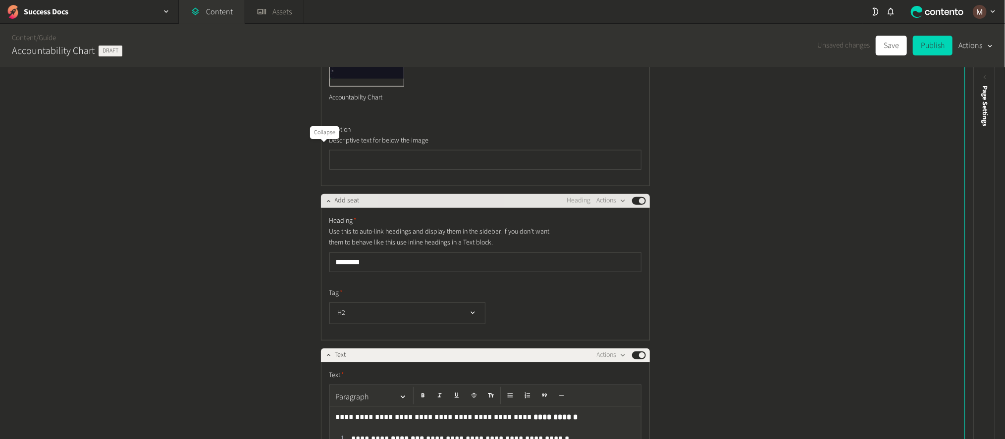
click at [325, 198] on icon "button" at bounding box center [328, 201] width 7 height 7
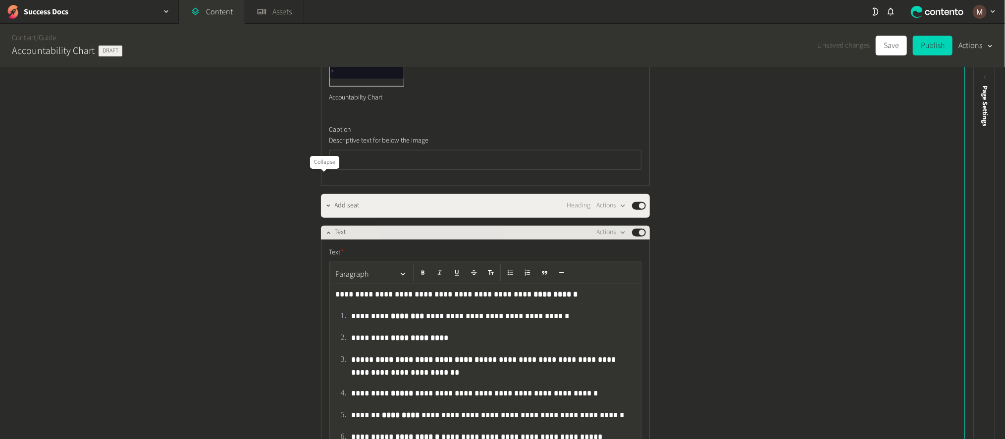
click at [327, 232] on icon "button" at bounding box center [328, 233] width 3 height 2
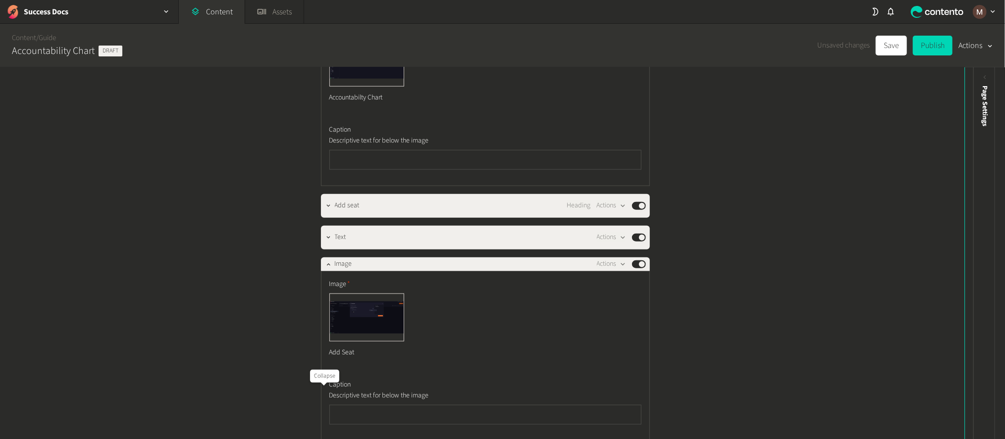
click at [327, 263] on icon "button" at bounding box center [328, 264] width 3 height 2
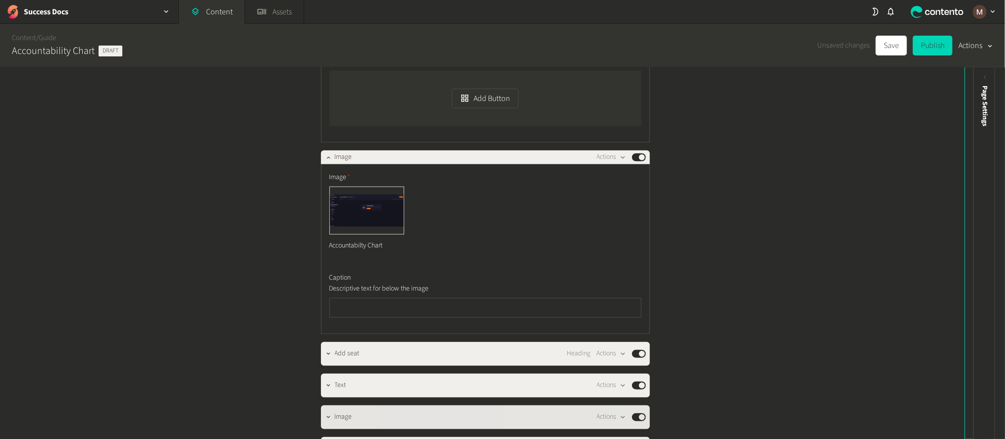
scroll to position [594, 0]
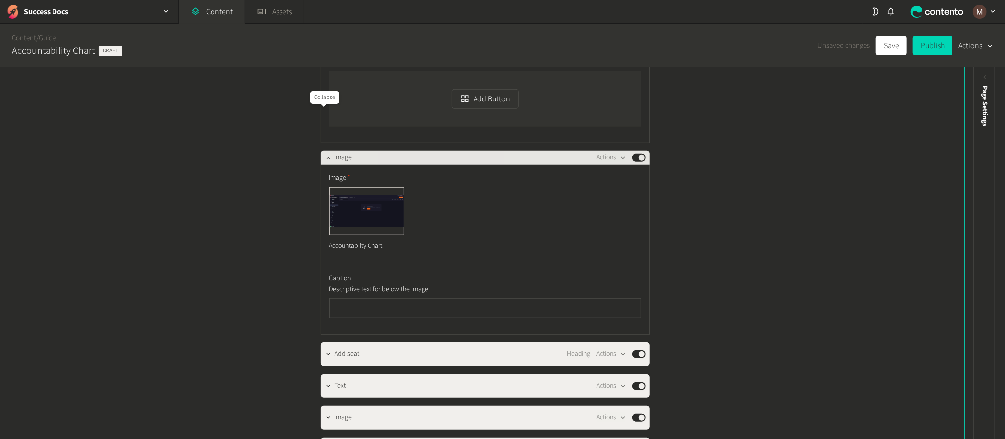
click at [325, 154] on icon "button" at bounding box center [328, 157] width 7 height 7
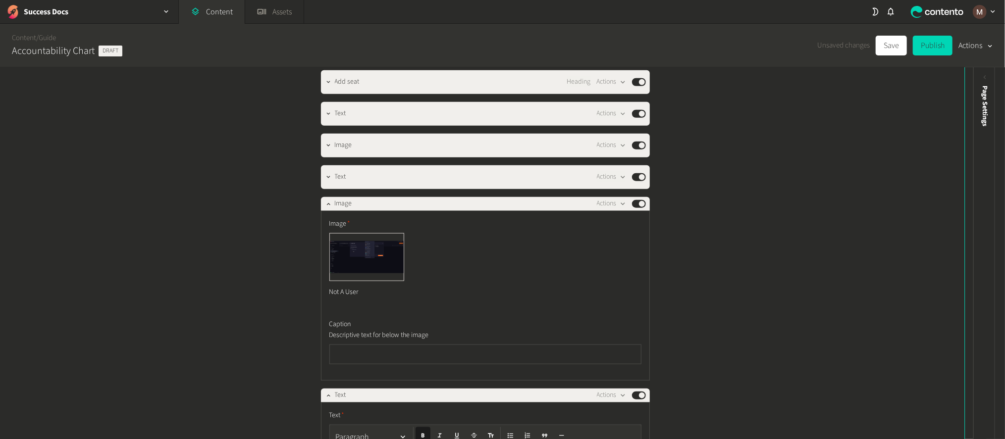
scroll to position [817, 0]
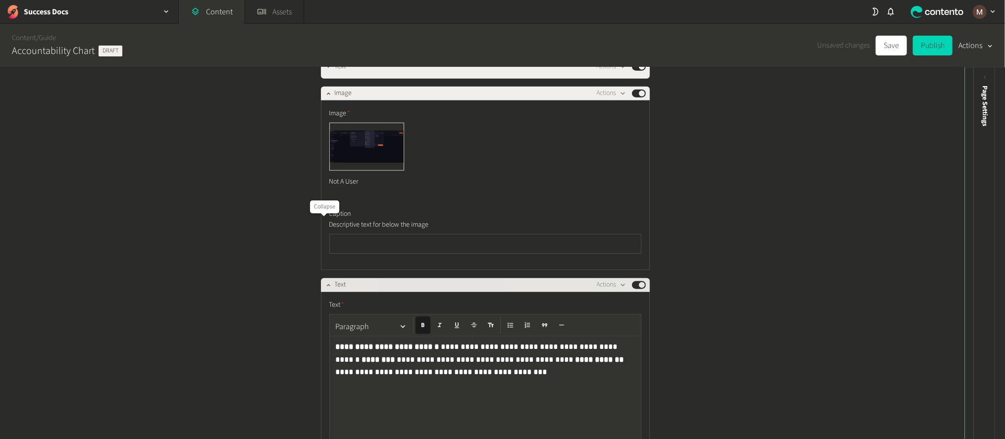
click at [325, 282] on icon "button" at bounding box center [328, 285] width 7 height 7
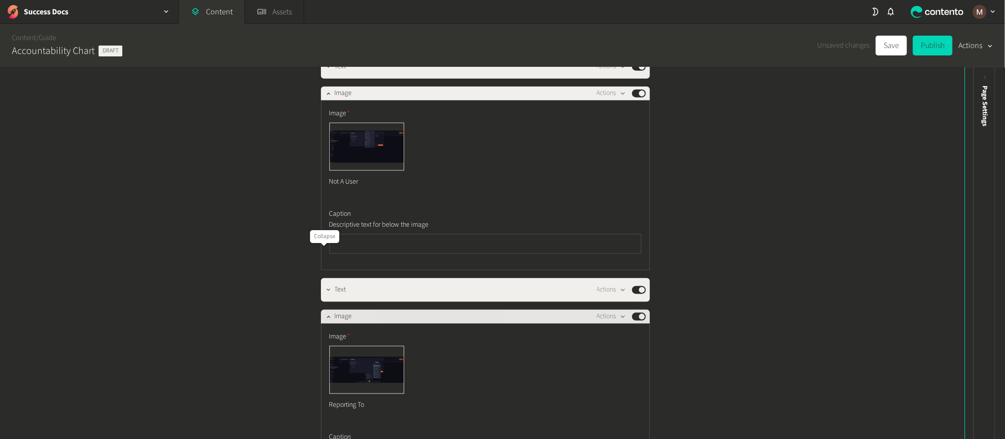
click at [324, 310] on div at bounding box center [329, 317] width 12 height 14
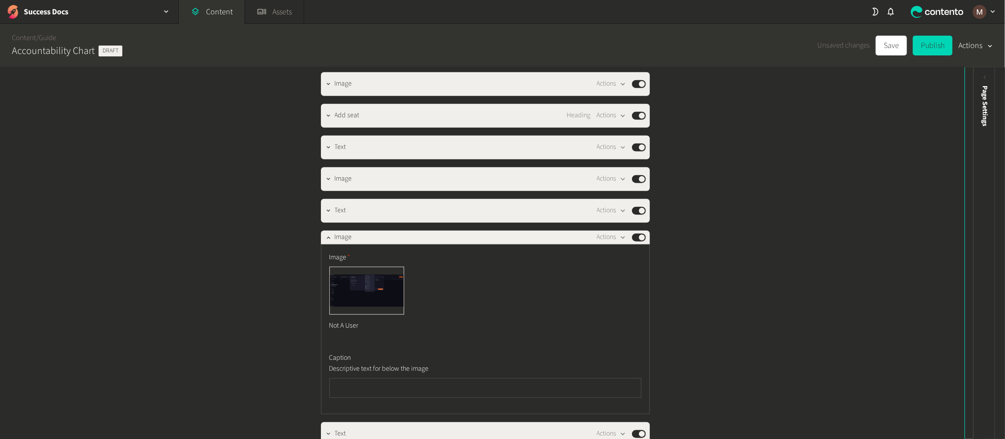
scroll to position [668, 0]
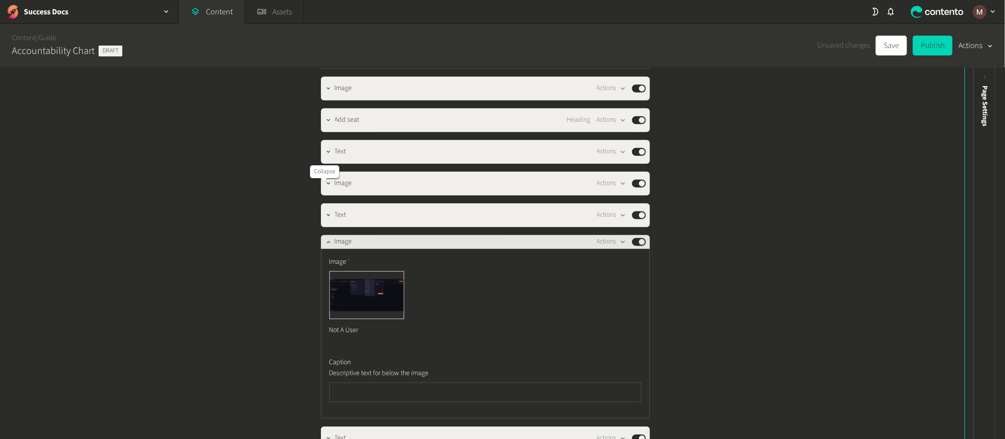
click at [323, 235] on button "button" at bounding box center [329, 241] width 12 height 12
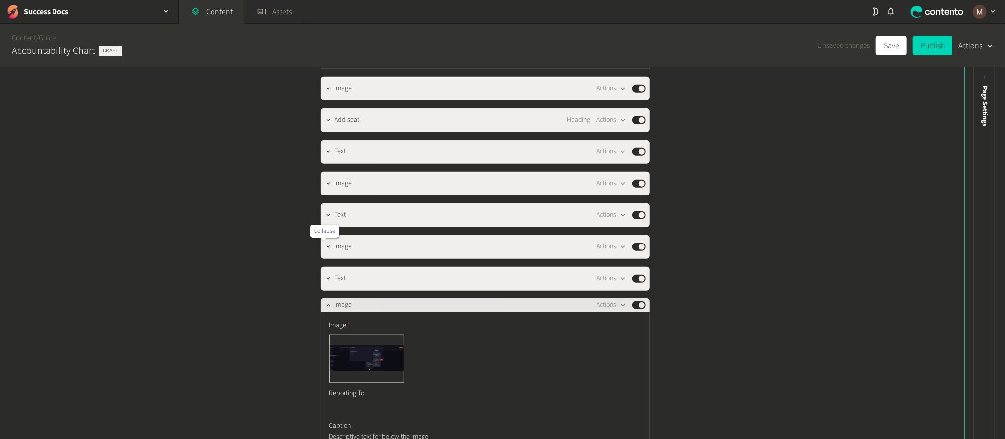
click at [327, 305] on icon "button" at bounding box center [328, 306] width 3 height 2
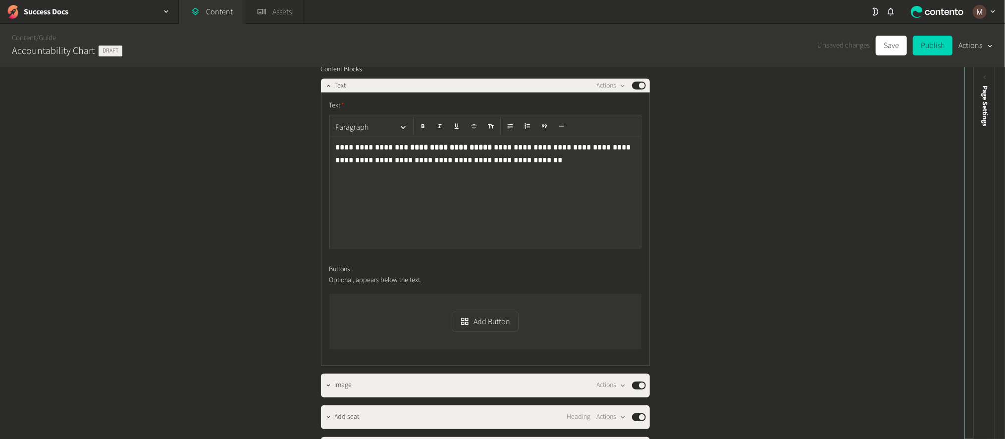
scroll to position [222, 0]
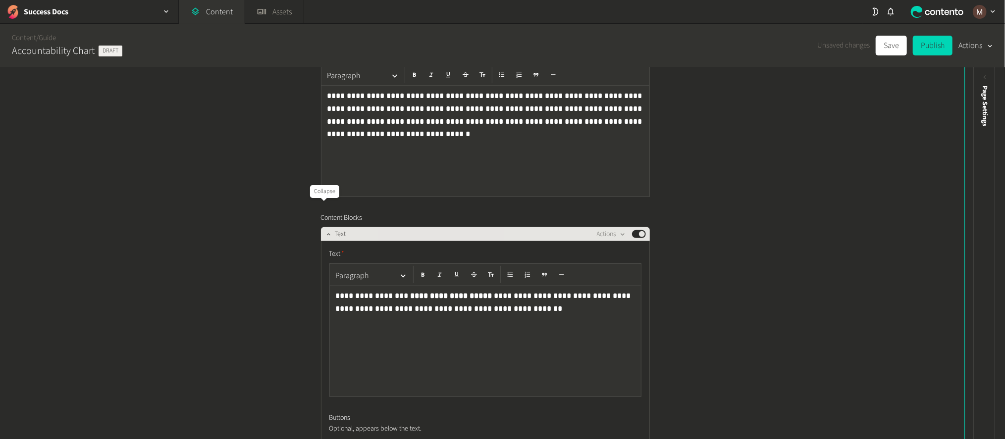
click at [325, 231] on icon "button" at bounding box center [328, 234] width 7 height 7
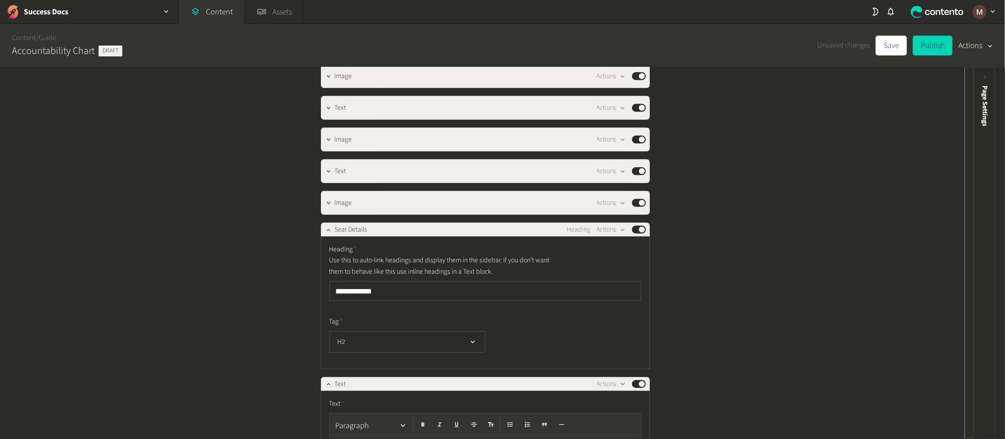
scroll to position [519, 0]
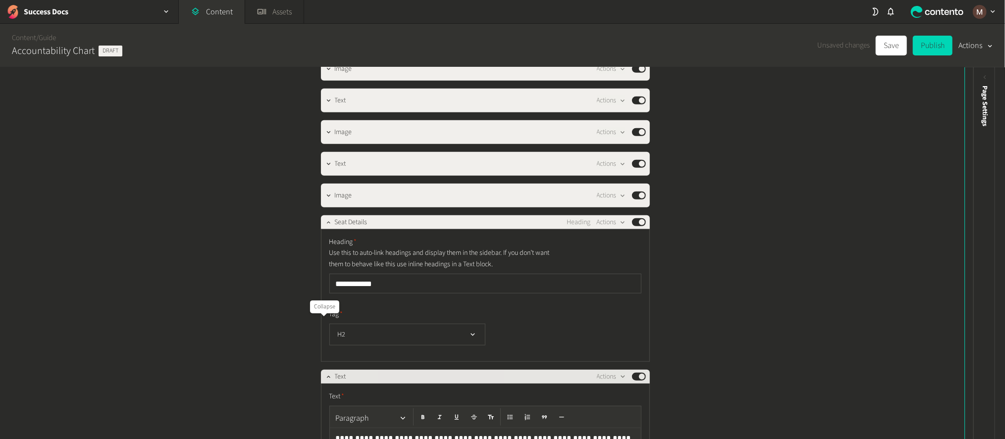
click at [323, 370] on button "button" at bounding box center [329, 376] width 12 height 12
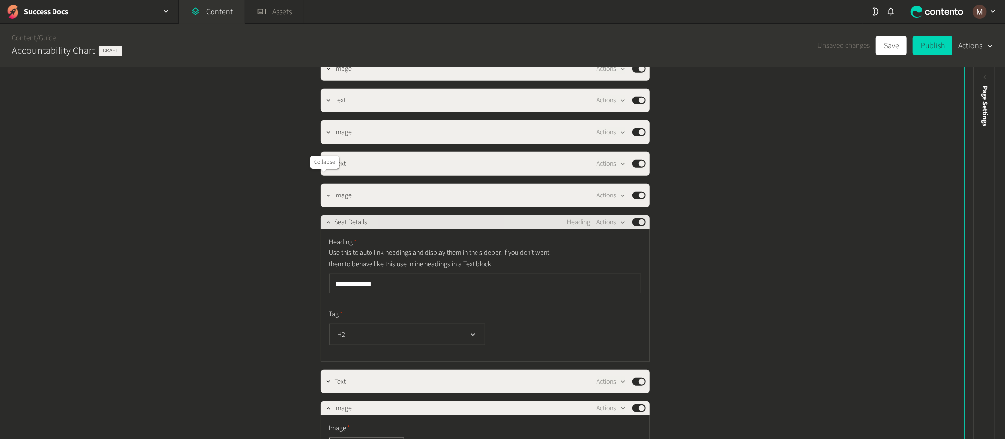
click at [325, 219] on icon "button" at bounding box center [328, 222] width 7 height 7
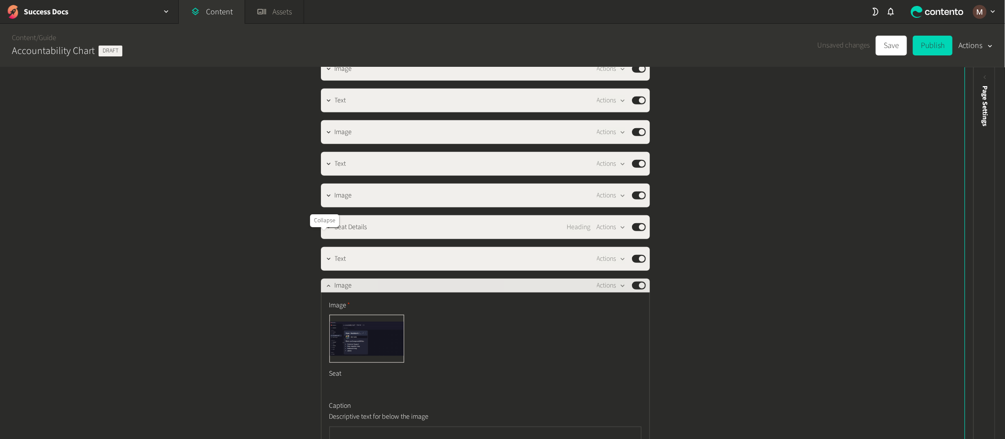
click at [325, 282] on icon "button" at bounding box center [328, 285] width 7 height 7
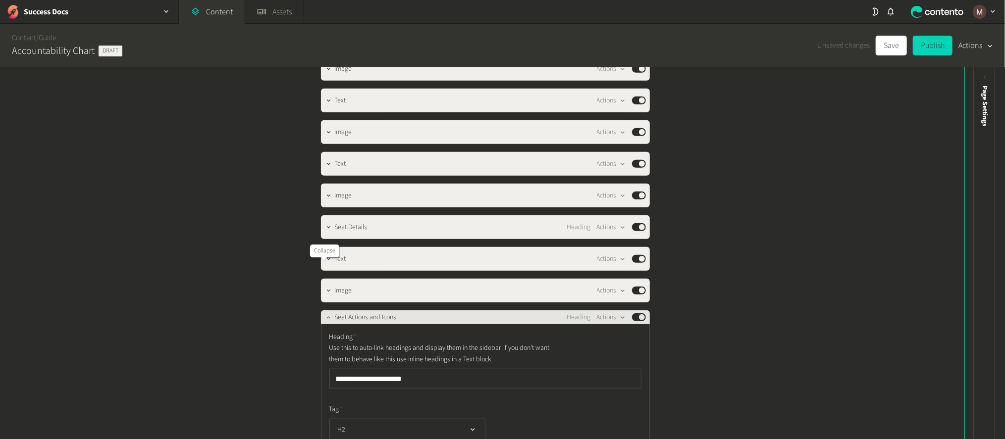
click at [326, 314] on icon "button" at bounding box center [328, 317] width 7 height 7
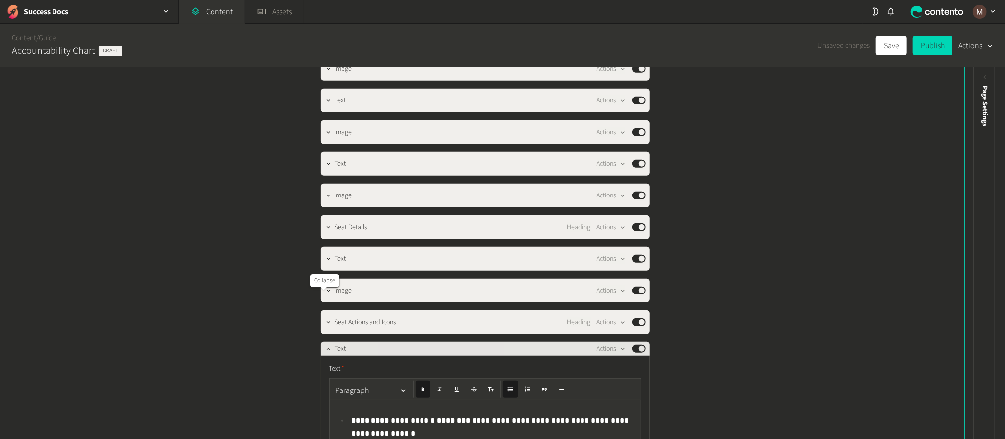
click at [325, 346] on icon "button" at bounding box center [328, 349] width 7 height 7
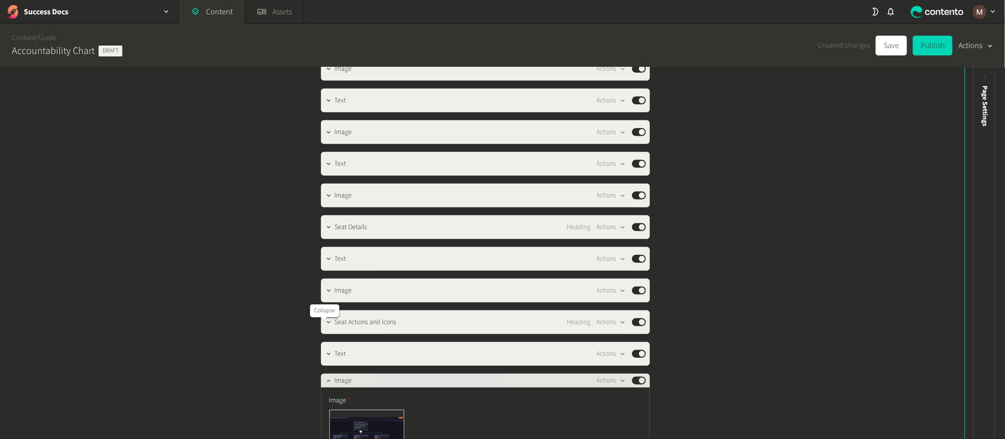
click at [325, 377] on icon "button" at bounding box center [328, 380] width 7 height 7
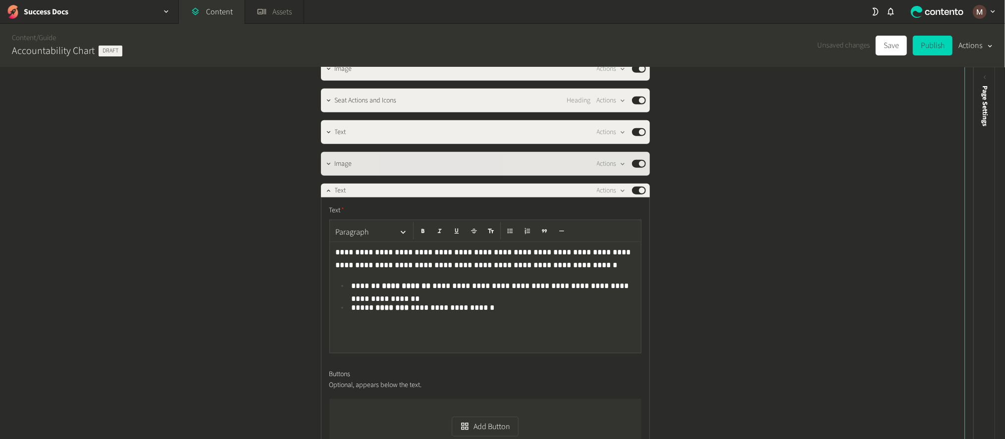
scroll to position [742, 0]
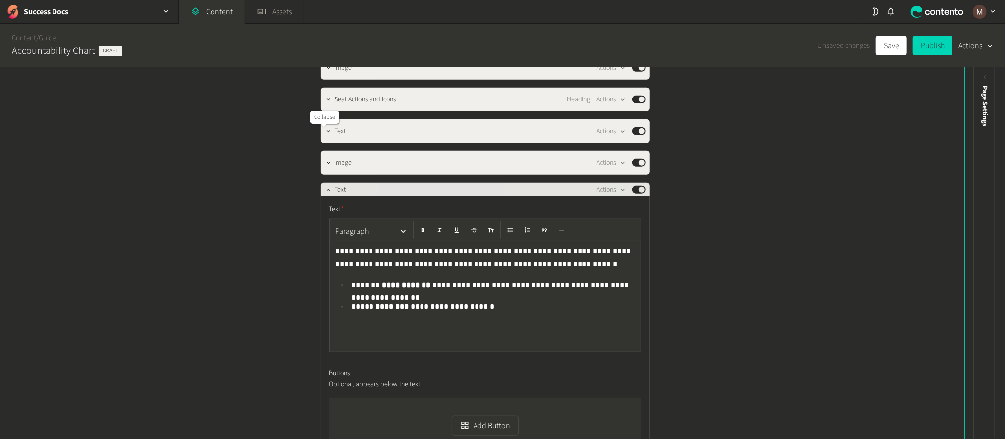
click at [323, 183] on button "button" at bounding box center [329, 189] width 12 height 12
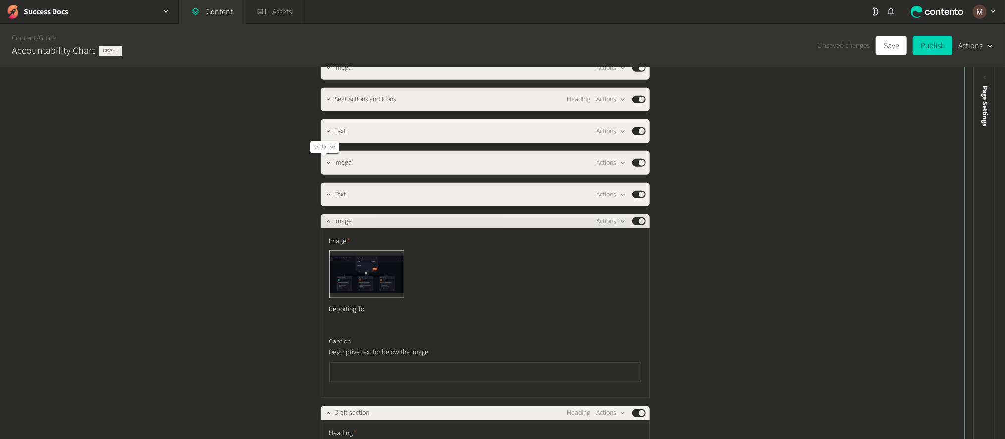
click at [327, 220] on icon "button" at bounding box center [328, 221] width 3 height 2
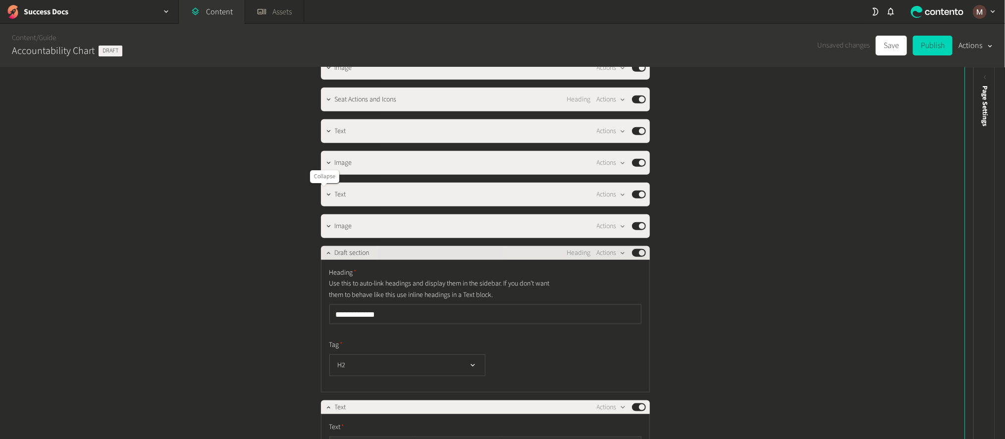
click at [325, 250] on icon "button" at bounding box center [328, 253] width 7 height 7
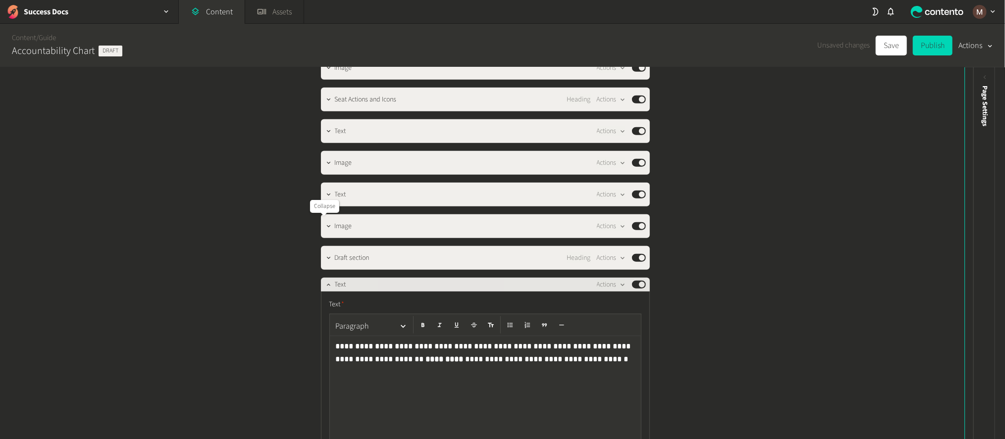
click at [325, 281] on icon "button" at bounding box center [328, 284] width 7 height 7
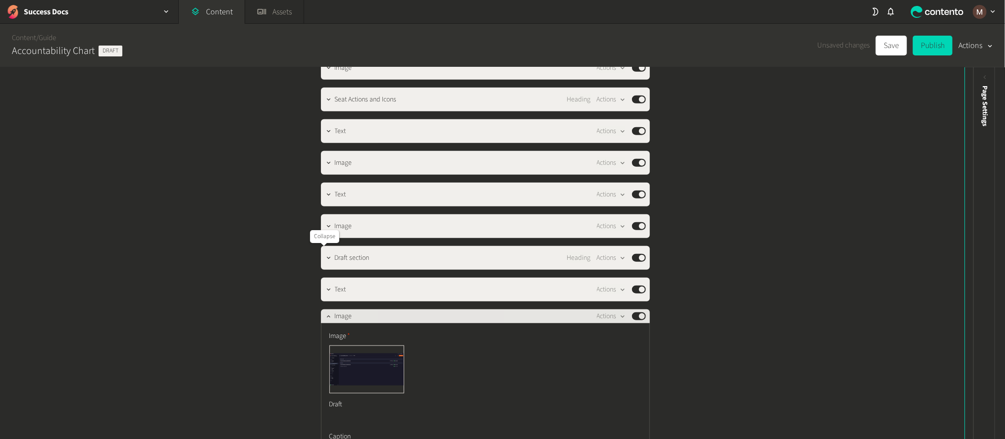
click at [325, 313] on icon "button" at bounding box center [328, 316] width 7 height 7
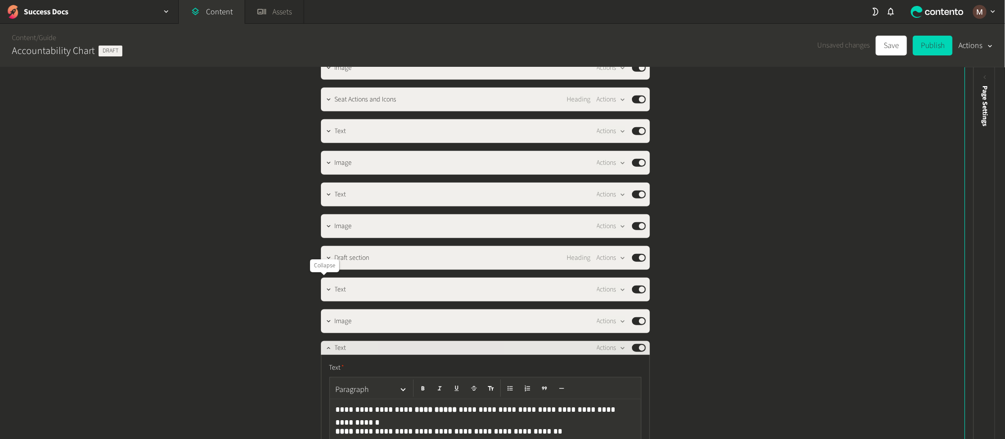
click at [325, 345] on icon "button" at bounding box center [328, 348] width 7 height 7
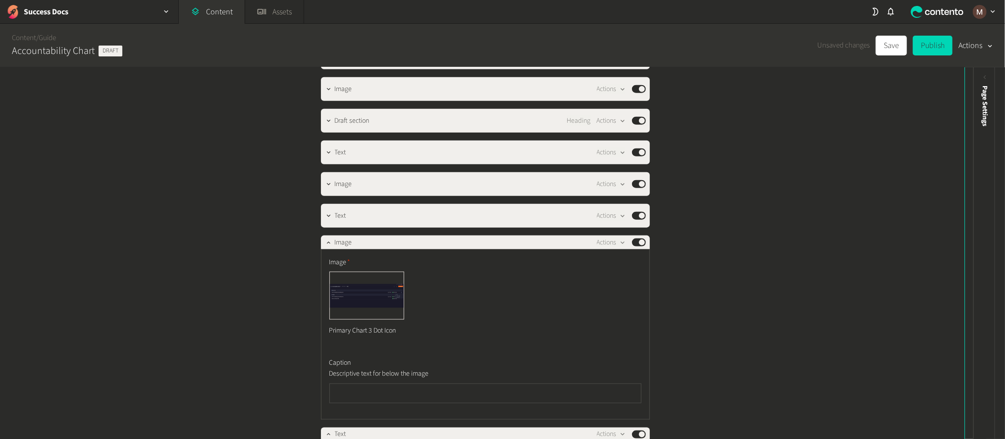
scroll to position [891, 0]
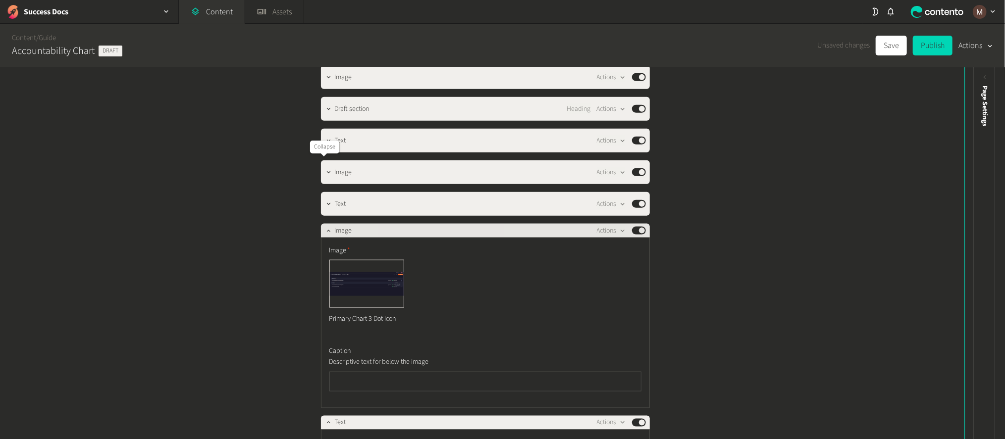
click at [325, 227] on icon "button" at bounding box center [328, 230] width 7 height 7
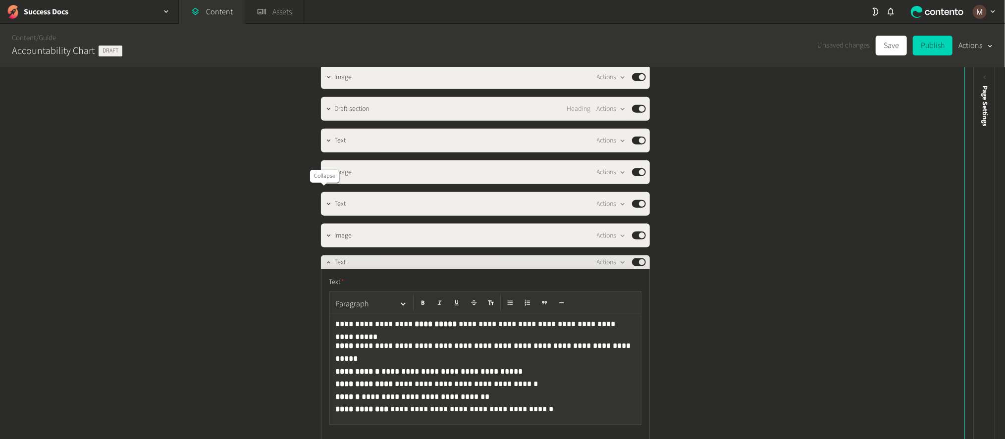
click at [325, 259] on icon "button" at bounding box center [328, 262] width 7 height 7
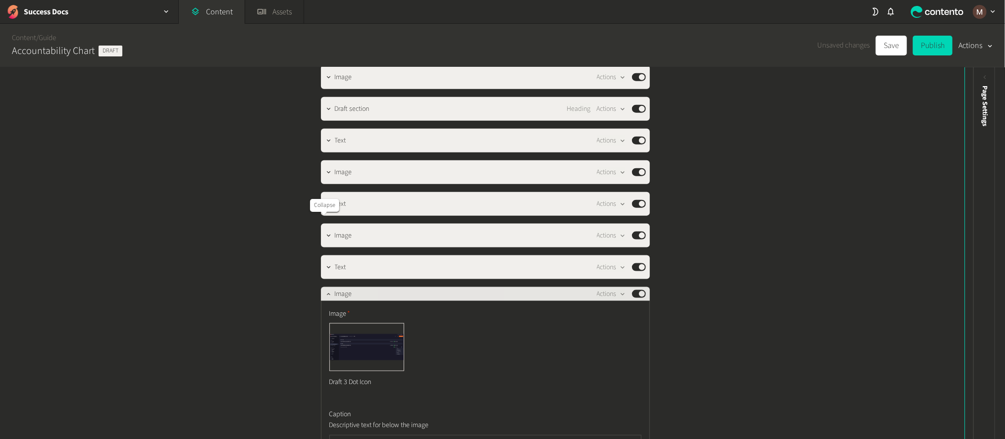
click at [325, 291] on icon "button" at bounding box center [328, 294] width 7 height 7
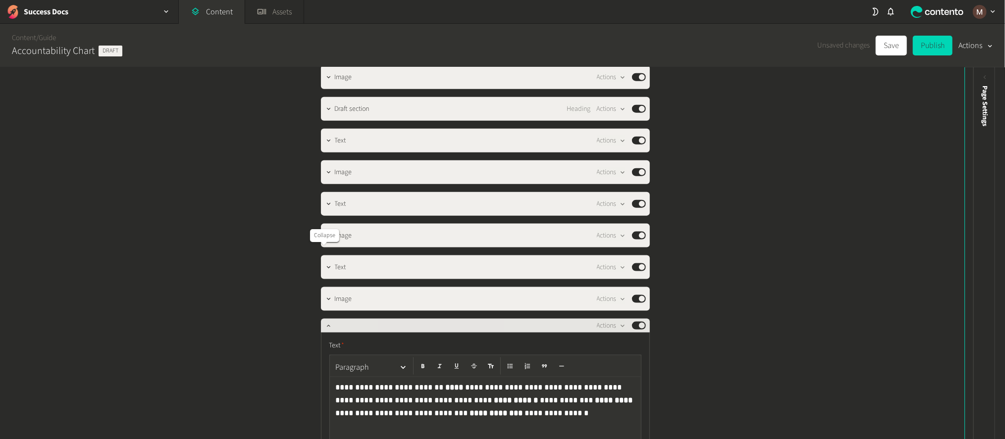
click at [325, 322] on icon "button" at bounding box center [328, 325] width 7 height 7
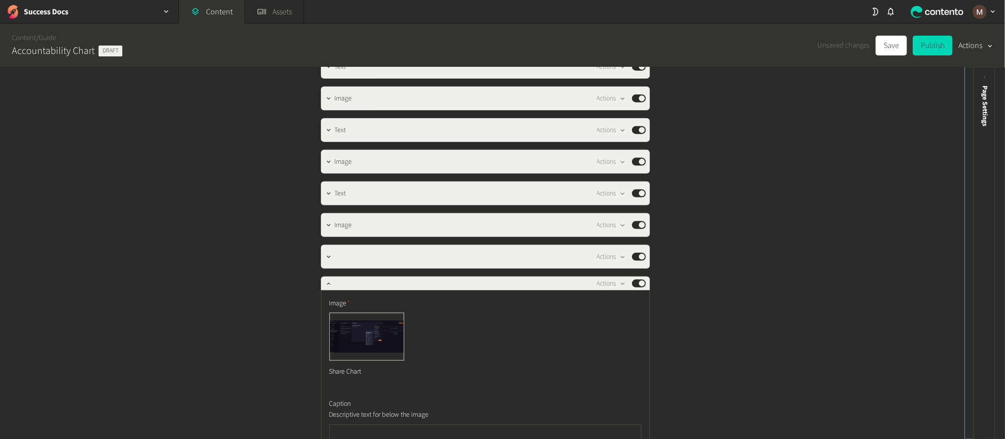
scroll to position [966, 0]
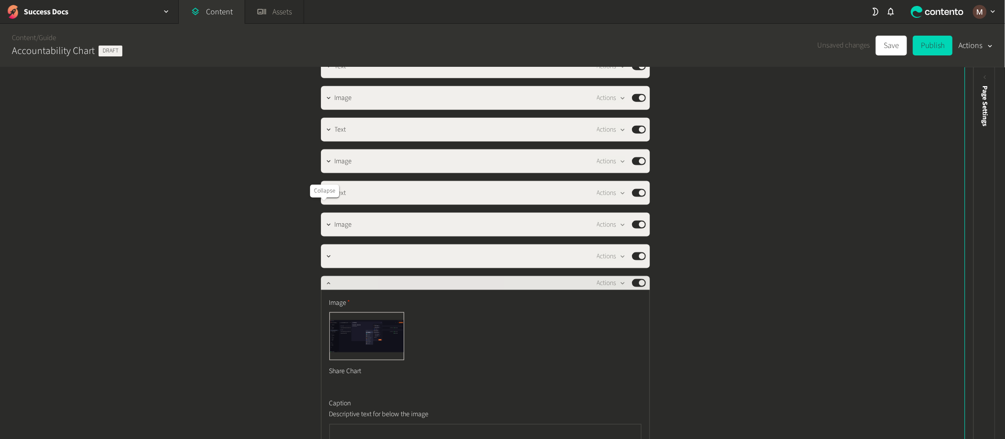
click at [325, 280] on icon "button" at bounding box center [328, 283] width 7 height 7
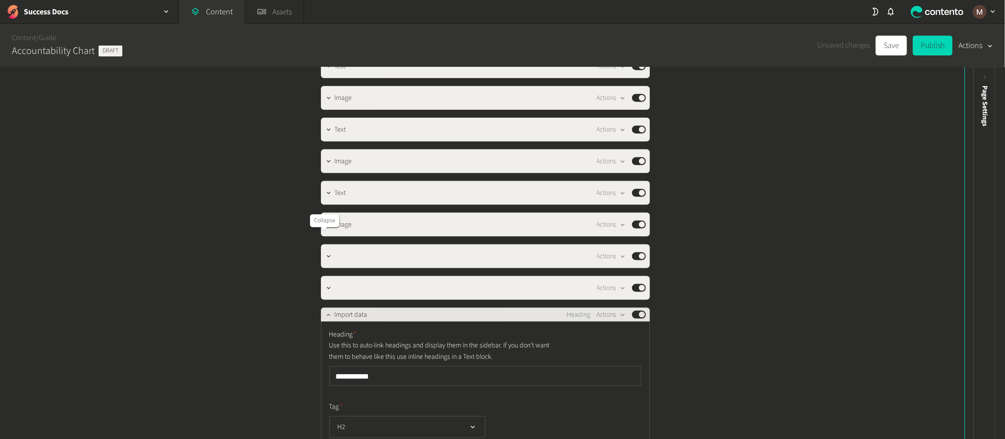
click at [324, 308] on button "button" at bounding box center [329, 314] width 12 height 12
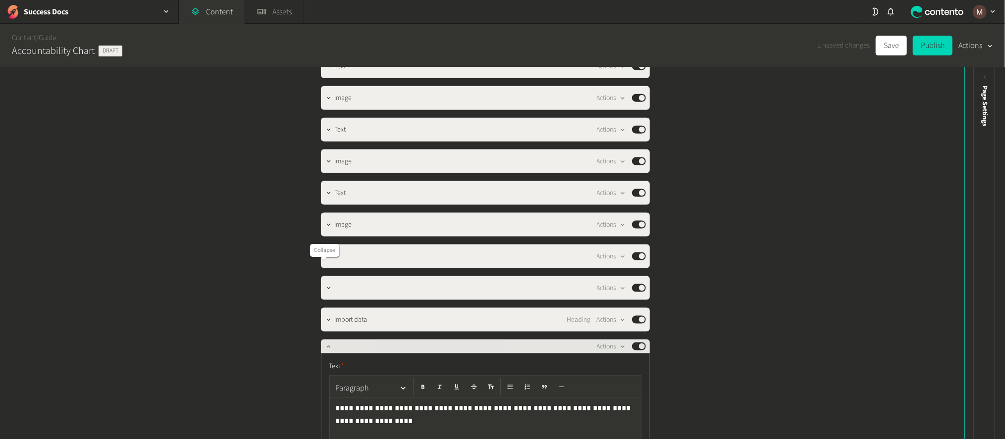
click at [323, 340] on button "button" at bounding box center [329, 346] width 12 height 12
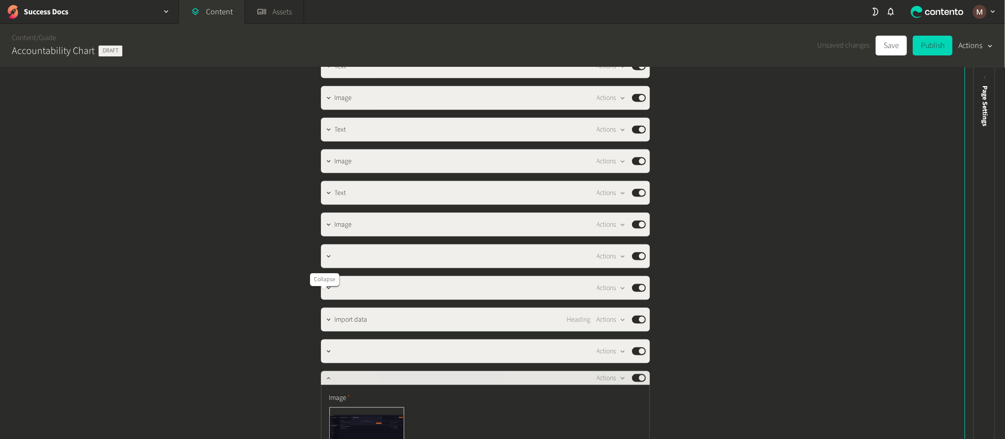
click at [323, 371] on button "button" at bounding box center [329, 377] width 12 height 12
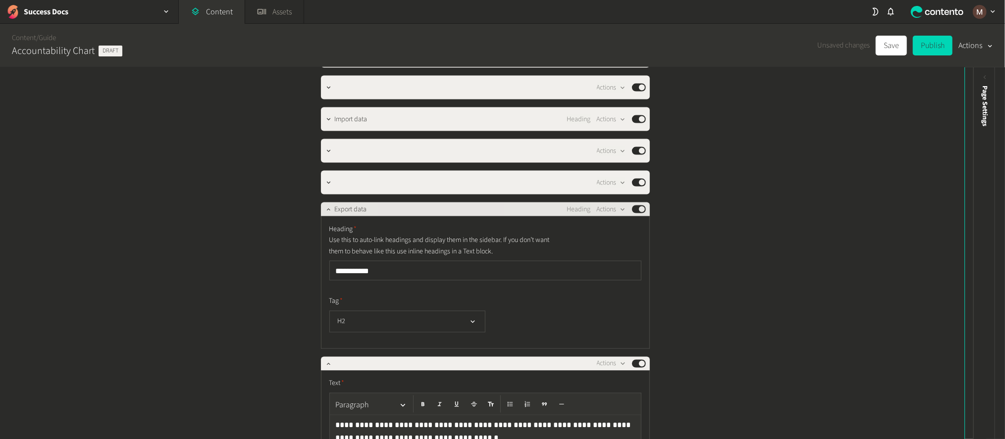
scroll to position [1188, 0]
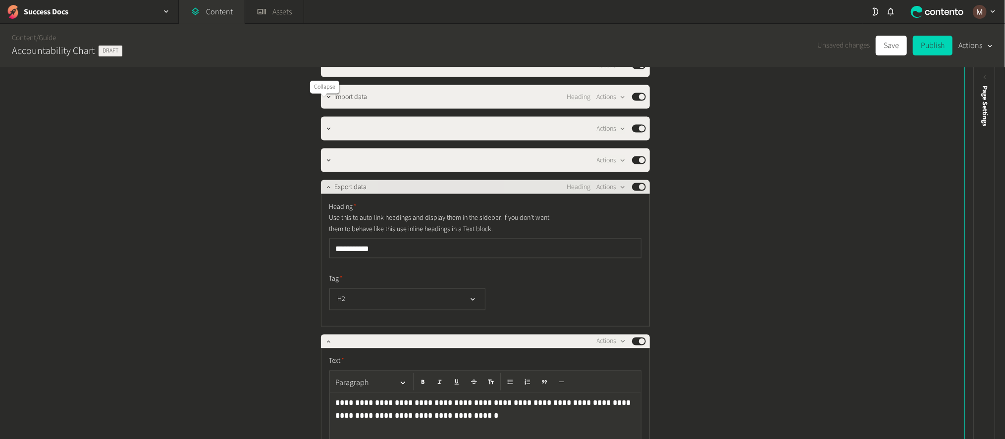
click at [325, 184] on icon "button" at bounding box center [328, 187] width 7 height 7
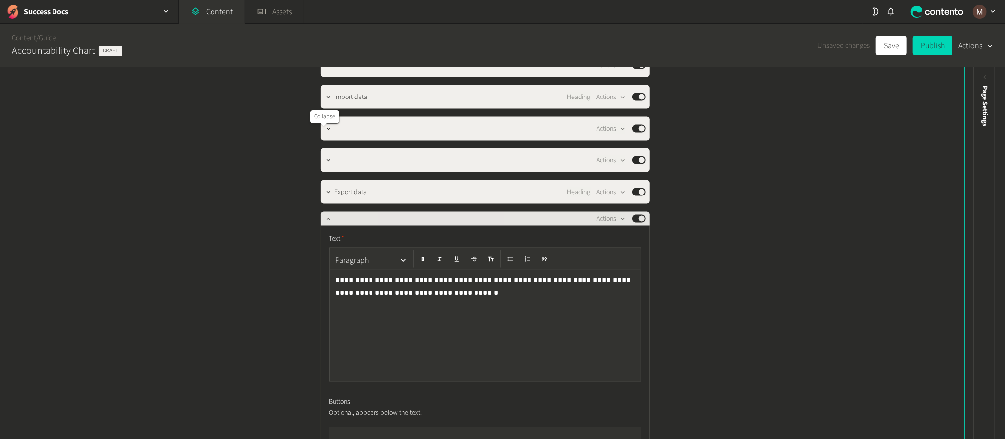
click at [325, 215] on icon "button" at bounding box center [328, 218] width 7 height 7
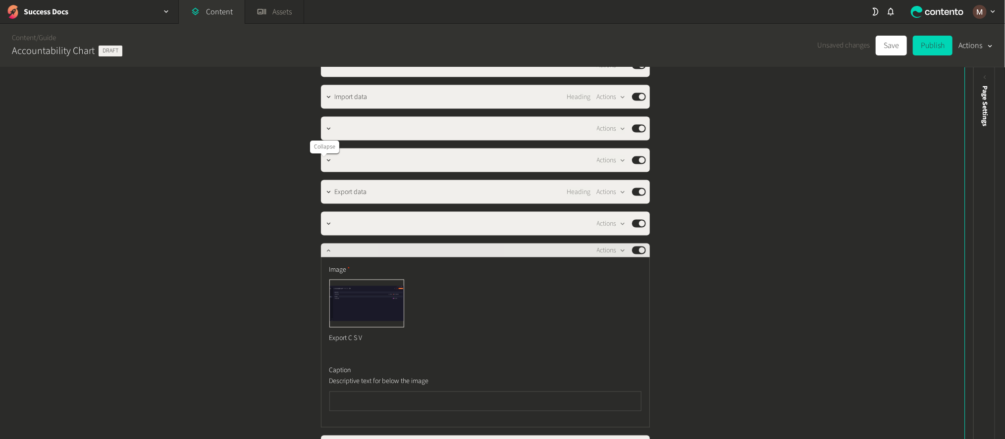
click at [325, 247] on icon "button" at bounding box center [328, 250] width 7 height 7
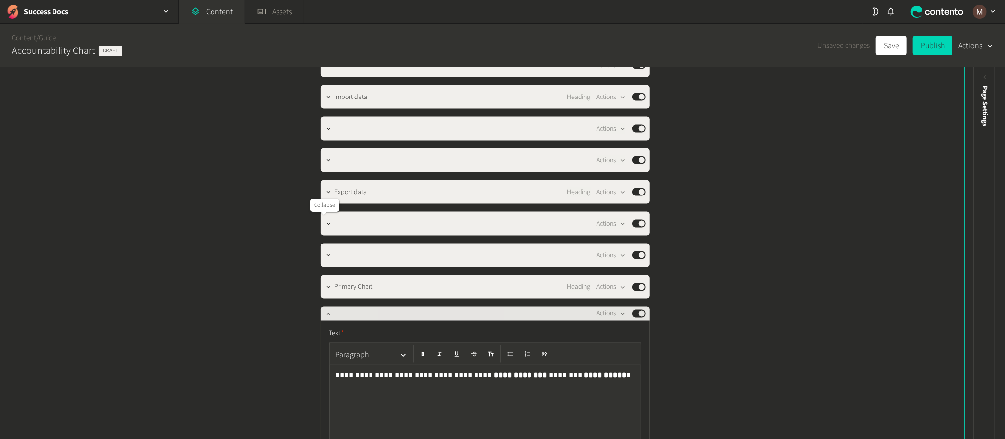
click at [325, 310] on icon "button" at bounding box center [328, 313] width 7 height 7
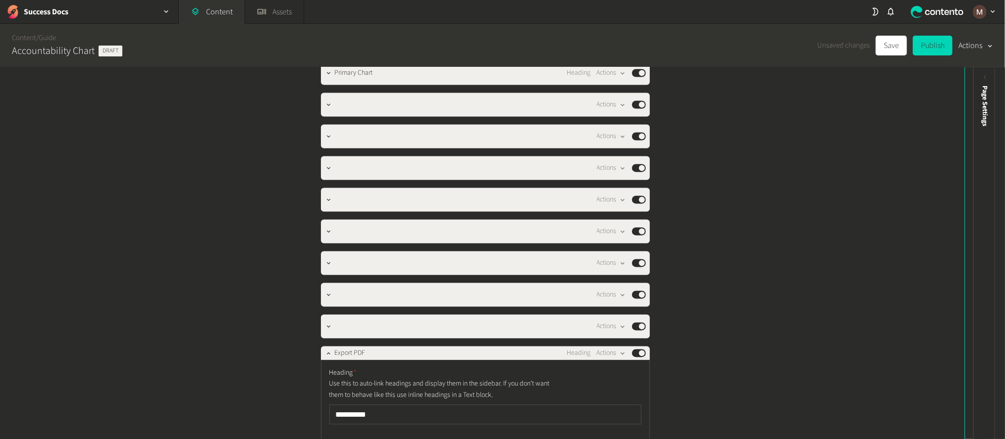
scroll to position [1411, 0]
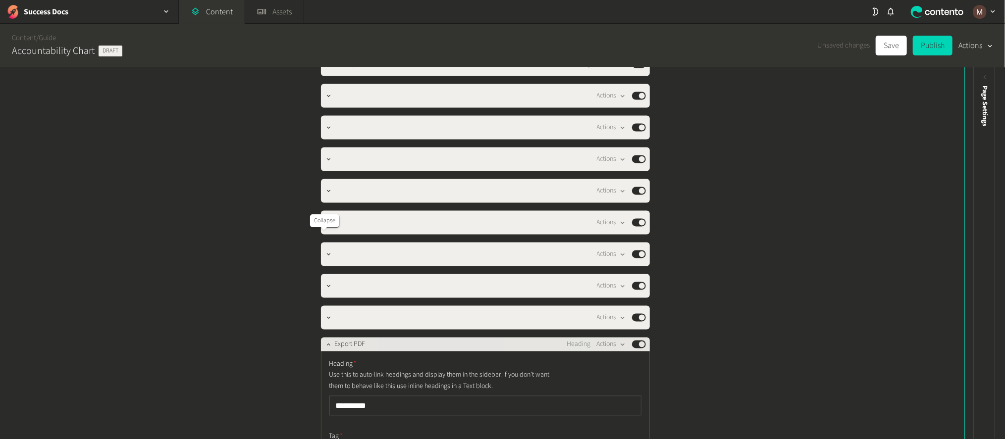
click at [327, 344] on icon "button" at bounding box center [328, 345] width 3 height 2
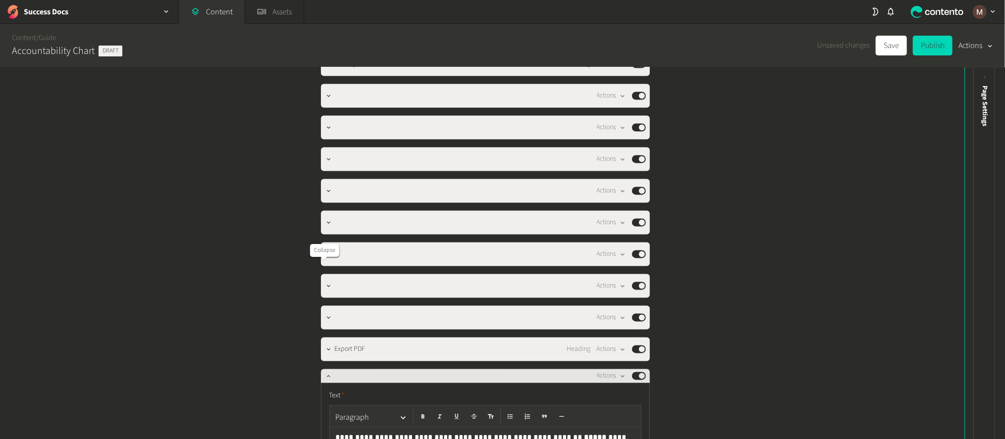
click at [325, 373] on icon "button" at bounding box center [328, 376] width 7 height 7
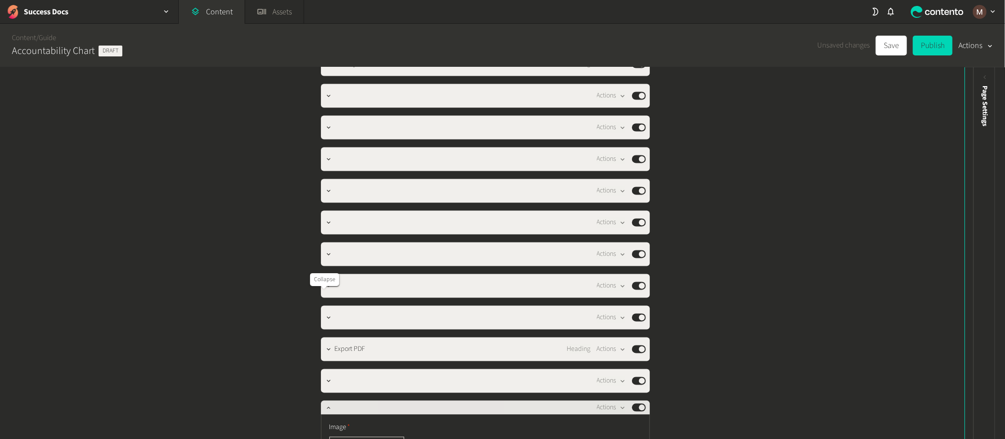
click at [325, 405] on icon "button" at bounding box center [328, 408] width 7 height 7
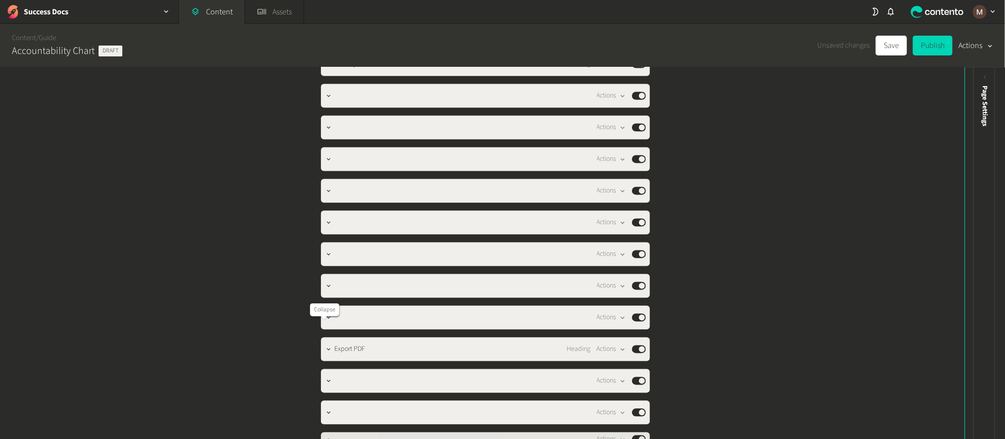
click at [325, 436] on icon "button" at bounding box center [328, 439] width 7 height 7
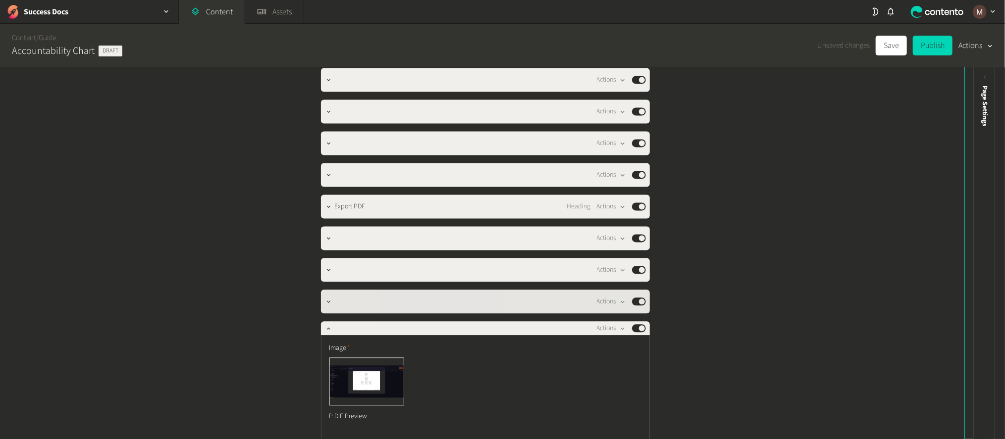
scroll to position [1598, 0]
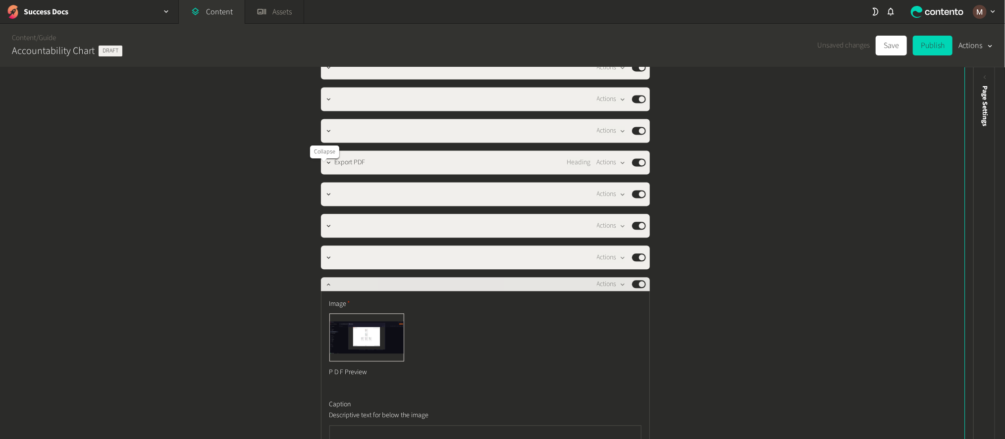
click at [323, 277] on button "button" at bounding box center [329, 283] width 12 height 12
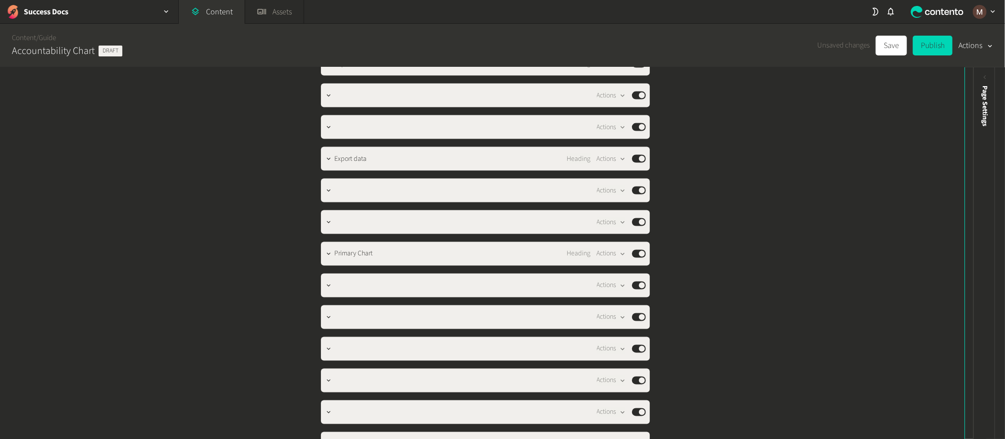
scroll to position [1444, 0]
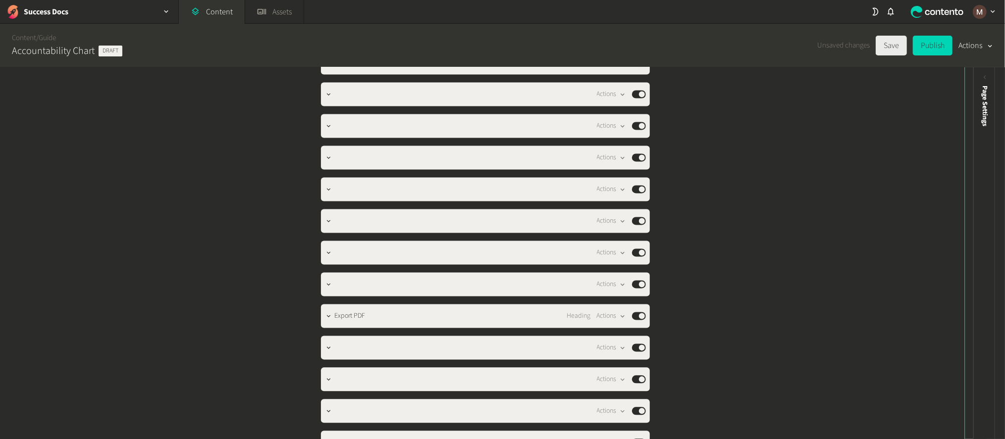
click at [893, 48] on button "Save" at bounding box center [890, 46] width 31 height 20
click at [887, 37] on button "Save" at bounding box center [890, 46] width 31 height 20
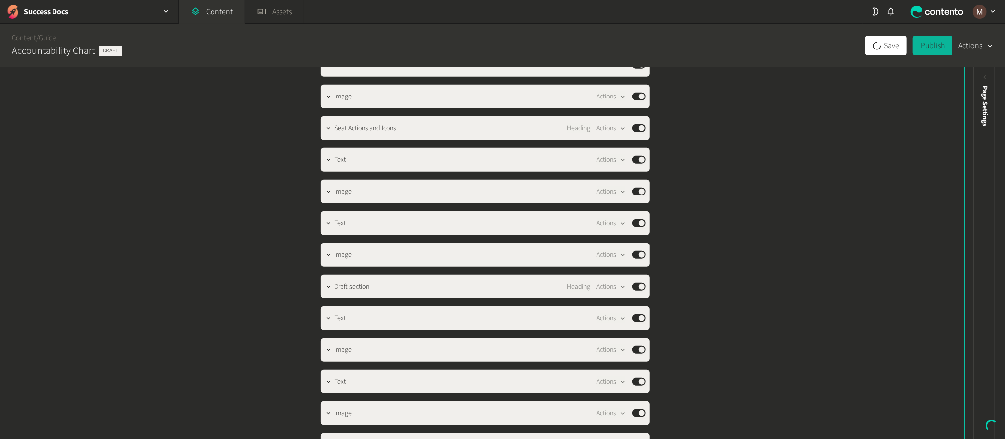
scroll to position [702, 0]
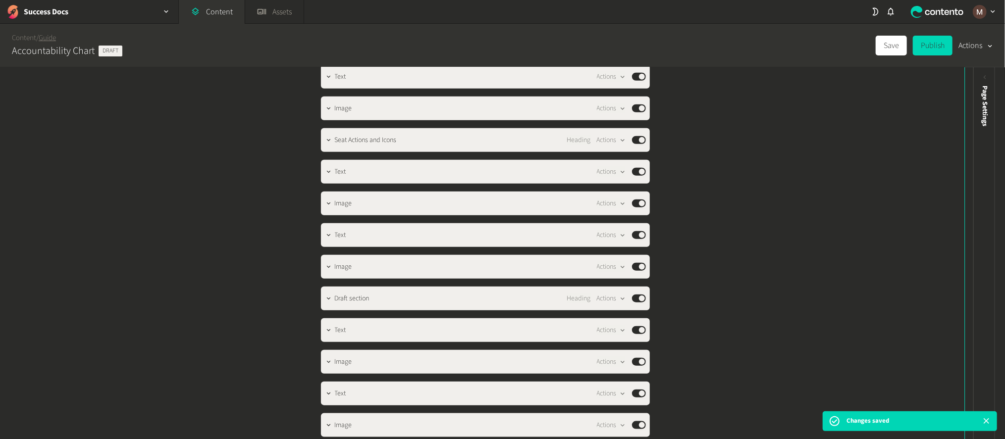
click at [46, 36] on link "Guide" at bounding box center [47, 38] width 17 height 10
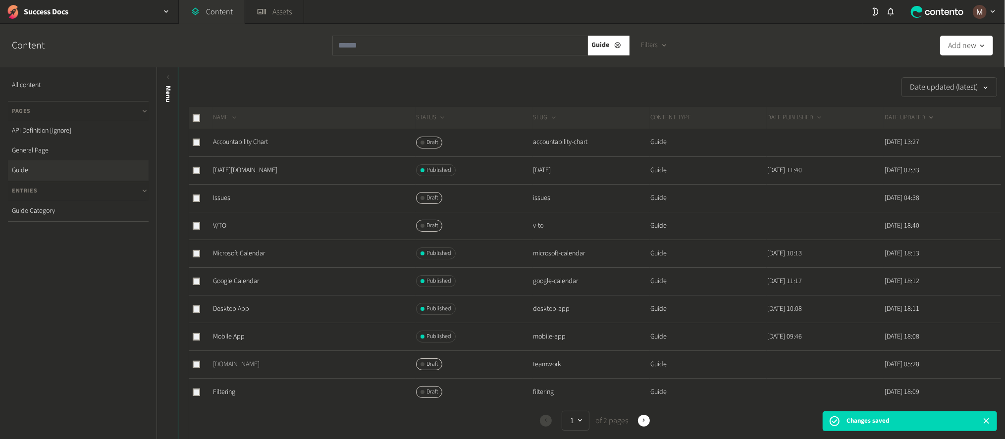
click at [241, 359] on link "Teamwork.com" at bounding box center [236, 364] width 47 height 10
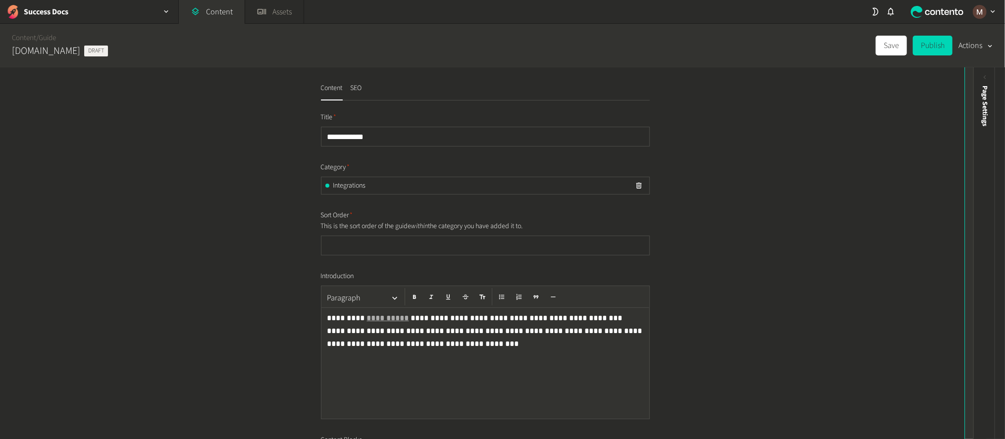
click at [973, 77] on icon at bounding box center [975, 77] width 8 height 8
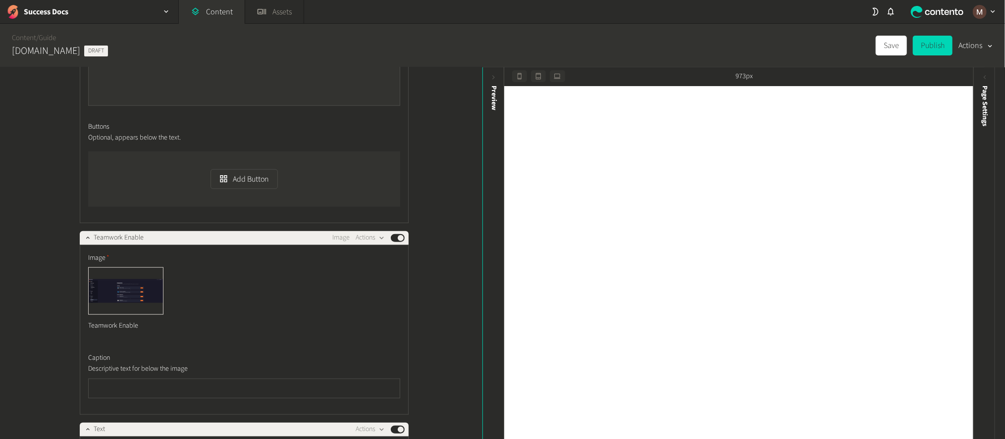
scroll to position [966, 0]
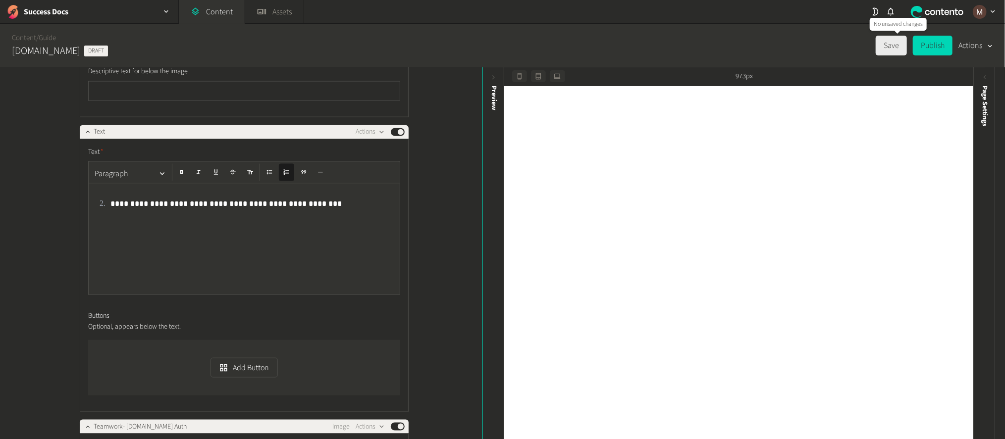
click at [892, 40] on button "Save" at bounding box center [890, 46] width 31 height 20
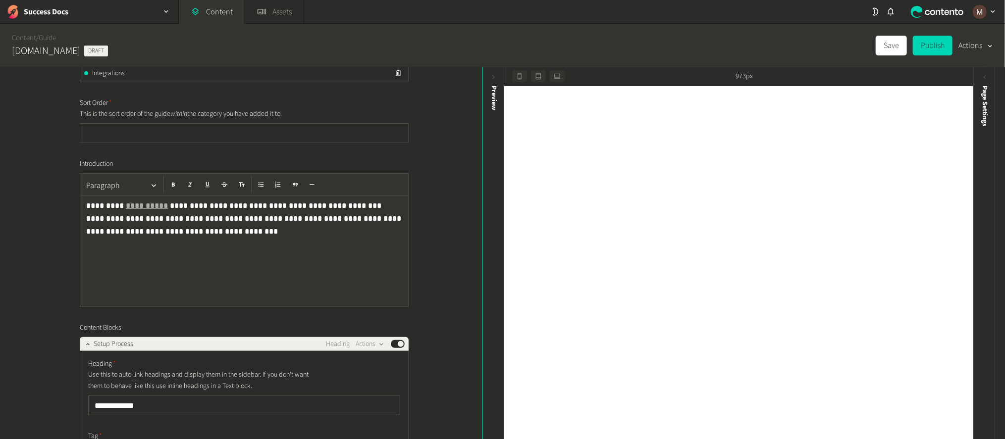
scroll to position [0, 0]
